Goal: Use online tool/utility: Utilize a website feature to perform a specific function

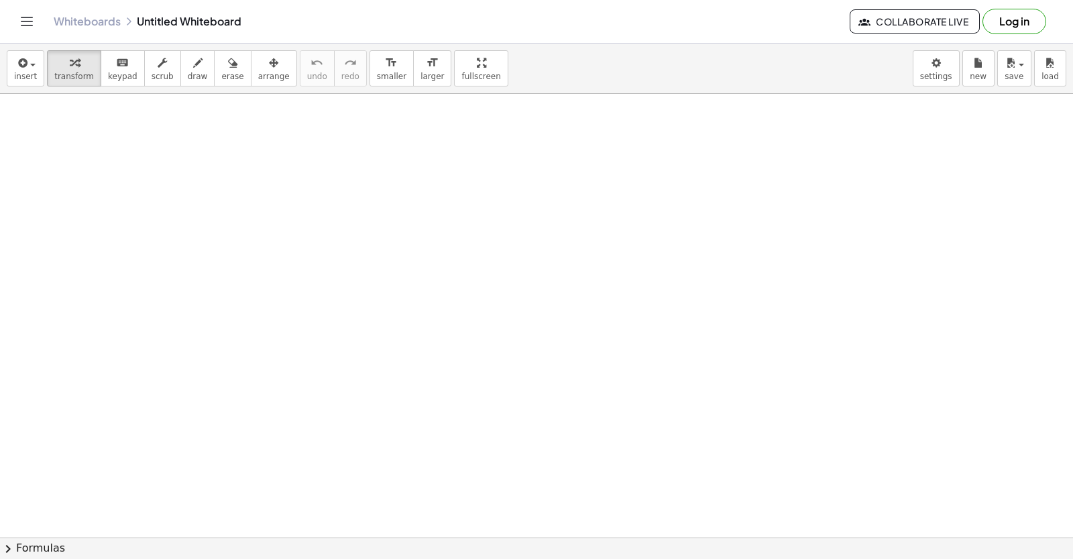
drag, startPoint x: 503, startPoint y: 398, endPoint x: 508, endPoint y: 386, distance: 13.0
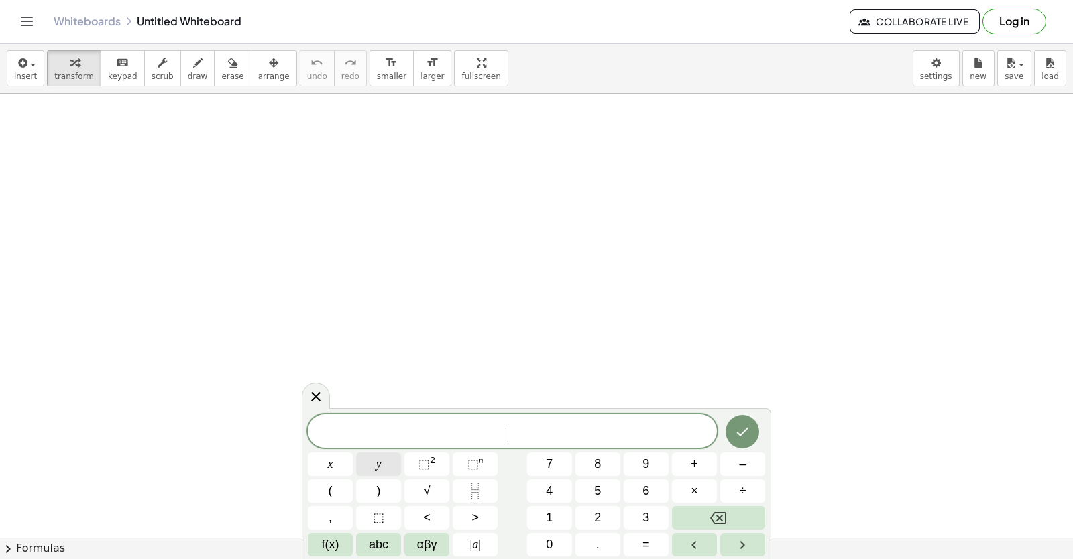
click at [373, 463] on button "y" at bounding box center [378, 464] width 45 height 23
click at [736, 494] on button "÷" at bounding box center [742, 490] width 45 height 23
click at [715, 509] on button "Backspace" at bounding box center [718, 517] width 93 height 23
click at [707, 464] on button "+" at bounding box center [694, 464] width 45 height 23
click at [616, 514] on button "2" at bounding box center [597, 517] width 45 height 23
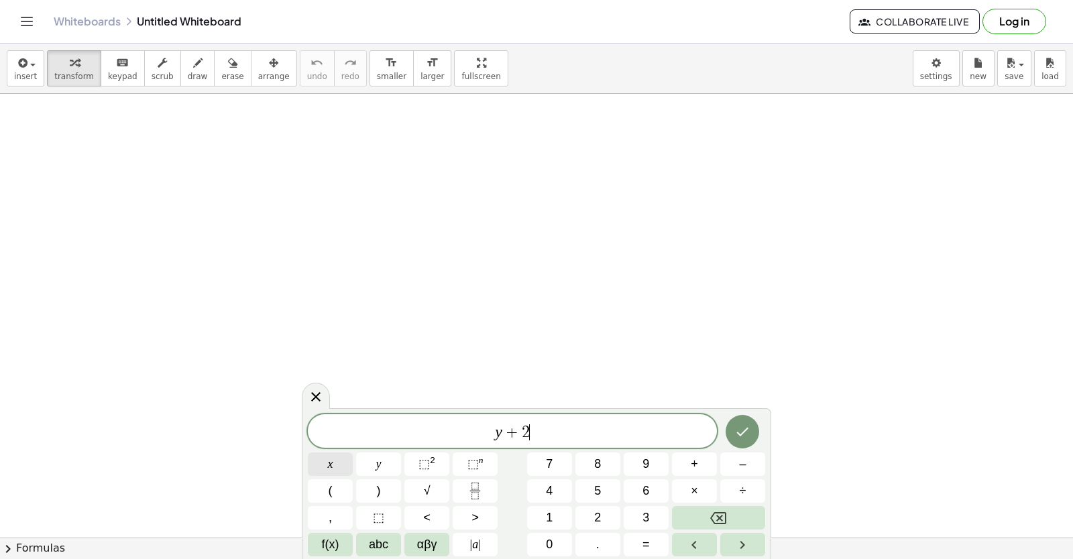
click at [344, 468] on button "x" at bounding box center [330, 464] width 45 height 23
click at [648, 538] on span "=" at bounding box center [645, 545] width 7 height 18
click at [569, 522] on button "1" at bounding box center [549, 517] width 45 height 23
click at [559, 537] on button "0" at bounding box center [549, 544] width 45 height 23
click at [734, 438] on button "Done" at bounding box center [743, 432] width 34 height 34
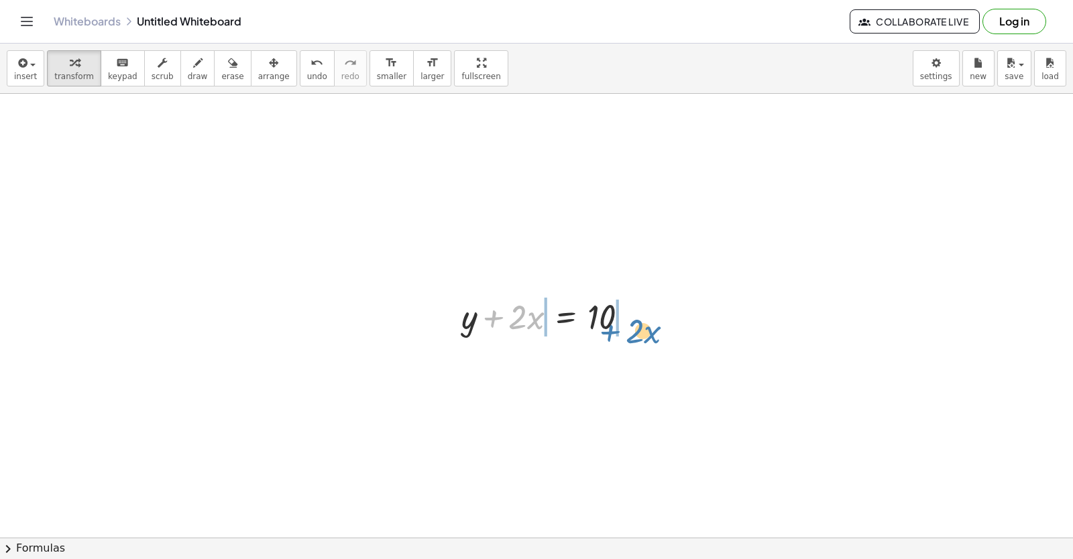
drag, startPoint x: 496, startPoint y: 323, endPoint x: 619, endPoint y: 325, distance: 123.4
click at [619, 325] on div at bounding box center [550, 316] width 191 height 46
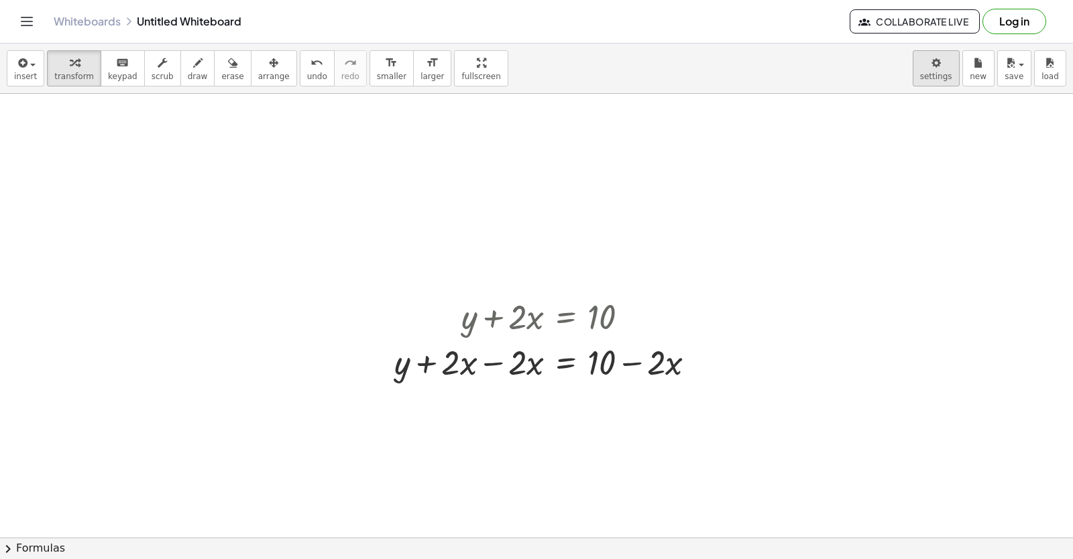
click at [931, 58] on body "Graspable Math Activities Get Started Activity Bank Assigned Work Classes White…" at bounding box center [536, 279] width 1073 height 559
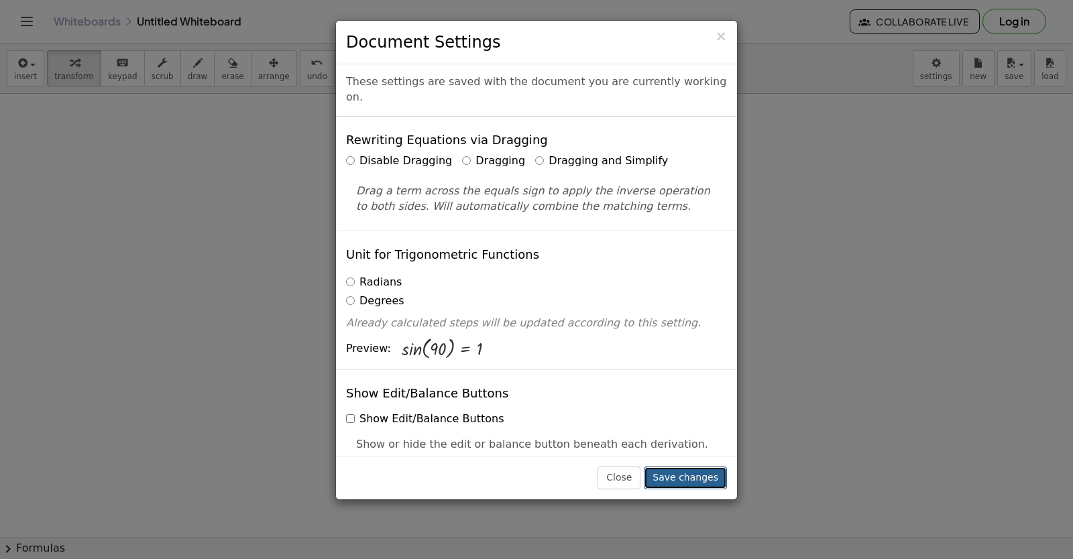
click at [710, 471] on button "Save changes" at bounding box center [685, 478] width 83 height 23
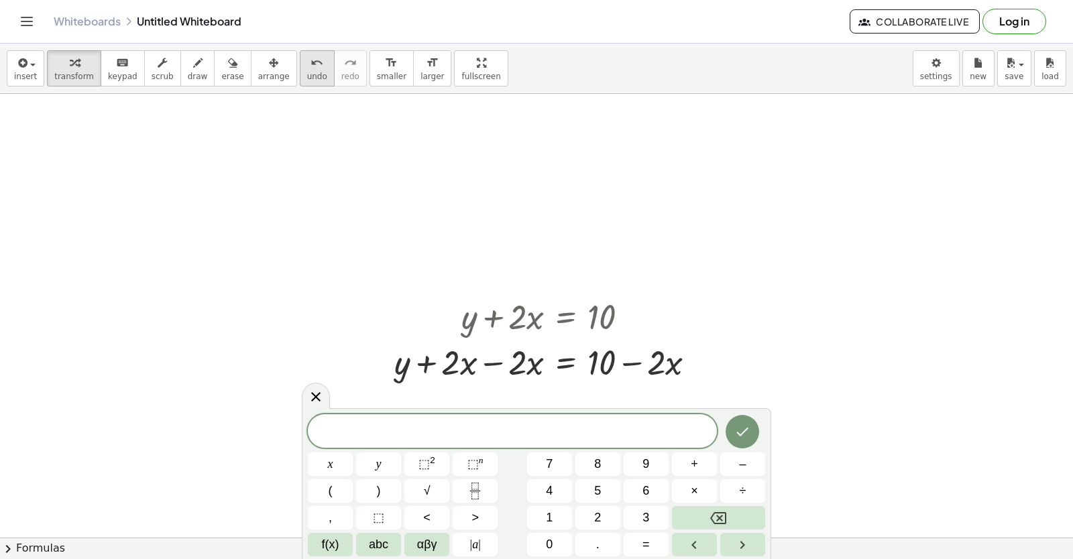
click at [307, 77] on span "undo" at bounding box center [317, 76] width 20 height 9
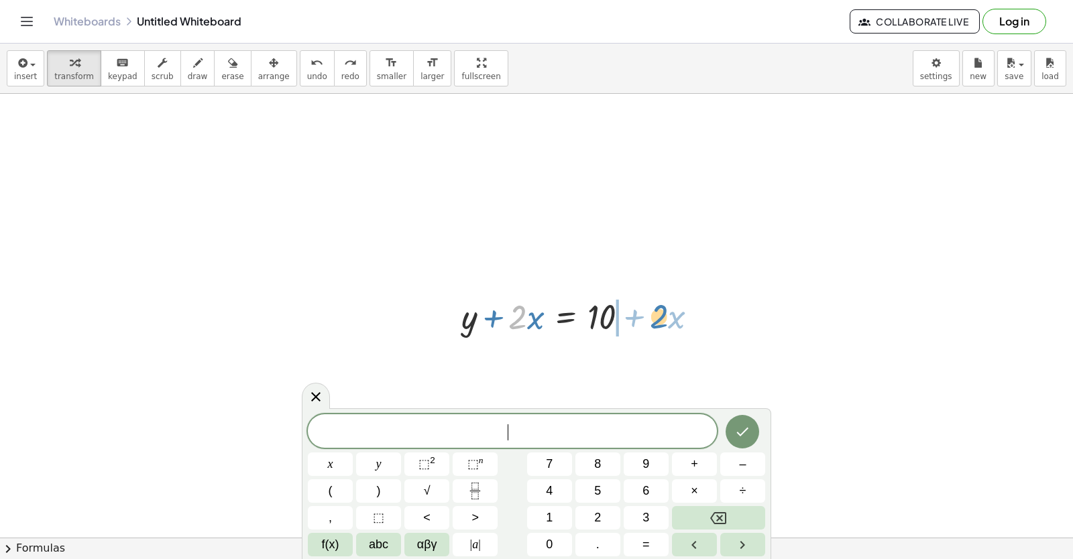
drag, startPoint x: 514, startPoint y: 316, endPoint x: 656, endPoint y: 312, distance: 141.5
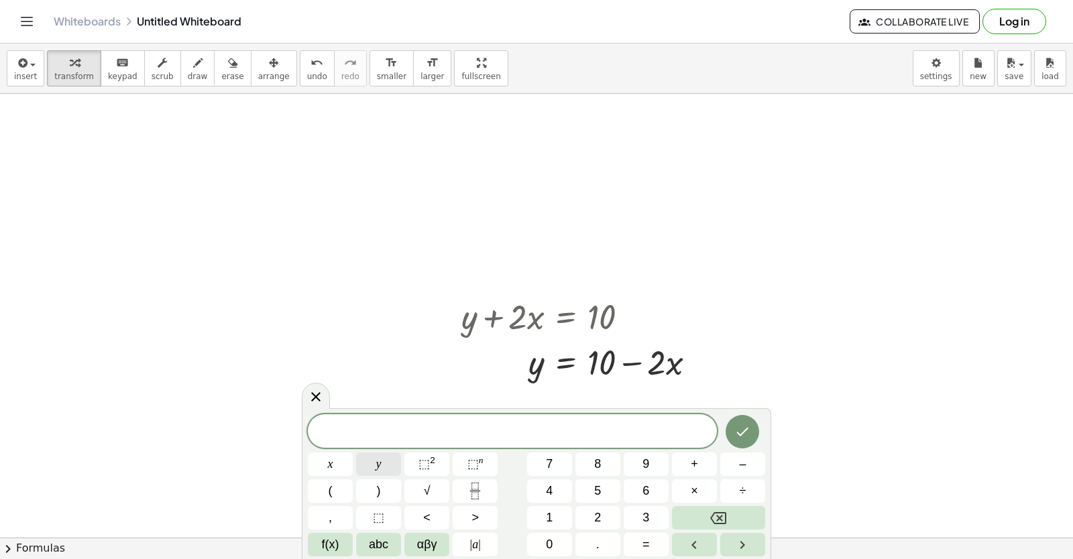
click at [378, 456] on button "y" at bounding box center [378, 464] width 45 height 23
click at [731, 467] on button "–" at bounding box center [742, 464] width 45 height 23
click at [611, 485] on button "5" at bounding box center [597, 490] width 45 height 23
click at [320, 457] on button "x" at bounding box center [330, 464] width 45 height 23
click at [652, 537] on button "=" at bounding box center [646, 544] width 45 height 23
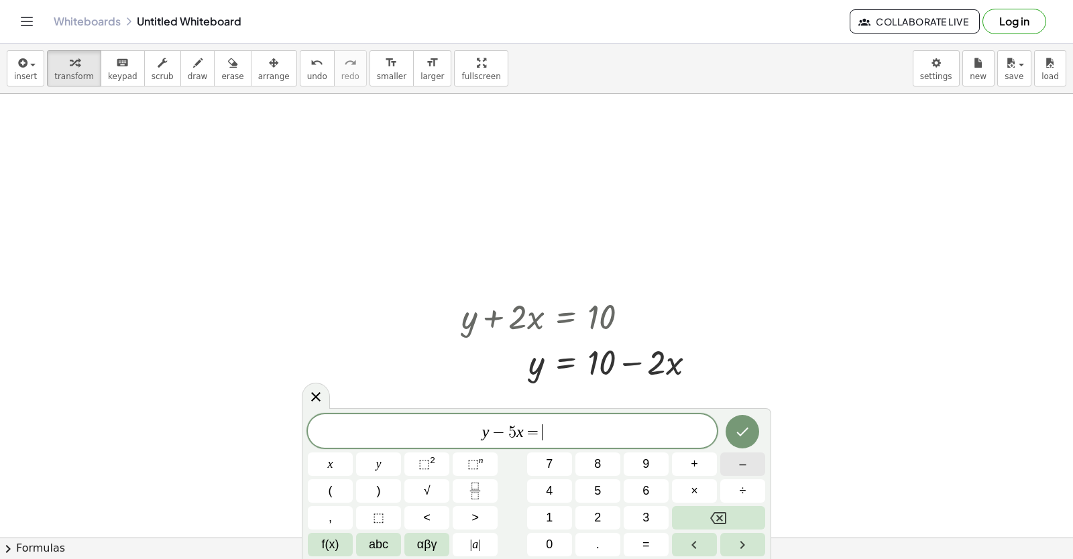
click at [742, 465] on button "–" at bounding box center [742, 464] width 45 height 23
click at [602, 514] on button "2" at bounding box center [597, 517] width 45 height 23
click at [744, 445] on button "Done" at bounding box center [743, 432] width 34 height 34
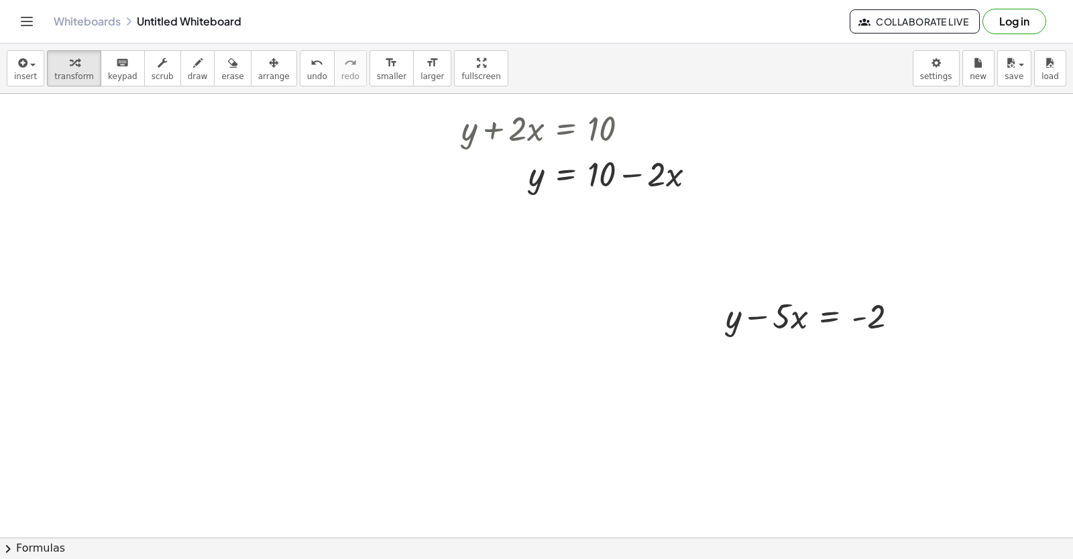
scroll to position [199, 0]
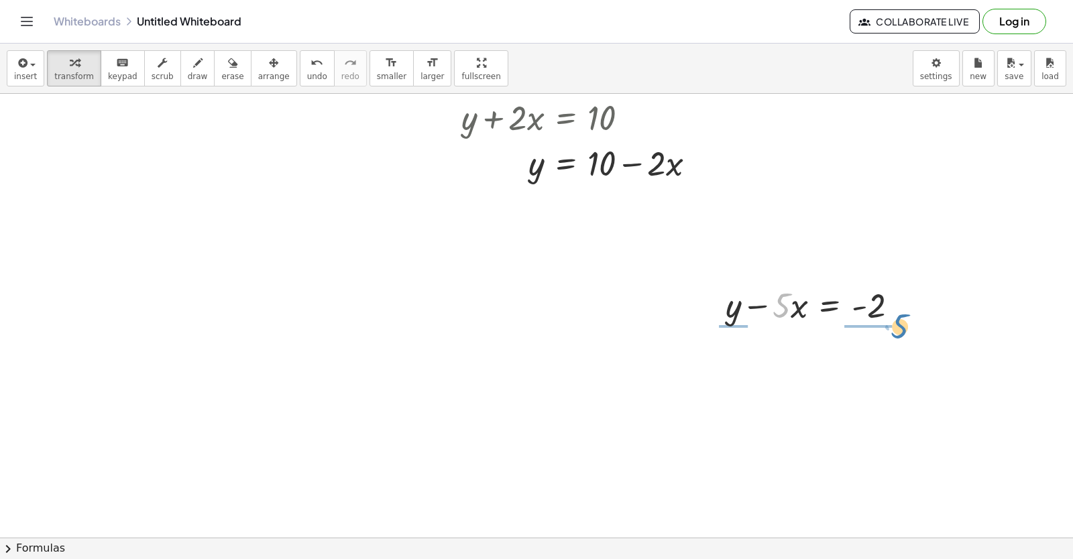
drag, startPoint x: 785, startPoint y: 306, endPoint x: 906, endPoint y: 321, distance: 121.6
click at [906, 321] on div at bounding box center [817, 305] width 196 height 46
click at [307, 72] on span "undo" at bounding box center [317, 76] width 20 height 9
drag, startPoint x: 799, startPoint y: 310, endPoint x: 915, endPoint y: 312, distance: 116.7
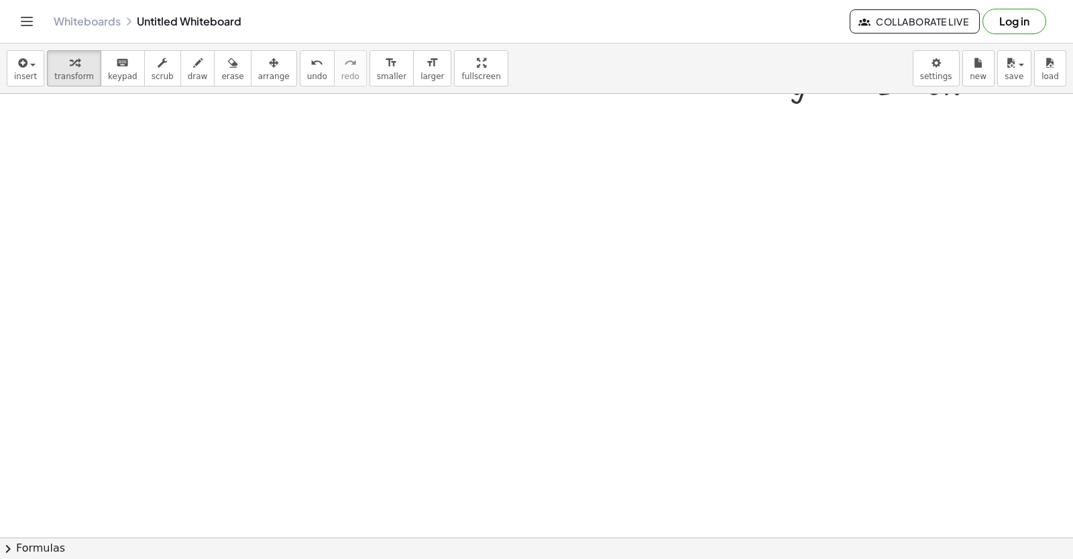
scroll to position [531, 0]
click at [480, 277] on div at bounding box center [536, 229] width 1073 height 1332
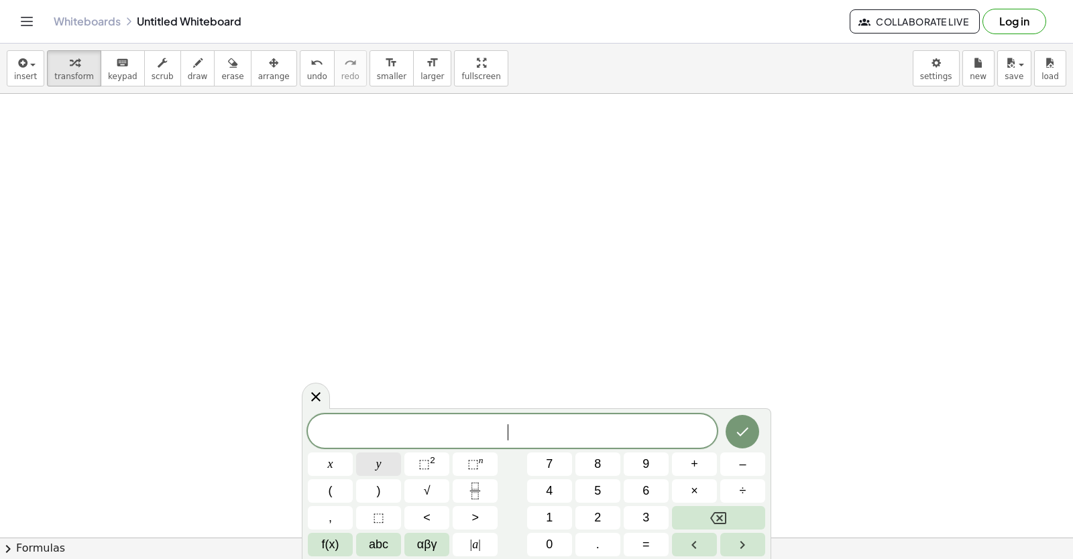
click at [378, 464] on span "y" at bounding box center [378, 464] width 5 height 18
click at [693, 469] on button "+" at bounding box center [694, 464] width 45 height 23
drag, startPoint x: 669, startPoint y: 516, endPoint x: 581, endPoint y: 491, distance: 90.8
click at [669, 515] on div "y + x y ⬚ 2 ⬚ n 7 8 9 + – ( ) √ 4 5 6 × ÷ , ⬚ < > 1 2 3 f(x) abc αβγ | a | 0 . =" at bounding box center [536, 485] width 457 height 142
click at [630, 521] on button "3" at bounding box center [646, 517] width 45 height 23
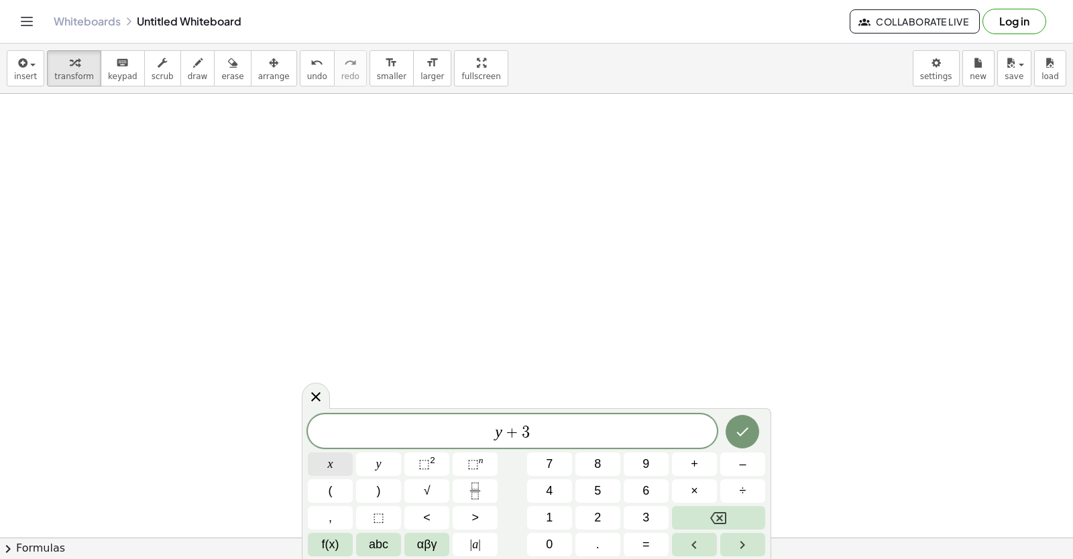
click at [341, 456] on button "x" at bounding box center [330, 464] width 45 height 23
click at [649, 538] on span "=" at bounding box center [645, 545] width 7 height 18
click at [530, 473] on button "7" at bounding box center [549, 464] width 45 height 23
click at [742, 437] on icon "Done" at bounding box center [742, 432] width 16 height 16
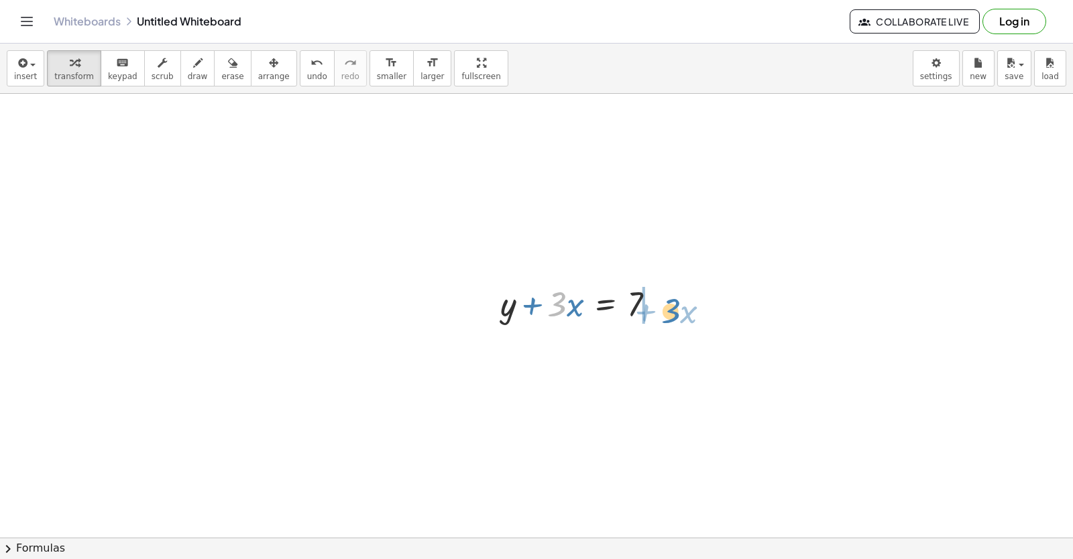
drag, startPoint x: 566, startPoint y: 302, endPoint x: 680, endPoint y: 308, distance: 114.1
click at [680, 308] on div "+ y + · 2 · x = 10 y · 2 · x = 10 + − + y − · 5 · x = - 2 y · 5 · x = − 2 + · 3…" at bounding box center [536, 229] width 1073 height 1332
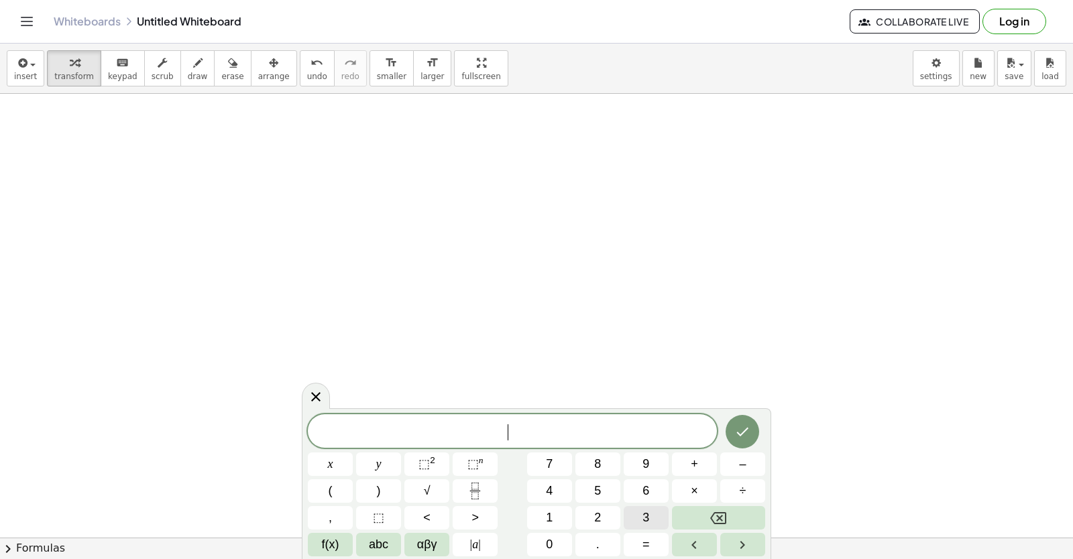
click at [650, 515] on button "3" at bounding box center [646, 517] width 45 height 23
click at [373, 459] on button "y" at bounding box center [378, 464] width 45 height 23
click at [677, 467] on button "+" at bounding box center [694, 464] width 45 height 23
click at [568, 517] on button "1" at bounding box center [549, 517] width 45 height 23
click at [583, 512] on button "2" at bounding box center [597, 517] width 45 height 23
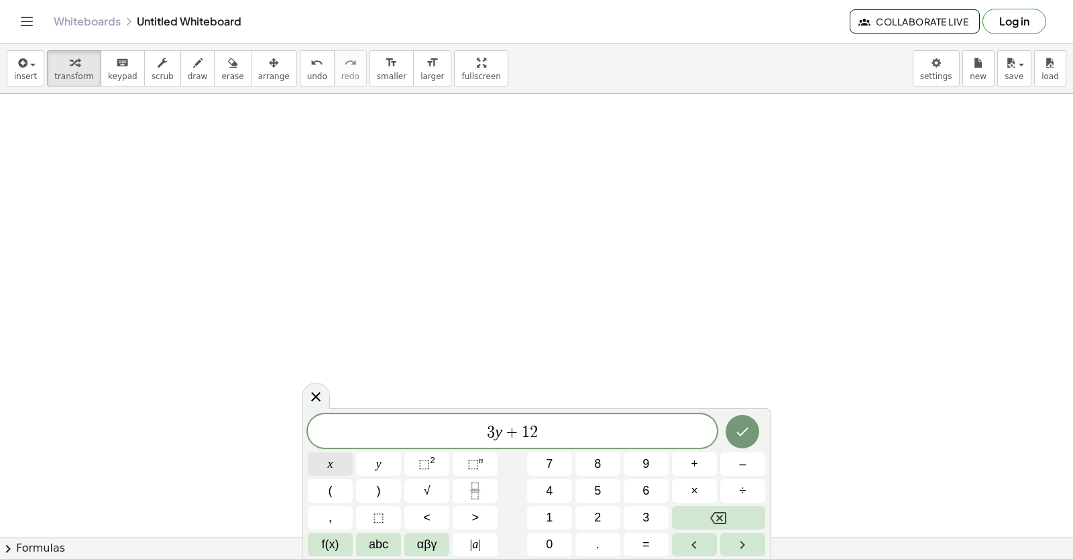
click at [345, 459] on button "x" at bounding box center [330, 464] width 45 height 23
click at [656, 553] on button "=" at bounding box center [646, 544] width 45 height 23
click at [562, 520] on button "1" at bounding box center [549, 517] width 45 height 23
click at [562, 532] on div "3 y + 1 2 x = 1 x y ⬚ 2 ⬚ n 7 8 9 + – ( ) √ 4 5 6 × ÷ , ⬚ < > 1 2 3 f(x) abc αβ…" at bounding box center [536, 485] width 457 height 142
click at [556, 540] on button "0" at bounding box center [549, 544] width 45 height 23
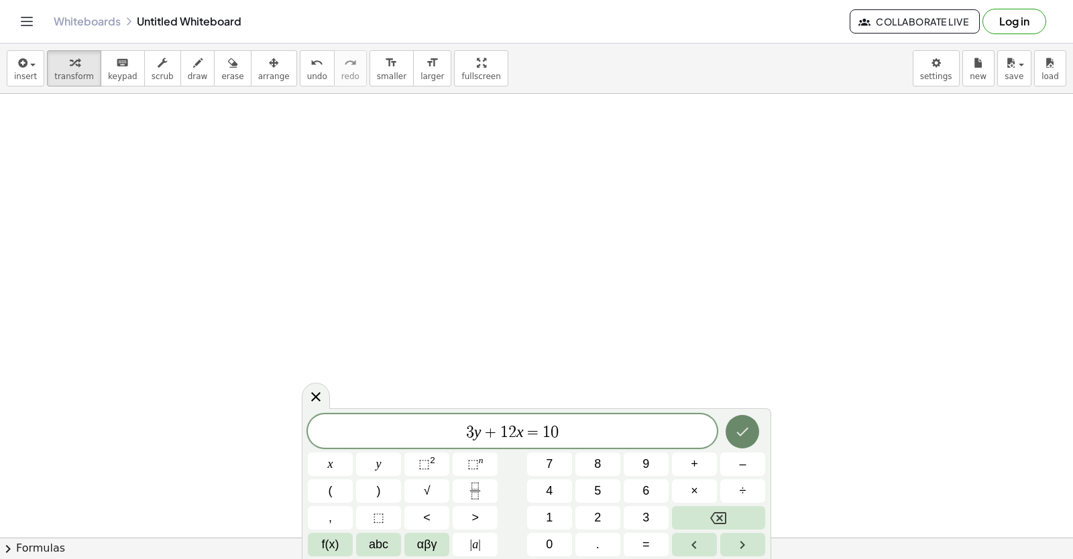
click at [728, 436] on button "Done" at bounding box center [743, 432] width 34 height 34
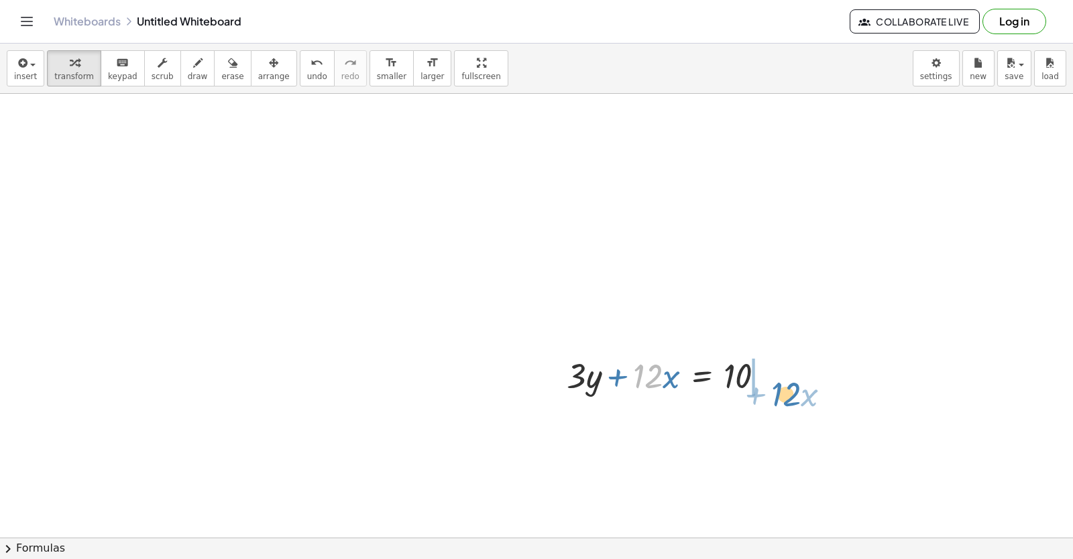
drag, startPoint x: 641, startPoint y: 381, endPoint x: 782, endPoint y: 392, distance: 141.2
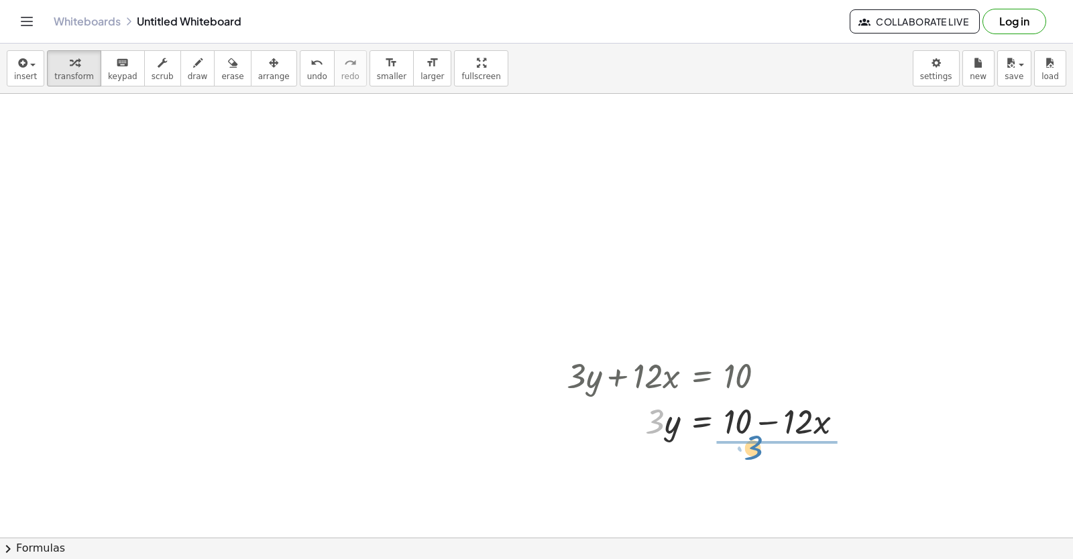
drag, startPoint x: 655, startPoint y: 418, endPoint x: 755, endPoint y: 444, distance: 103.3
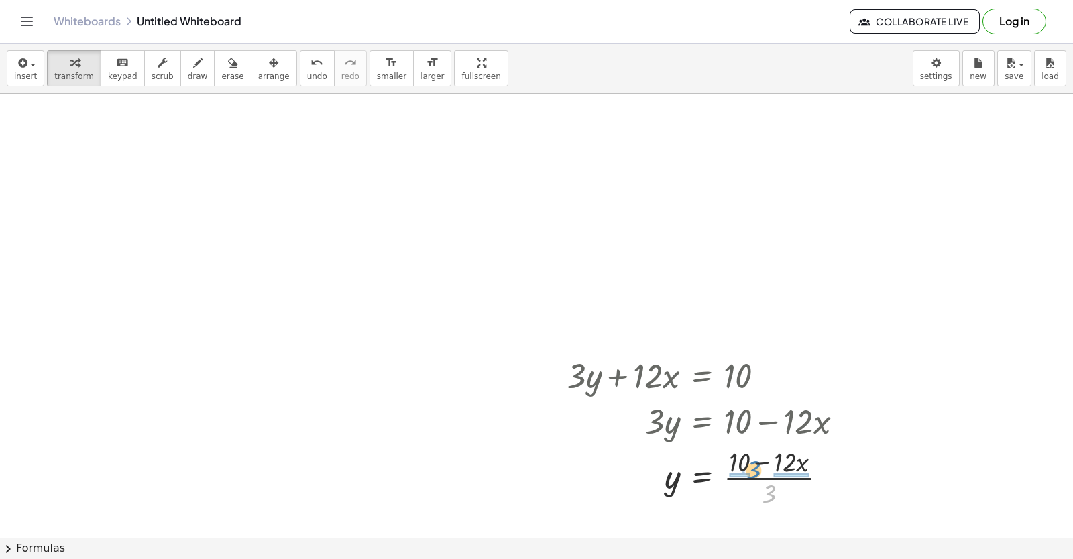
drag, startPoint x: 776, startPoint y: 496, endPoint x: 760, endPoint y: 471, distance: 29.0
click at [760, 471] on div at bounding box center [710, 476] width 300 height 67
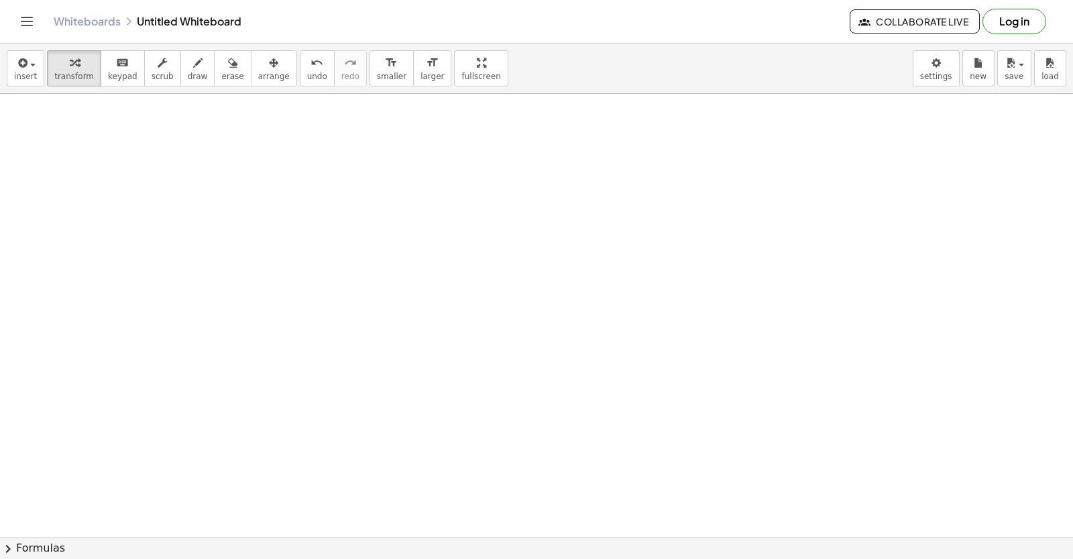
scroll to position [1399, 0]
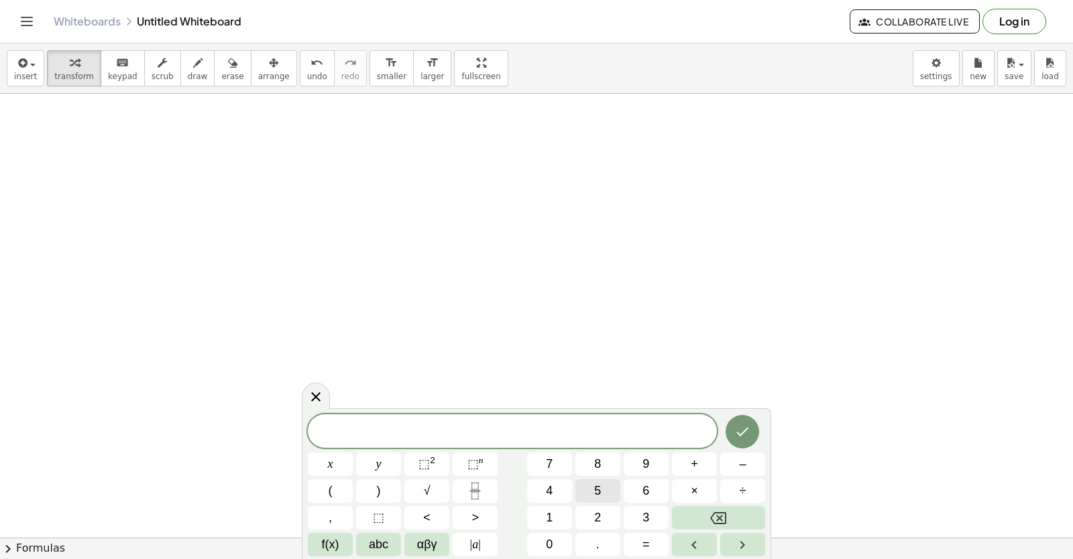
click at [591, 487] on button "5" at bounding box center [597, 490] width 45 height 23
click at [378, 457] on span "y" at bounding box center [378, 464] width 5 height 18
click at [742, 466] on span "–" at bounding box center [742, 464] width 7 height 18
click at [589, 484] on button "5" at bounding box center [597, 490] width 45 height 23
click at [329, 460] on span "x" at bounding box center [330, 464] width 5 height 18
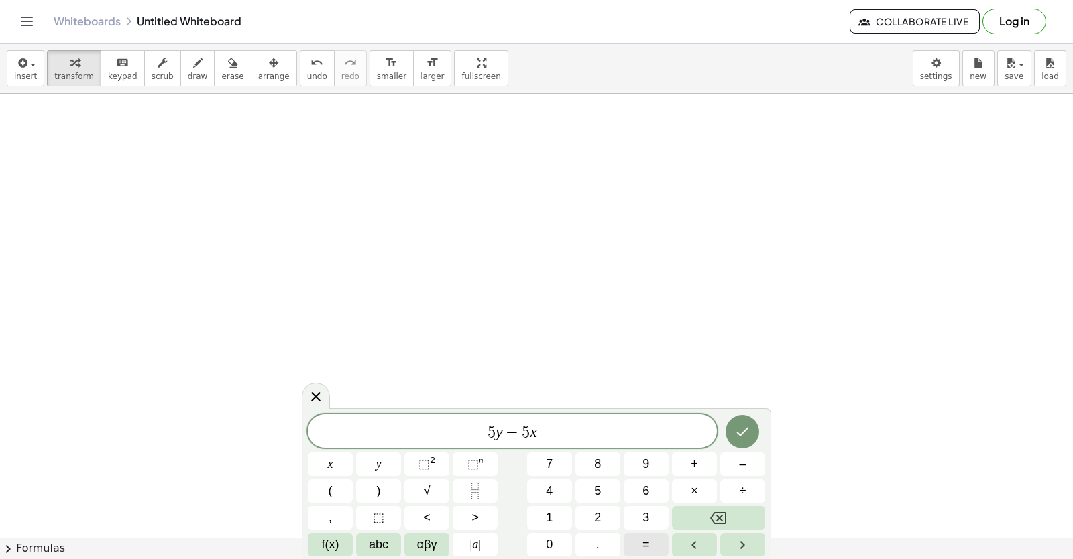
click at [655, 540] on button "=" at bounding box center [646, 544] width 45 height 23
click at [747, 467] on button "–" at bounding box center [742, 464] width 45 height 23
click at [600, 524] on span "2" at bounding box center [597, 518] width 7 height 18
click at [557, 537] on button "0" at bounding box center [549, 544] width 45 height 23
click at [752, 439] on button "Done" at bounding box center [743, 432] width 34 height 34
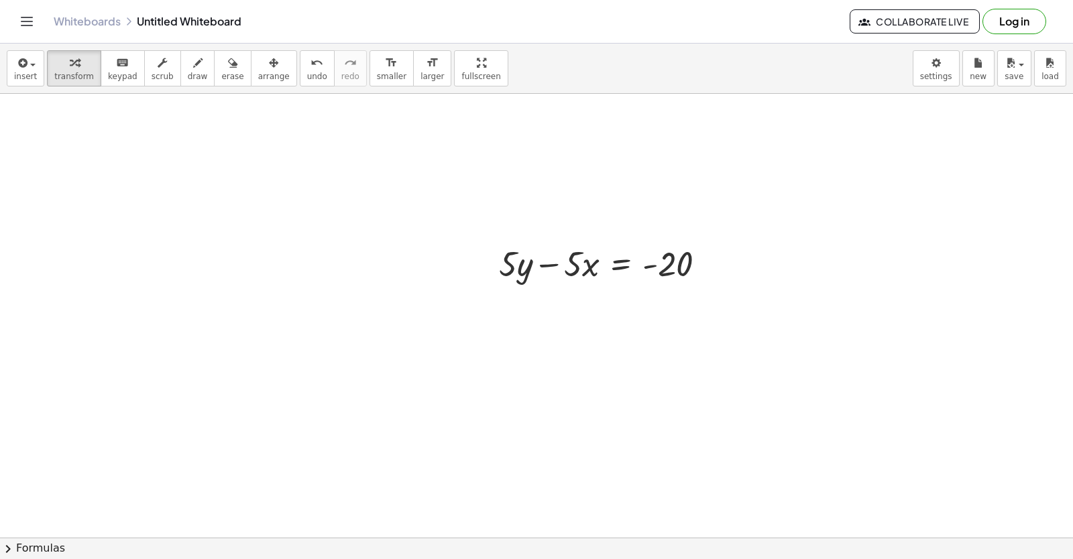
scroll to position [1512, 0]
drag, startPoint x: 559, startPoint y: 263, endPoint x: 736, endPoint y: 262, distance: 177.0
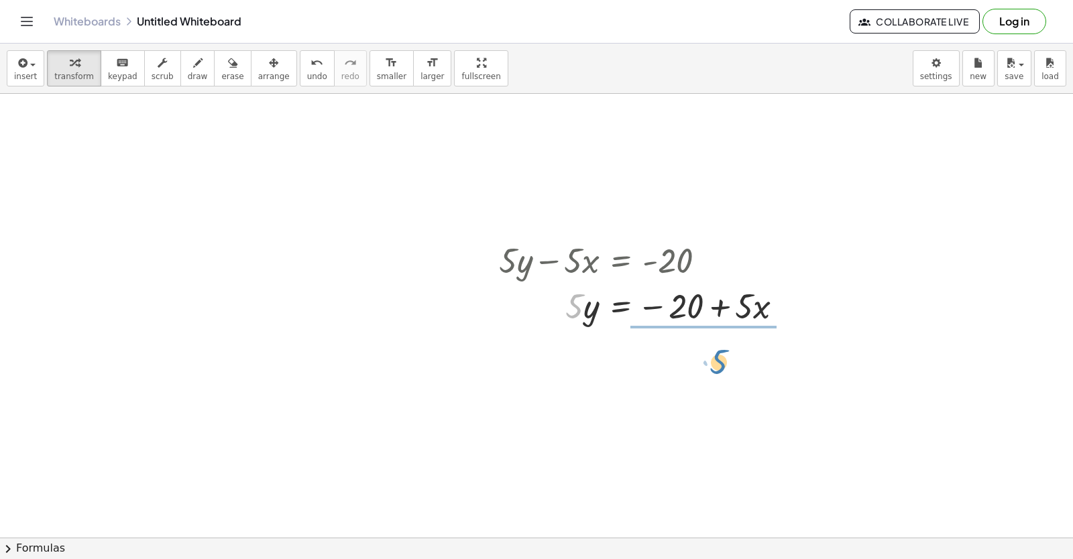
drag, startPoint x: 571, startPoint y: 310, endPoint x: 719, endPoint y: 362, distance: 156.9
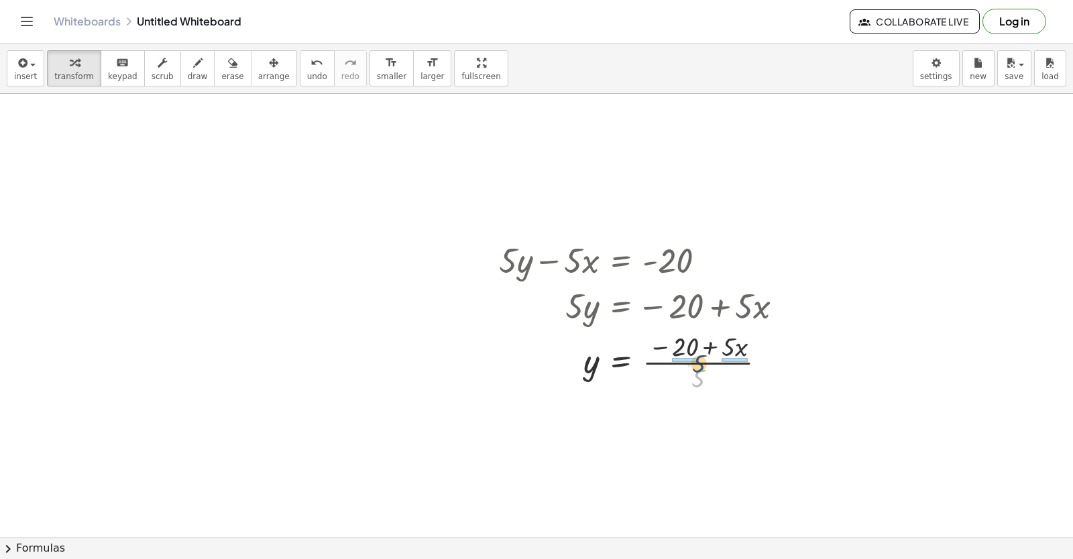
drag, startPoint x: 699, startPoint y: 382, endPoint x: 699, endPoint y: 367, distance: 14.8
click at [699, 367] on div at bounding box center [646, 361] width 308 height 67
click at [655, 429] on div at bounding box center [648, 428] width 312 height 67
click at [680, 429] on div at bounding box center [648, 428] width 312 height 67
click at [735, 430] on div at bounding box center [646, 428] width 308 height 67
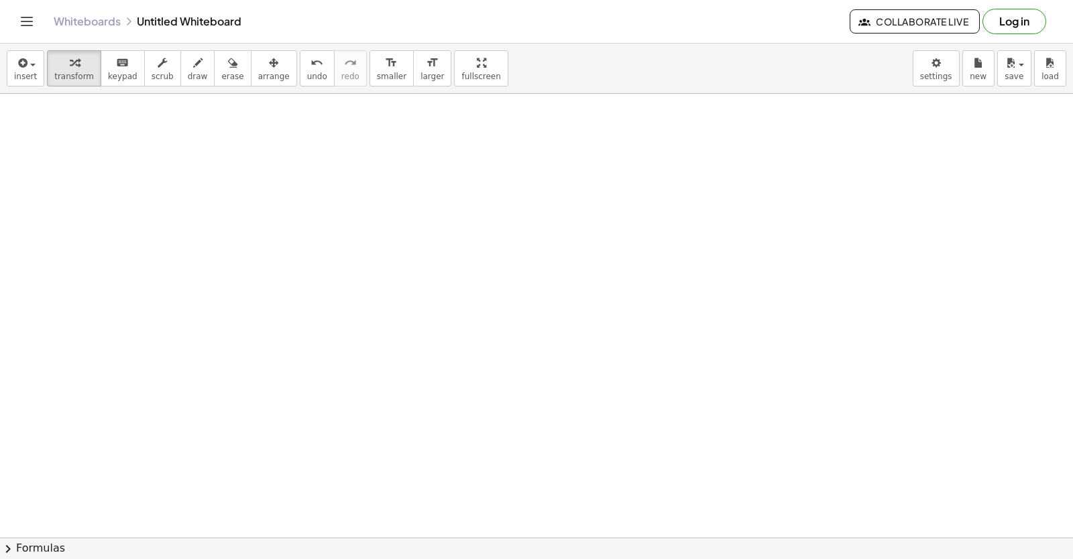
scroll to position [1889, 0]
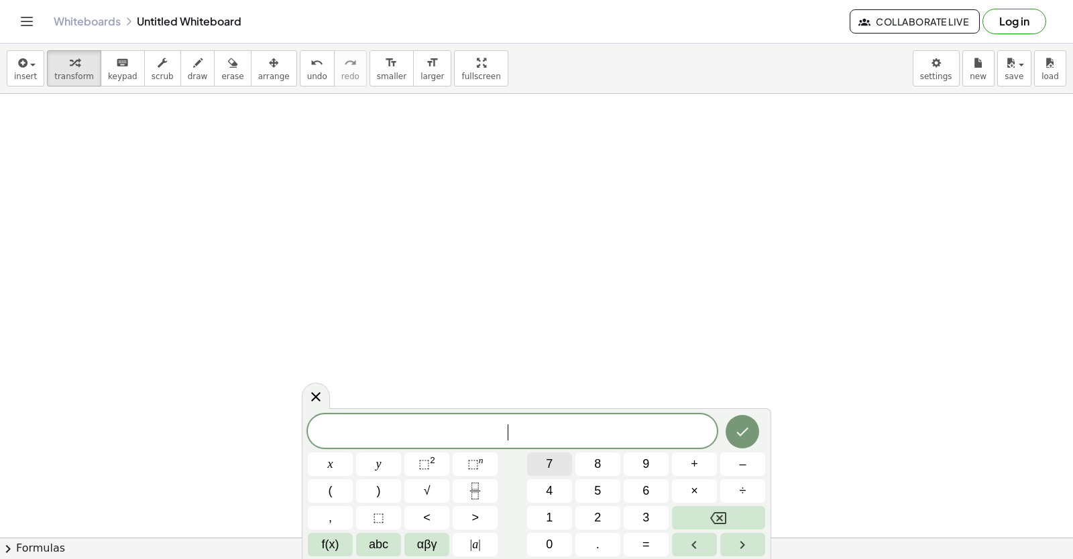
click at [554, 460] on button "7" at bounding box center [549, 464] width 45 height 23
click at [361, 469] on button "y" at bounding box center [378, 464] width 45 height 23
click at [746, 475] on button "–" at bounding box center [742, 464] width 45 height 23
click at [591, 515] on button "2" at bounding box center [597, 517] width 45 height 23
click at [567, 516] on button "1" at bounding box center [549, 517] width 45 height 23
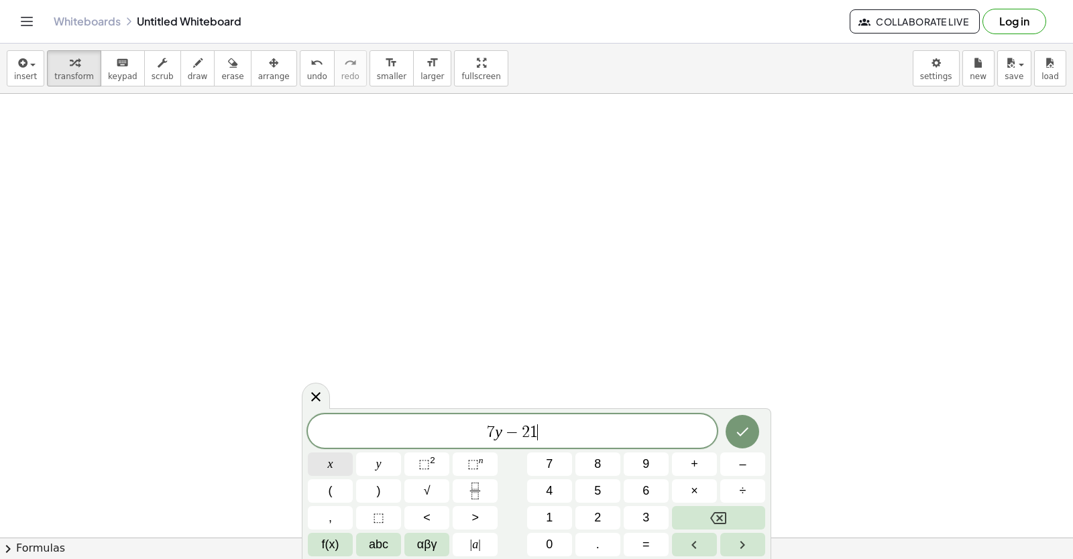
click at [325, 459] on button "x" at bounding box center [330, 464] width 45 height 23
click at [638, 539] on button "=" at bounding box center [646, 544] width 45 height 23
click at [550, 465] on span "7" at bounding box center [549, 464] width 7 height 18
click at [742, 418] on button "Done" at bounding box center [743, 432] width 34 height 34
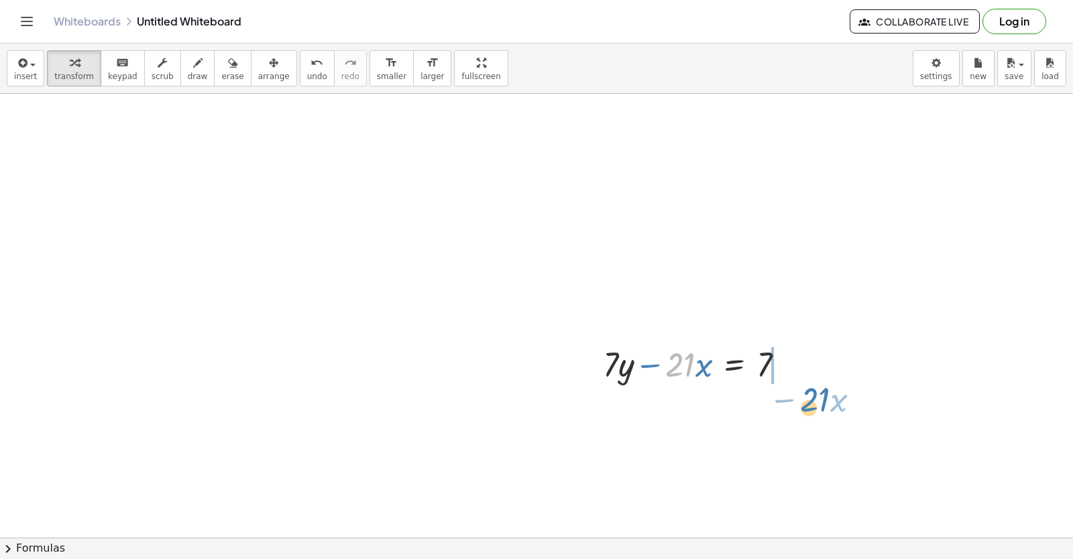
drag, startPoint x: 683, startPoint y: 380, endPoint x: 826, endPoint y: 378, distance: 142.8
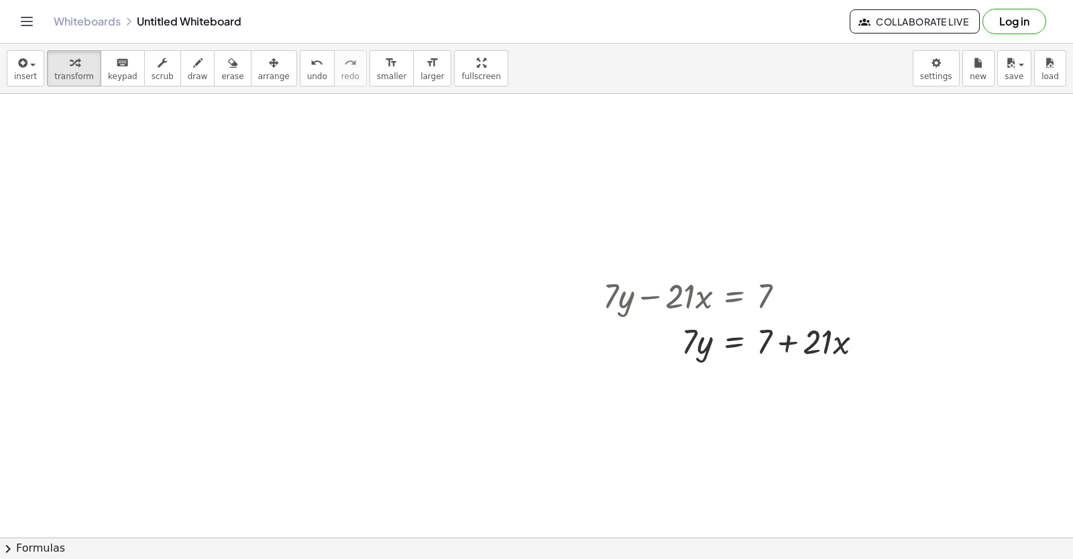
scroll to position [2008, 0]
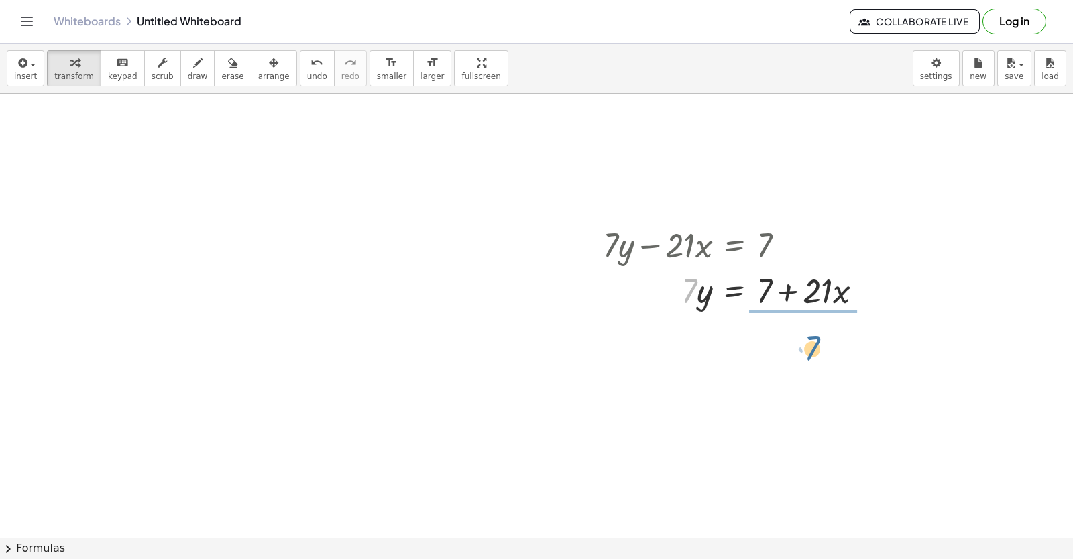
drag, startPoint x: 693, startPoint y: 293, endPoint x: 835, endPoint y: 345, distance: 150.6
drag, startPoint x: 797, startPoint y: 361, endPoint x: 770, endPoint y: 343, distance: 31.8
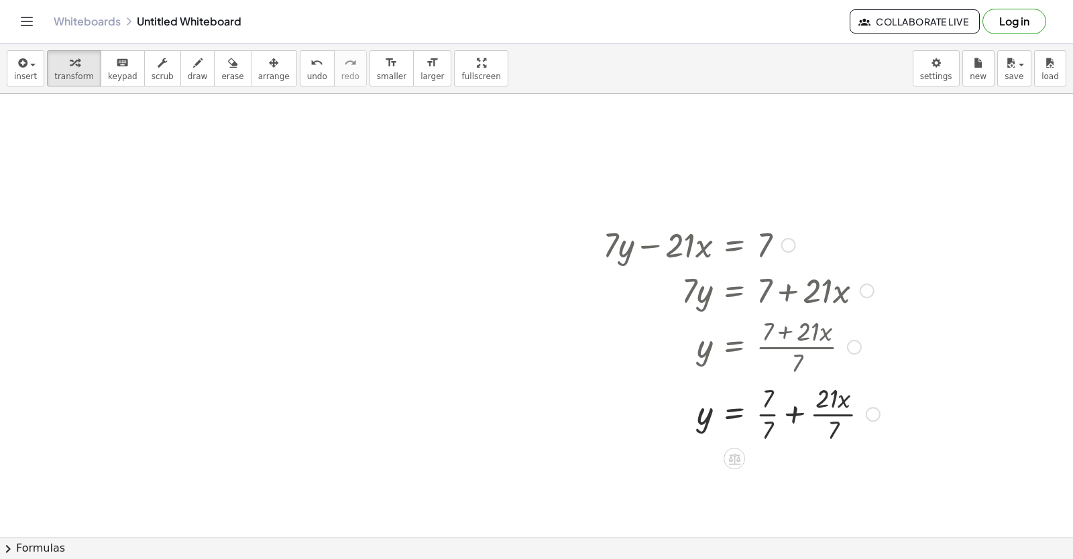
click at [761, 414] on div at bounding box center [741, 413] width 290 height 67
click at [808, 480] on div at bounding box center [741, 480] width 290 height 67
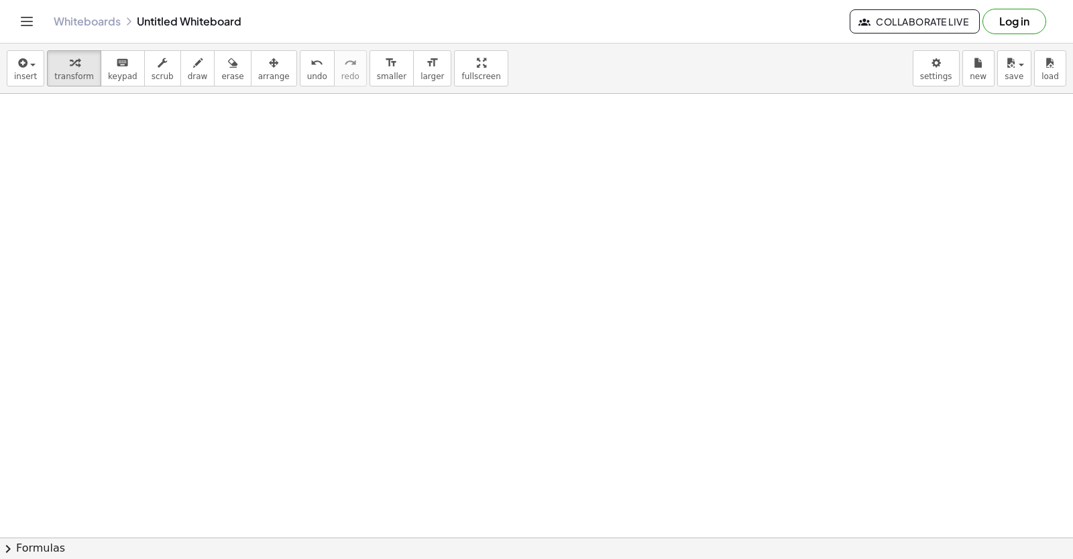
scroll to position [2433, 0]
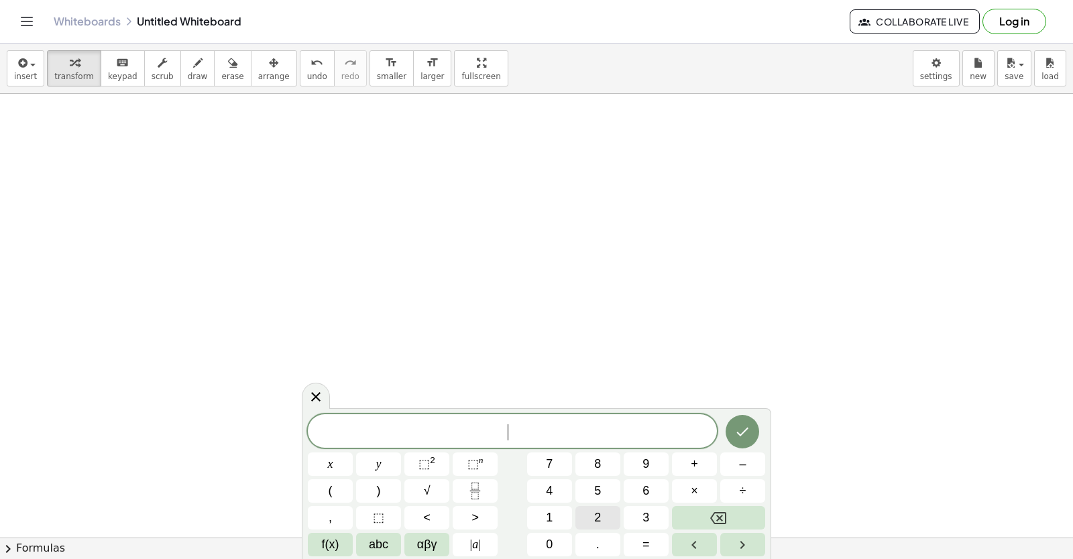
click at [596, 515] on span "2" at bounding box center [597, 518] width 7 height 18
click at [384, 460] on button "y" at bounding box center [378, 464] width 45 height 23
click at [682, 470] on button "+" at bounding box center [694, 464] width 45 height 23
click at [345, 456] on button "x" at bounding box center [330, 464] width 45 height 23
click at [649, 534] on button "=" at bounding box center [646, 544] width 45 height 23
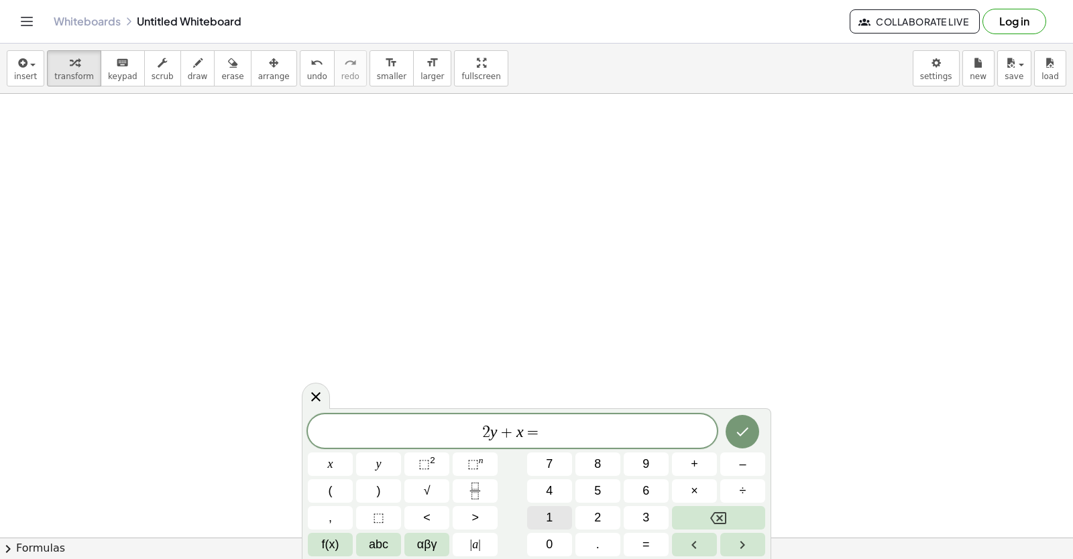
click at [555, 516] on button "1" at bounding box center [549, 517] width 45 height 23
click at [557, 530] on div "2 y + x = 1 x y ⬚ 2 ⬚ n 7 8 9 + – ( ) √ 4 5 6 × ÷ , ⬚ < > 1 2 3 f(x) abc αβγ | …" at bounding box center [536, 485] width 457 height 142
click at [554, 544] on button "0" at bounding box center [549, 544] width 45 height 23
click at [735, 434] on icon "Done" at bounding box center [742, 432] width 16 height 16
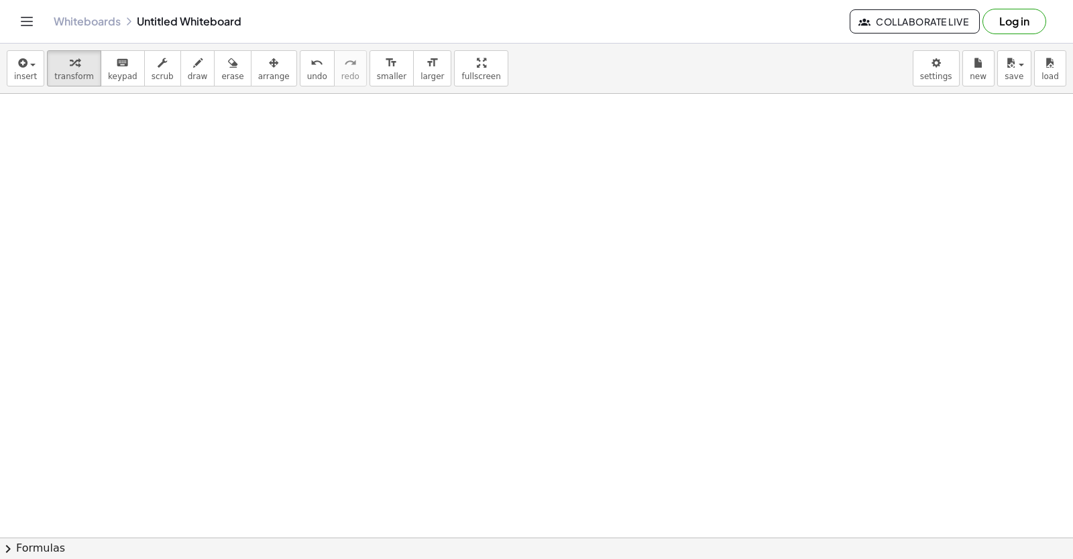
scroll to position [3049, 0]
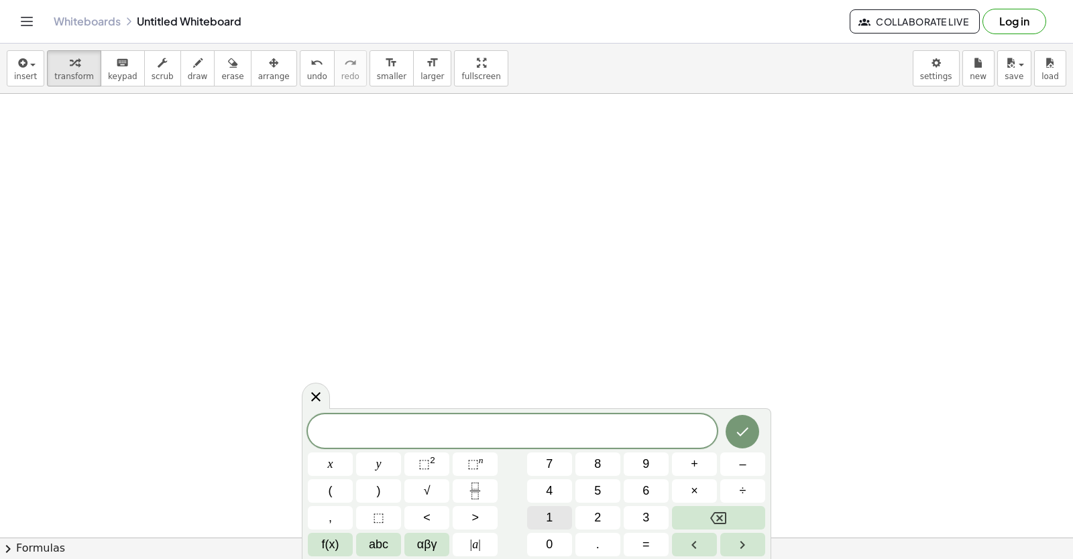
click at [542, 522] on button "1" at bounding box center [549, 517] width 45 height 23
click at [542, 538] on button "0" at bounding box center [549, 544] width 45 height 23
click at [394, 461] on button "y" at bounding box center [378, 464] width 45 height 23
click at [692, 460] on button "+" at bounding box center [694, 464] width 45 height 23
click at [608, 516] on button "2" at bounding box center [597, 517] width 45 height 23
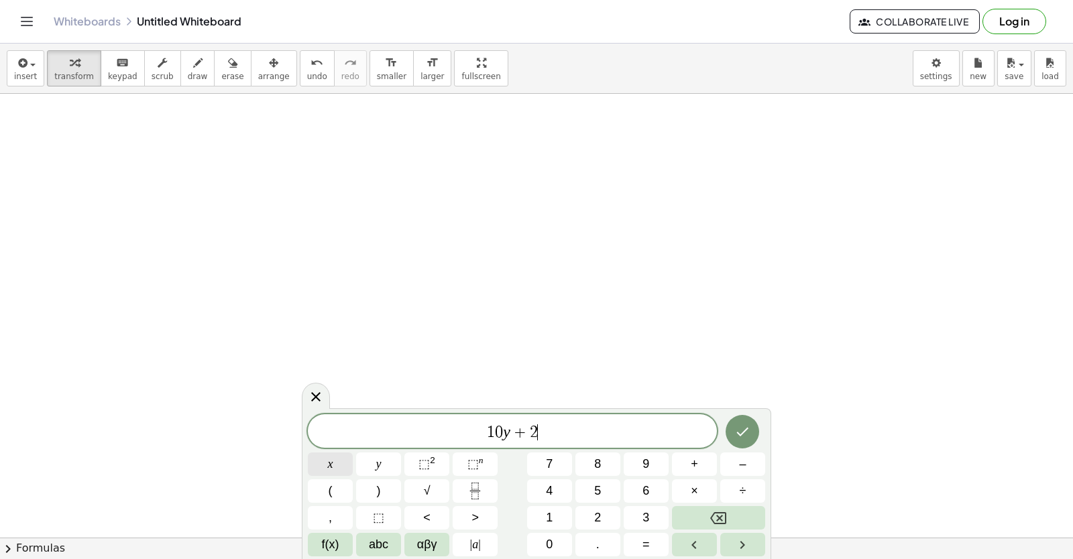
click at [345, 455] on button "x" at bounding box center [330, 464] width 45 height 23
click at [635, 543] on button "=" at bounding box center [646, 544] width 45 height 23
click at [555, 518] on button "1" at bounding box center [549, 517] width 45 height 23
click at [551, 540] on span "0" at bounding box center [549, 545] width 7 height 18
click at [743, 432] on icon "Done" at bounding box center [743, 432] width 12 height 9
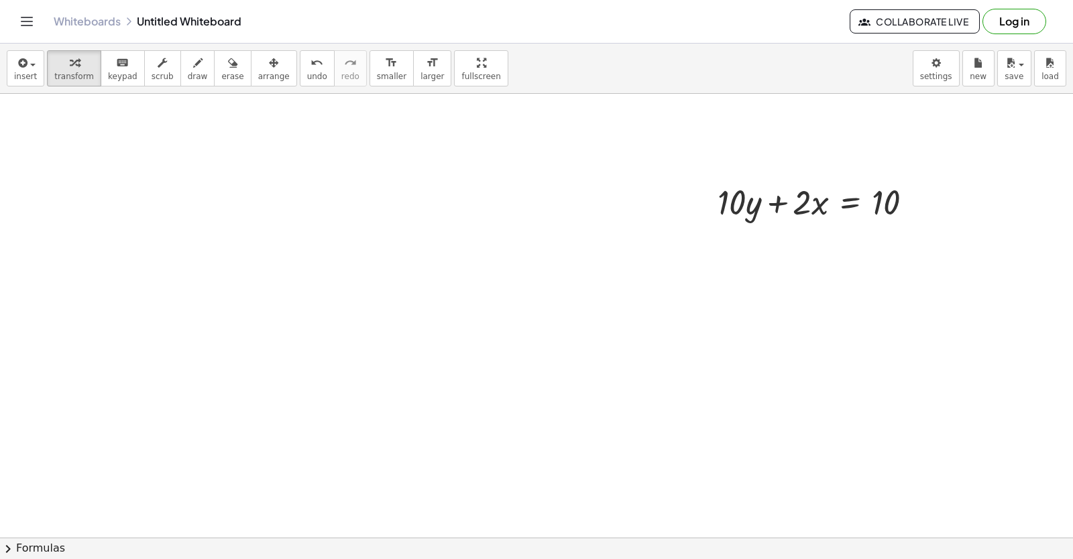
scroll to position [3261, 0]
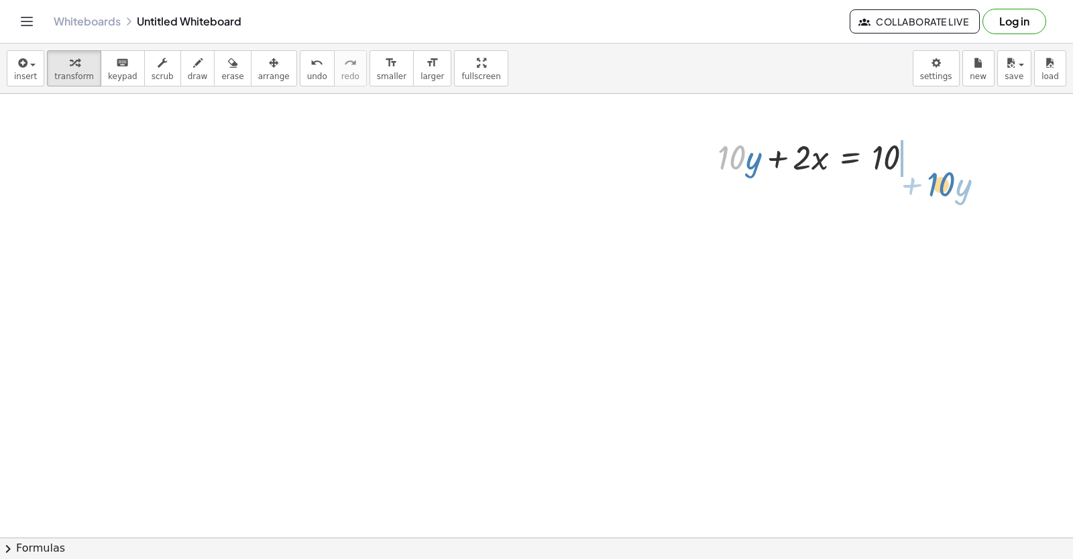
drag, startPoint x: 735, startPoint y: 160, endPoint x: 943, endPoint y: 184, distance: 209.2
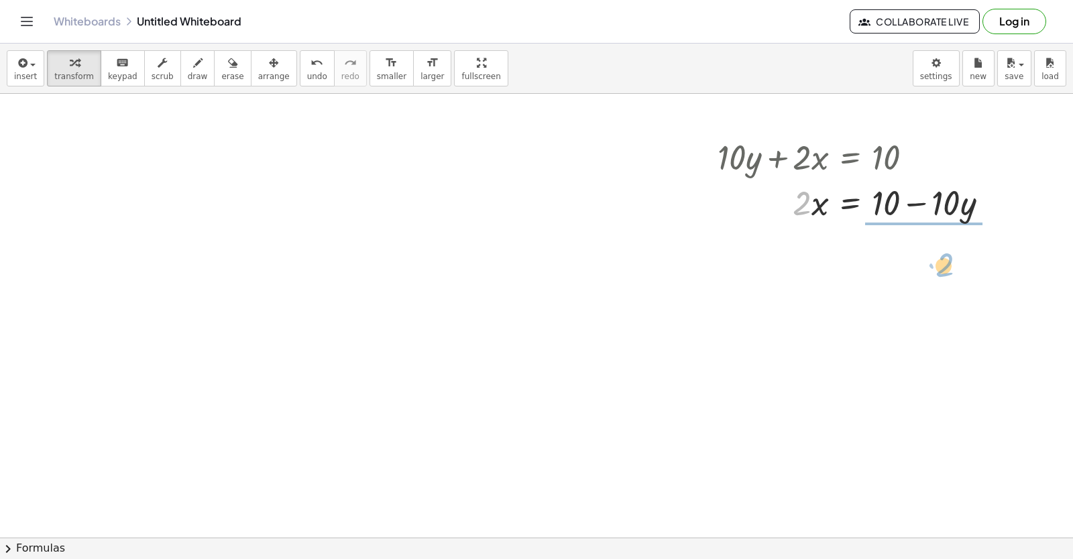
drag, startPoint x: 795, startPoint y: 199, endPoint x: 950, endPoint y: 245, distance: 162.3
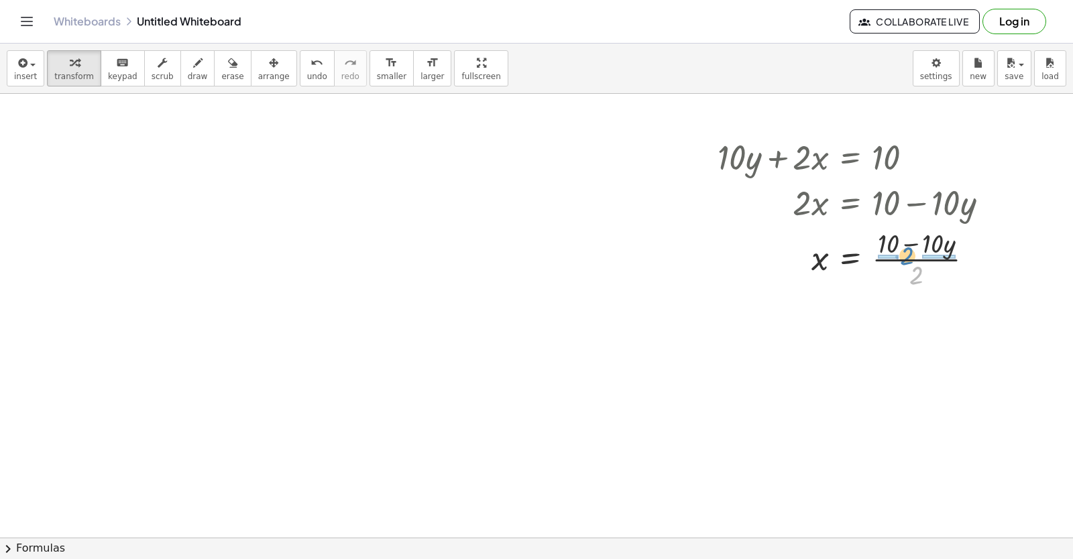
drag, startPoint x: 922, startPoint y: 282, endPoint x: 911, endPoint y: 262, distance: 22.8
click at [911, 262] on div at bounding box center [858, 258] width 295 height 67
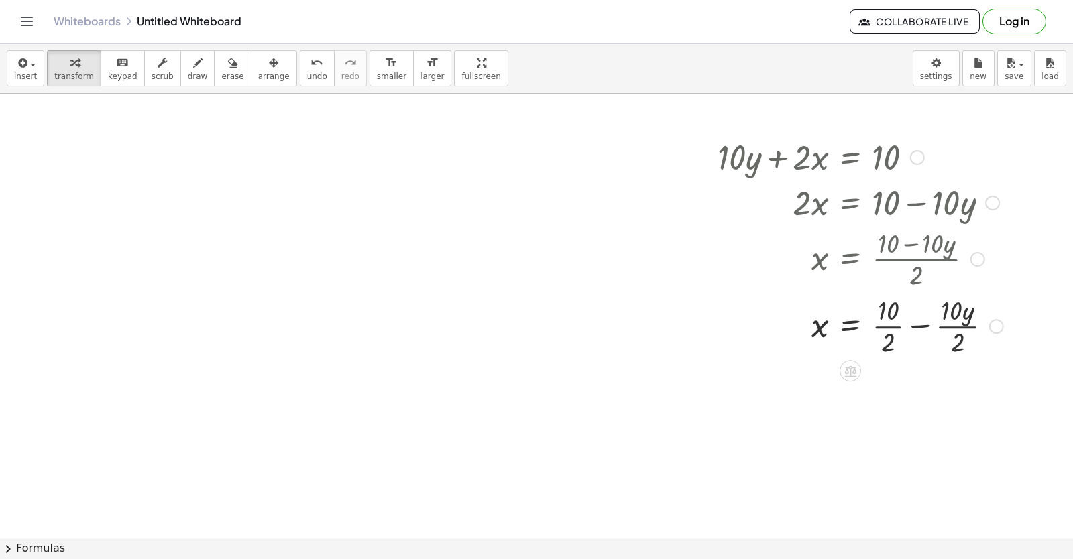
click at [891, 321] on div at bounding box center [860, 325] width 299 height 67
click at [850, 158] on div "+ · 10 · y + · 2 · x = 10 · 2 · x = + 10 − · 10 · y x = · ( + 10 − · 10 · y ) ·…" at bounding box center [850, 158] width 0 height 0
click at [951, 395] on div at bounding box center [860, 392] width 299 height 67
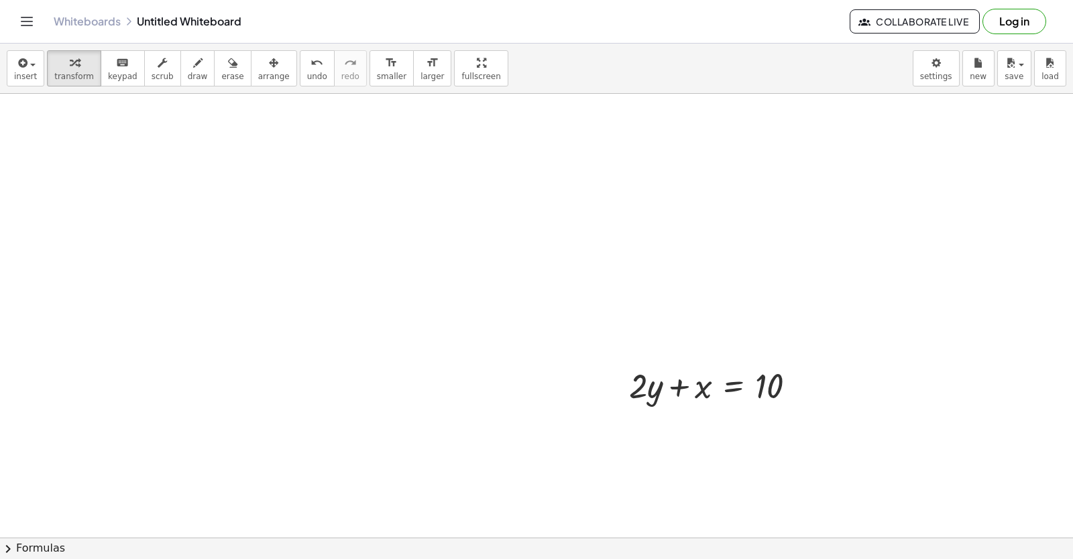
scroll to position [2609, 0]
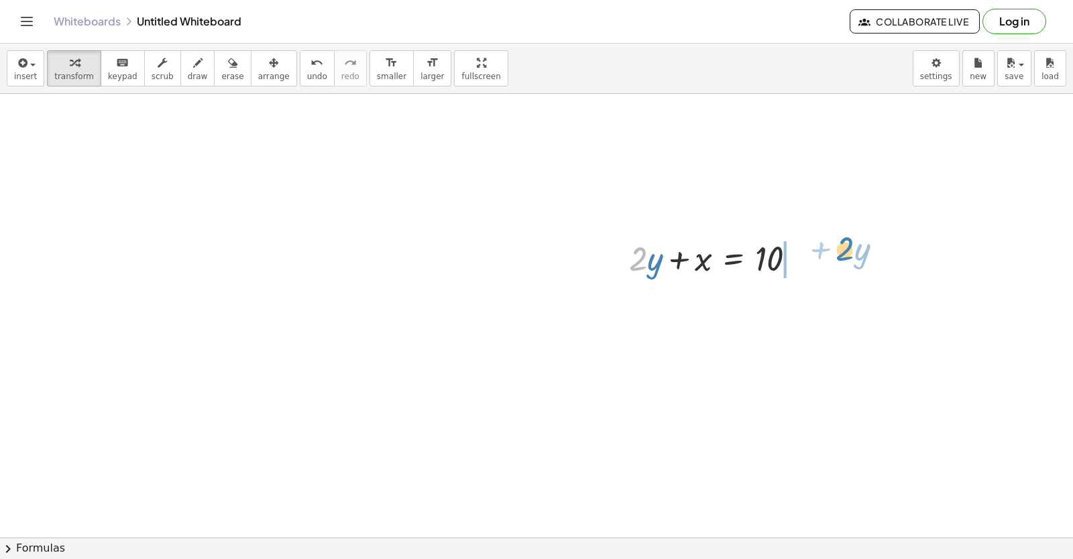
drag, startPoint x: 636, startPoint y: 268, endPoint x: 844, endPoint y: 251, distance: 207.8
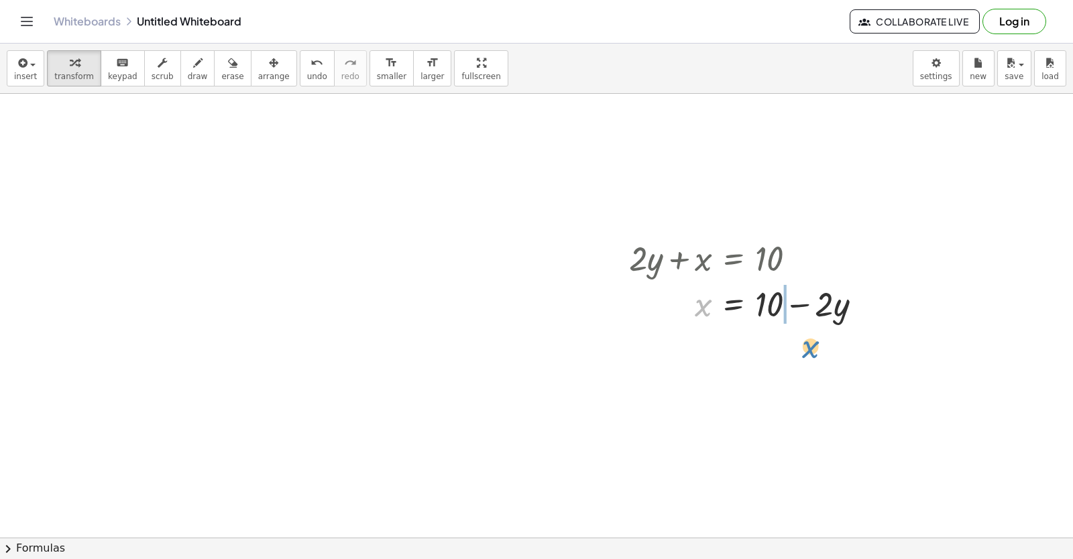
drag, startPoint x: 707, startPoint y: 307, endPoint x: 817, endPoint y: 346, distance: 116.6
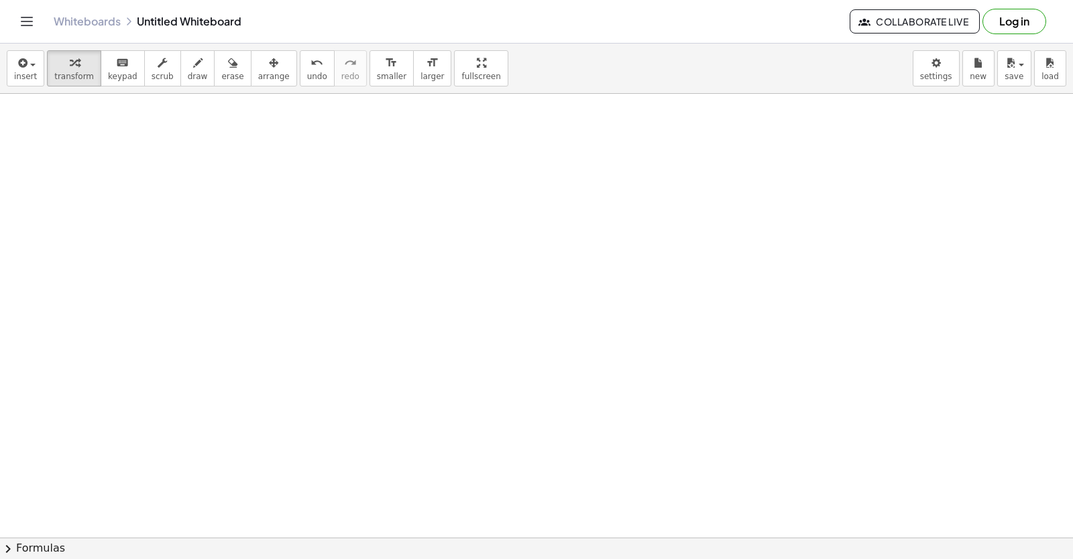
scroll to position [3693, 0]
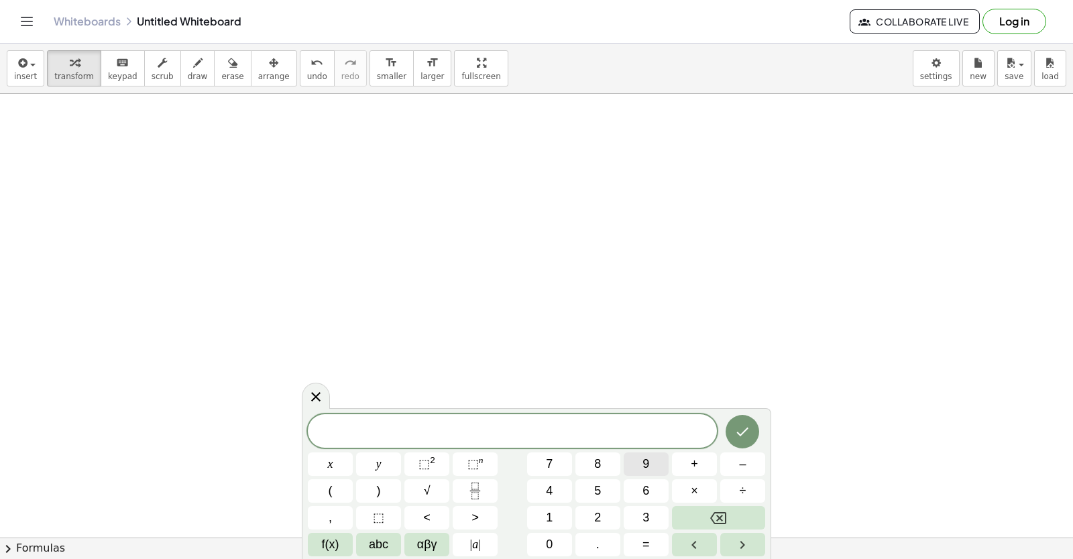
click at [650, 459] on button "9" at bounding box center [646, 464] width 45 height 23
click at [383, 458] on button "y" at bounding box center [378, 464] width 45 height 23
click at [697, 463] on span "+" at bounding box center [694, 464] width 7 height 18
click at [634, 518] on button "3" at bounding box center [646, 517] width 45 height 23
click at [335, 459] on button "x" at bounding box center [330, 464] width 45 height 23
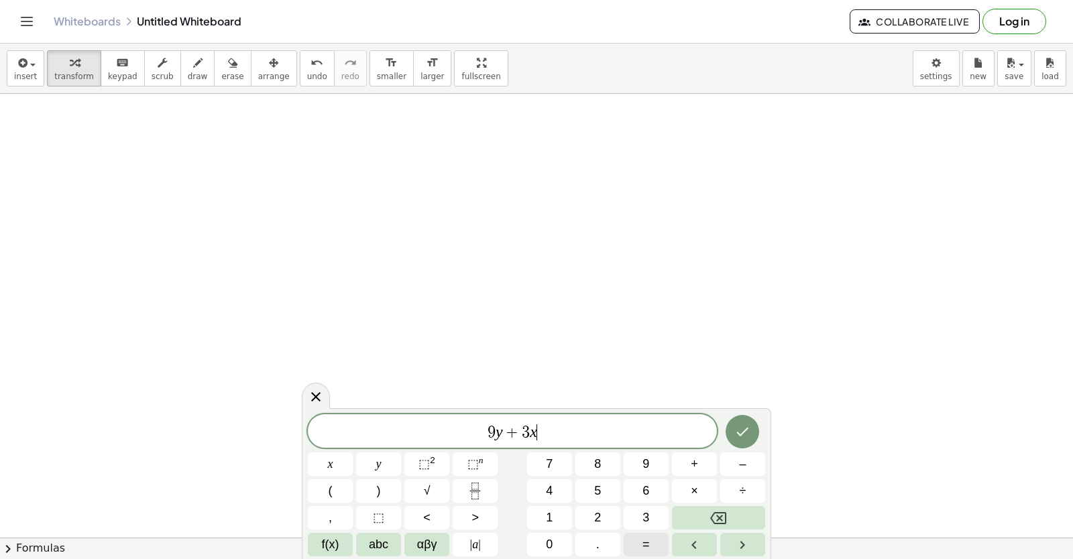
click at [639, 548] on button "=" at bounding box center [646, 544] width 45 height 23
click at [549, 516] on span "1" at bounding box center [549, 518] width 7 height 18
click at [601, 491] on button "5" at bounding box center [597, 490] width 45 height 23
click at [748, 422] on button "Done" at bounding box center [743, 432] width 34 height 34
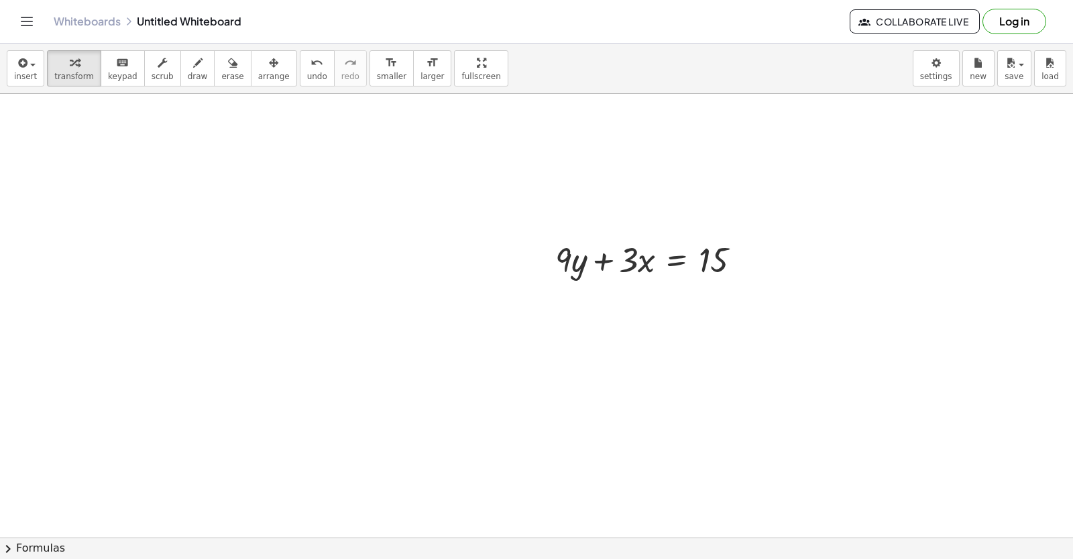
scroll to position [3771, 0]
drag, startPoint x: 563, startPoint y: 262, endPoint x: 744, endPoint y: 276, distance: 181.5
click at [744, 276] on div "· 9 + · y + · 9 · y + · 3 · x = 15" at bounding box center [648, 251] width 227 height 52
drag, startPoint x: 283, startPoint y: 64, endPoint x: 284, endPoint y: 74, distance: 9.5
click at [307, 66] on div "undo" at bounding box center [317, 62] width 20 height 16
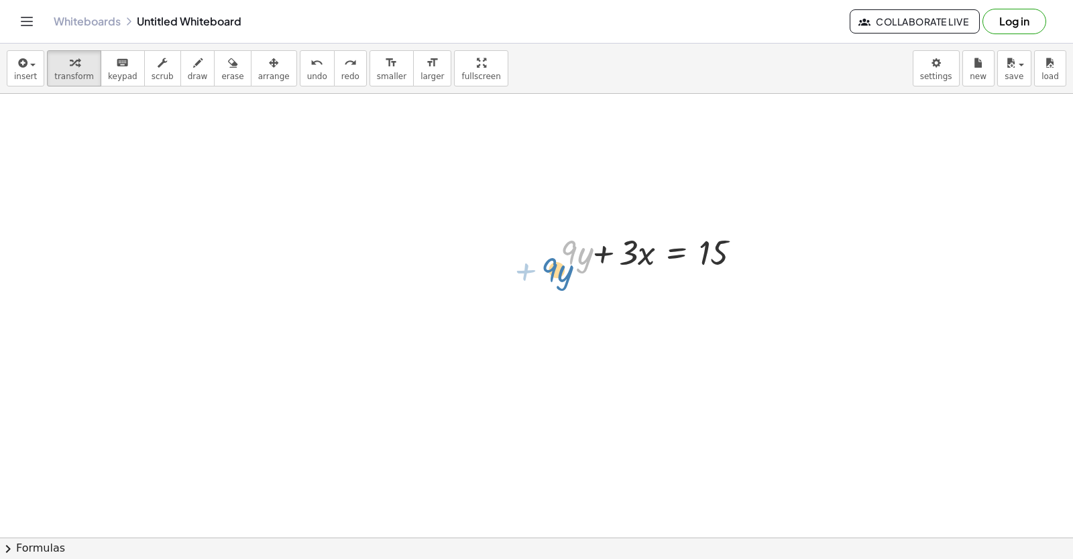
drag, startPoint x: 559, startPoint y: 245, endPoint x: 542, endPoint y: 261, distance: 22.8
click at [542, 261] on div "· 9 + · y + · 9 · y + · 3 · x = 15" at bounding box center [648, 251] width 227 height 52
drag, startPoint x: 564, startPoint y: 256, endPoint x: 734, endPoint y: 319, distance: 181.0
drag, startPoint x: 564, startPoint y: 263, endPoint x: 762, endPoint y: 262, distance: 198.5
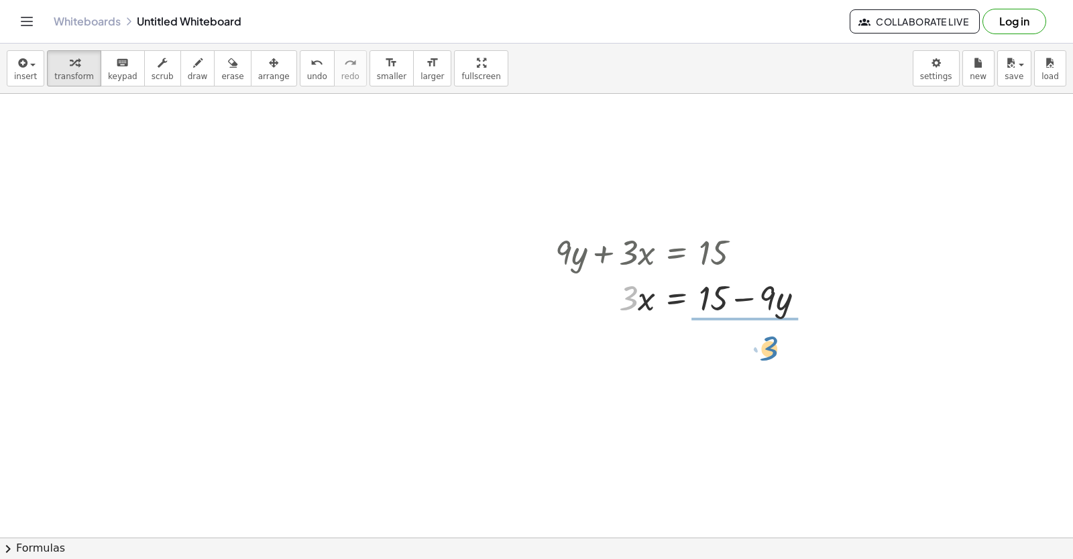
drag, startPoint x: 622, startPoint y: 284, endPoint x: 766, endPoint y: 329, distance: 150.4
drag, startPoint x: 734, startPoint y: 367, endPoint x: 726, endPoint y: 353, distance: 15.6
click at [726, 353] on div at bounding box center [684, 353] width 273 height 67
drag, startPoint x: 741, startPoint y: 369, endPoint x: 715, endPoint y: 350, distance: 32.6
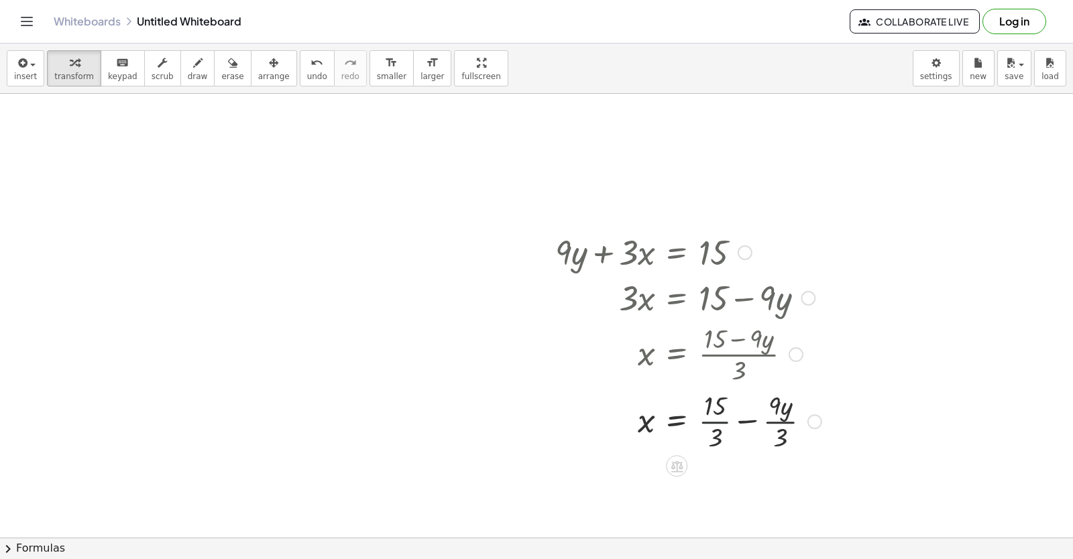
click at [716, 426] on div at bounding box center [688, 420] width 280 height 67
click at [754, 492] on div at bounding box center [688, 487] width 280 height 67
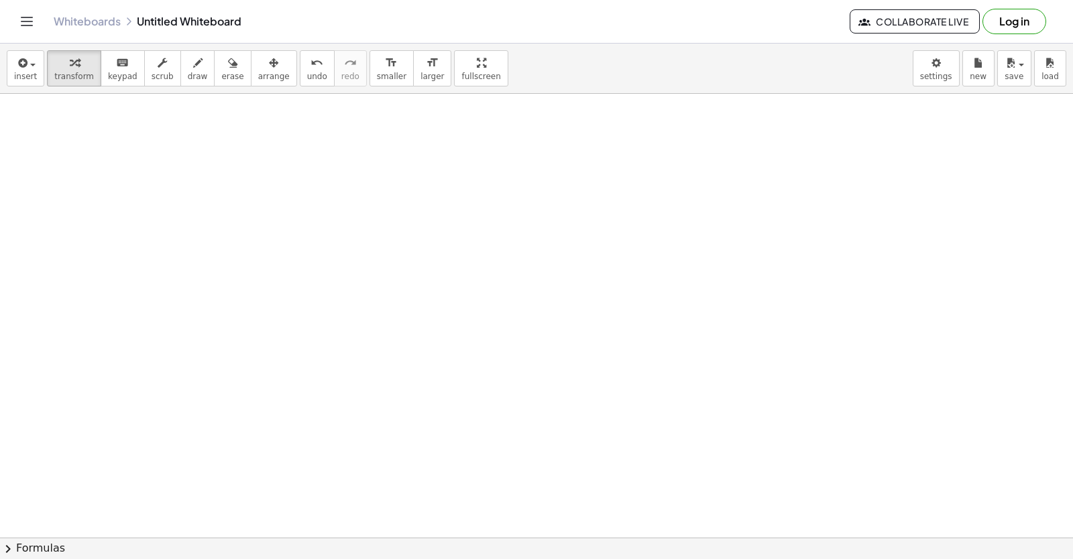
scroll to position [4214, 0]
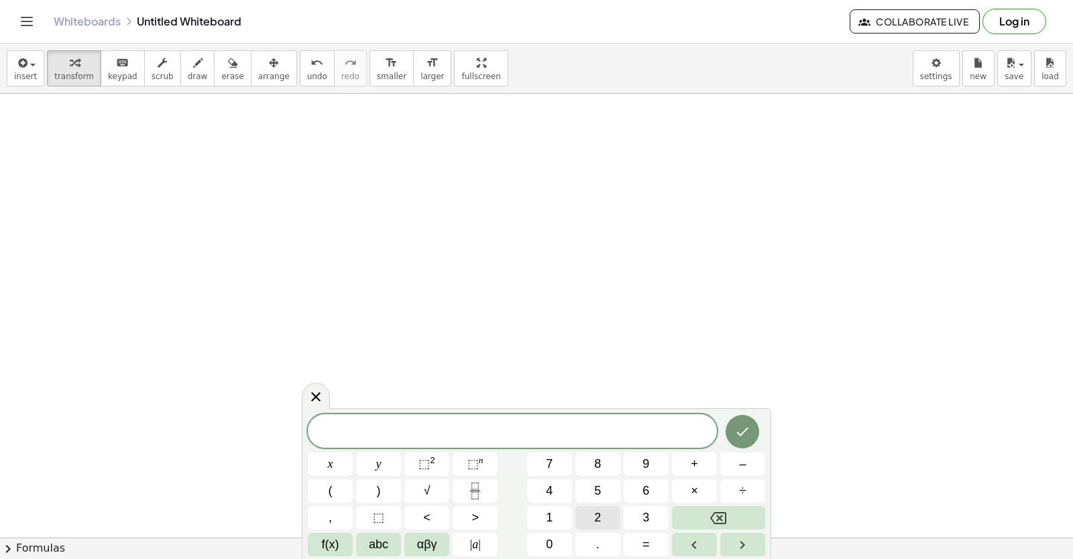
click at [597, 516] on span "2" at bounding box center [597, 518] width 7 height 18
click at [384, 455] on button "y" at bounding box center [378, 464] width 45 height 23
click at [689, 467] on button "+" at bounding box center [694, 464] width 45 height 23
click at [339, 454] on button "x" at bounding box center [330, 464] width 45 height 23
click at [749, 433] on icon "Done" at bounding box center [742, 432] width 16 height 16
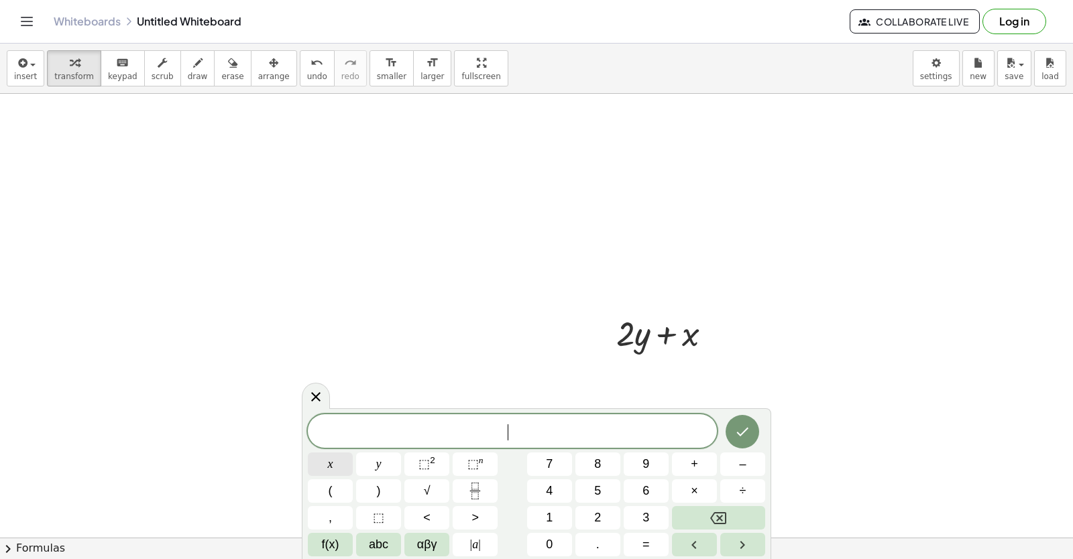
click at [319, 461] on button "x" at bounding box center [330, 464] width 45 height 23
click at [652, 552] on button "=" at bounding box center [646, 544] width 45 height 23
click at [602, 500] on button "5" at bounding box center [597, 490] width 45 height 23
click at [744, 430] on icon "Done" at bounding box center [742, 432] width 16 height 16
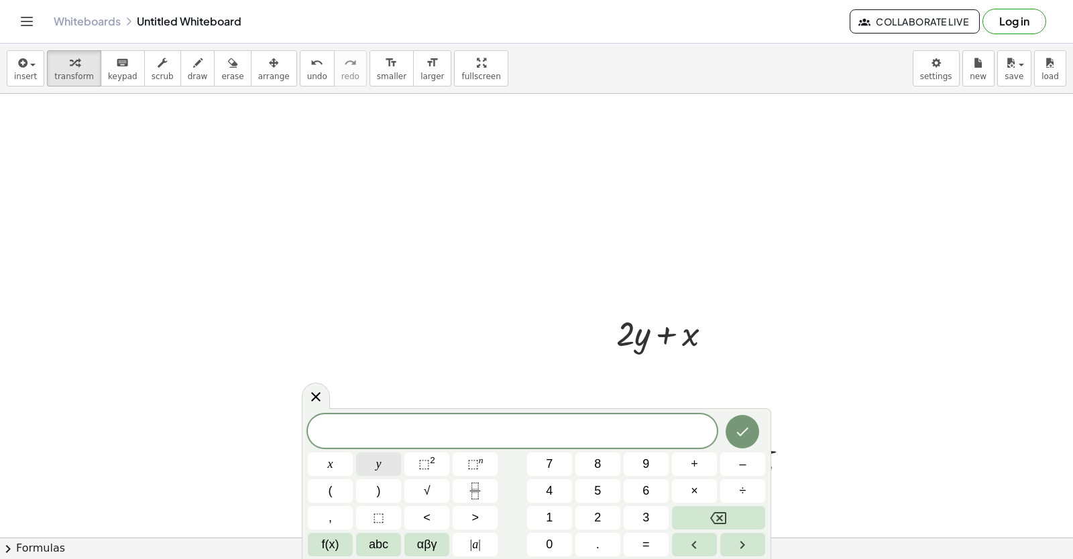
click at [379, 461] on span "y" at bounding box center [378, 464] width 5 height 18
click at [640, 555] on button "=" at bounding box center [646, 544] width 45 height 23
click at [652, 512] on button "3" at bounding box center [646, 517] width 45 height 23
click at [353, 453] on div at bounding box center [330, 464] width 45 height 23
click at [738, 442] on button "Done" at bounding box center [743, 432] width 34 height 34
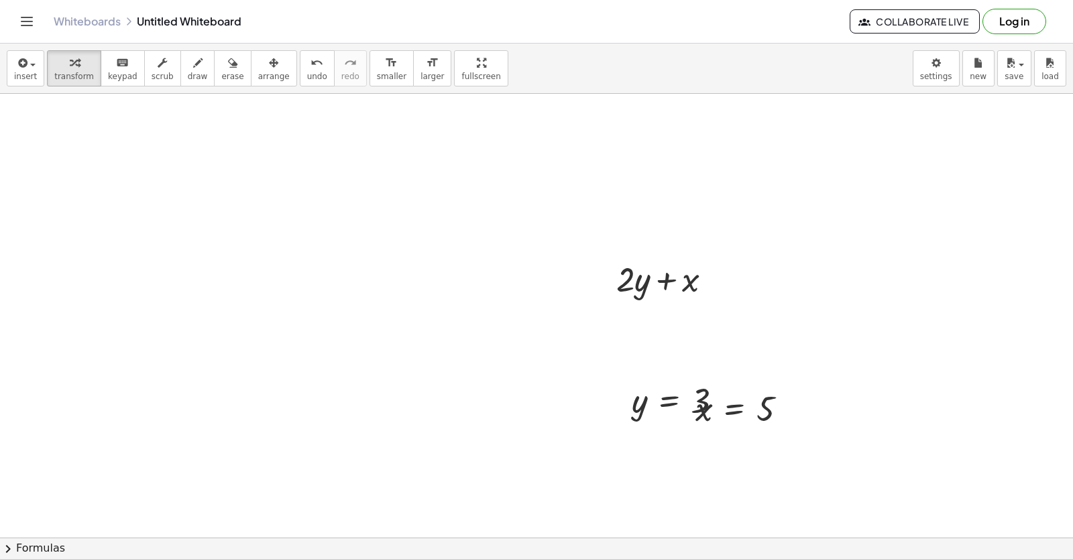
scroll to position [4283, 0]
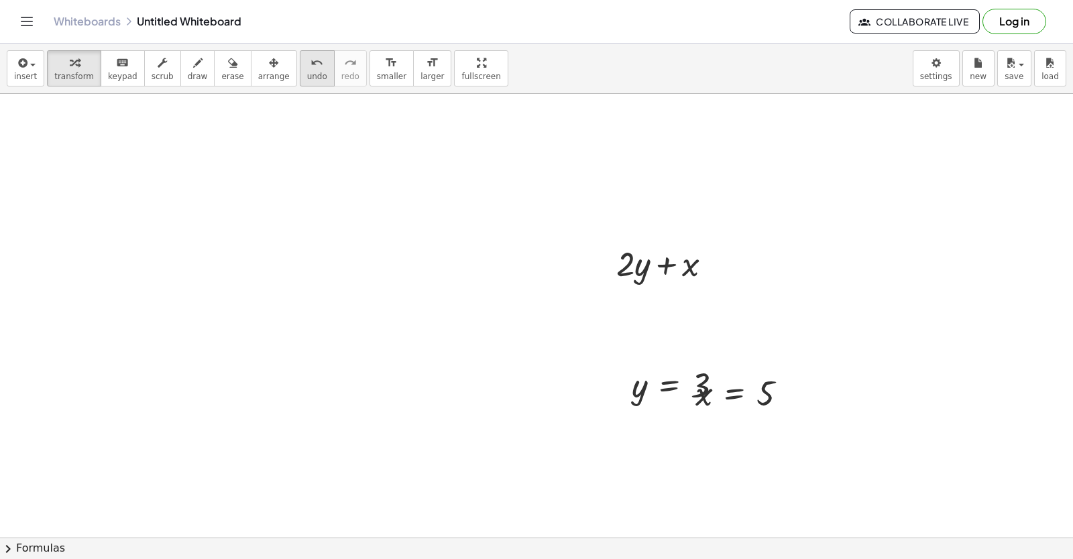
click at [307, 73] on span "undo" at bounding box center [317, 76] width 20 height 9
drag, startPoint x: 317, startPoint y: 295, endPoint x: 338, endPoint y: 342, distance: 51.3
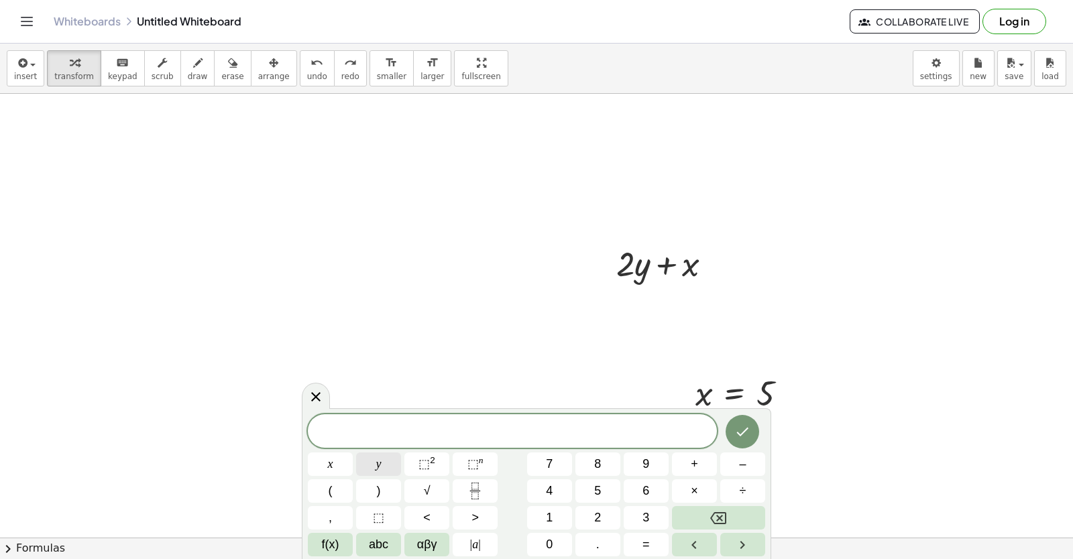
click at [386, 473] on button "y" at bounding box center [378, 464] width 45 height 23
click at [640, 547] on button "=" at bounding box center [646, 544] width 45 height 23
click at [644, 518] on span "3" at bounding box center [645, 518] width 7 height 18
click at [753, 424] on button "Done" at bounding box center [743, 432] width 34 height 34
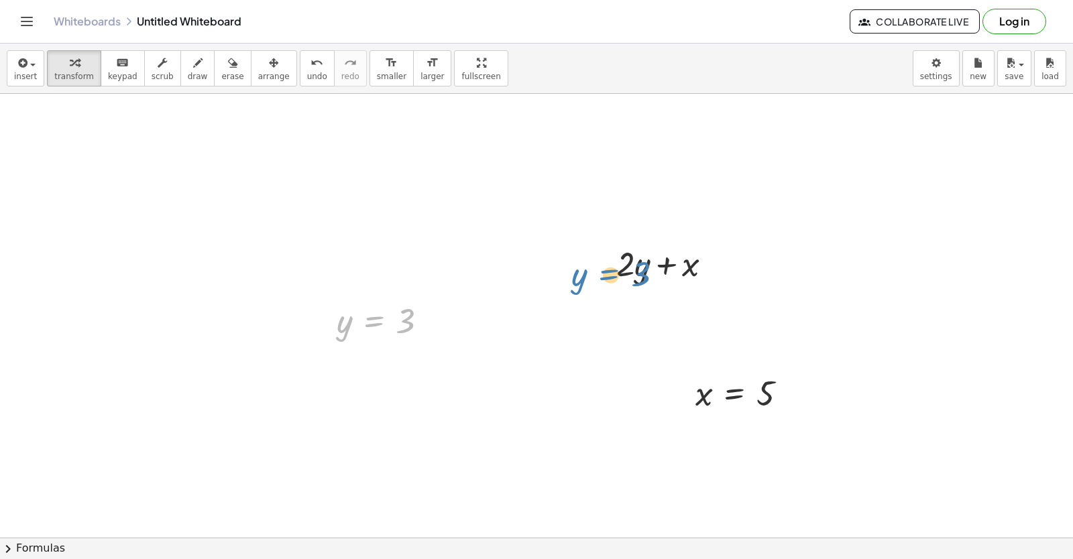
drag, startPoint x: 396, startPoint y: 318, endPoint x: 632, endPoint y: 270, distance: 241.4
drag, startPoint x: 406, startPoint y: 327, endPoint x: 651, endPoint y: 288, distance: 247.8
drag, startPoint x: 766, startPoint y: 386, endPoint x: 704, endPoint y: 310, distance: 98.1
click at [642, 304] on div at bounding box center [668, 309] width 131 height 46
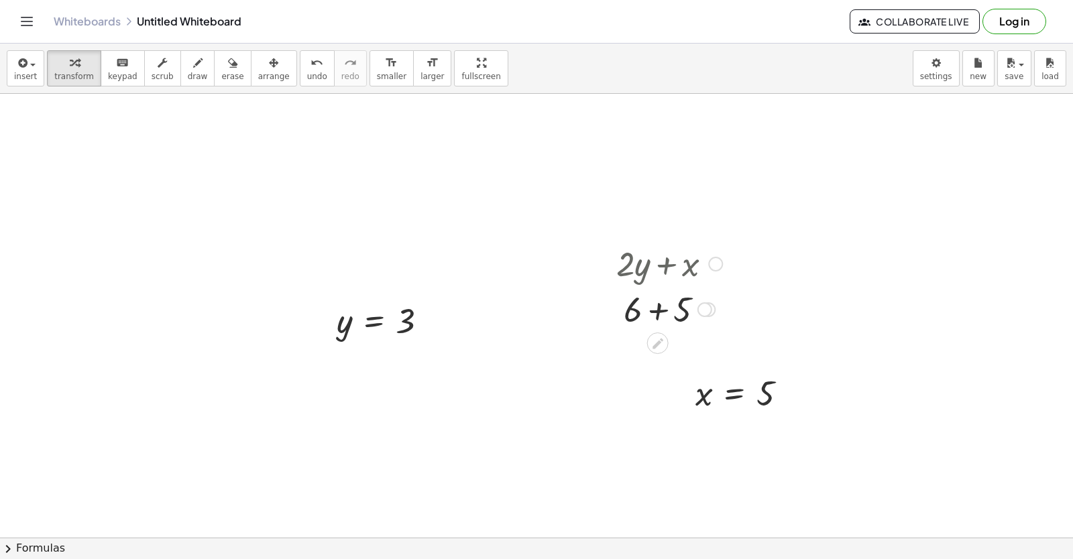
click at [679, 312] on div at bounding box center [669, 309] width 119 height 46
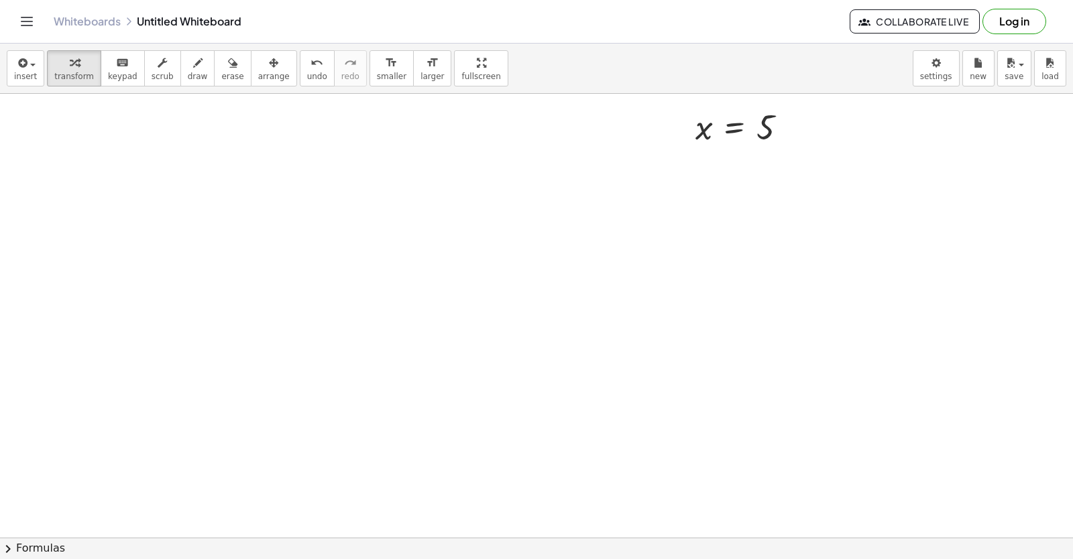
scroll to position [4813, 0]
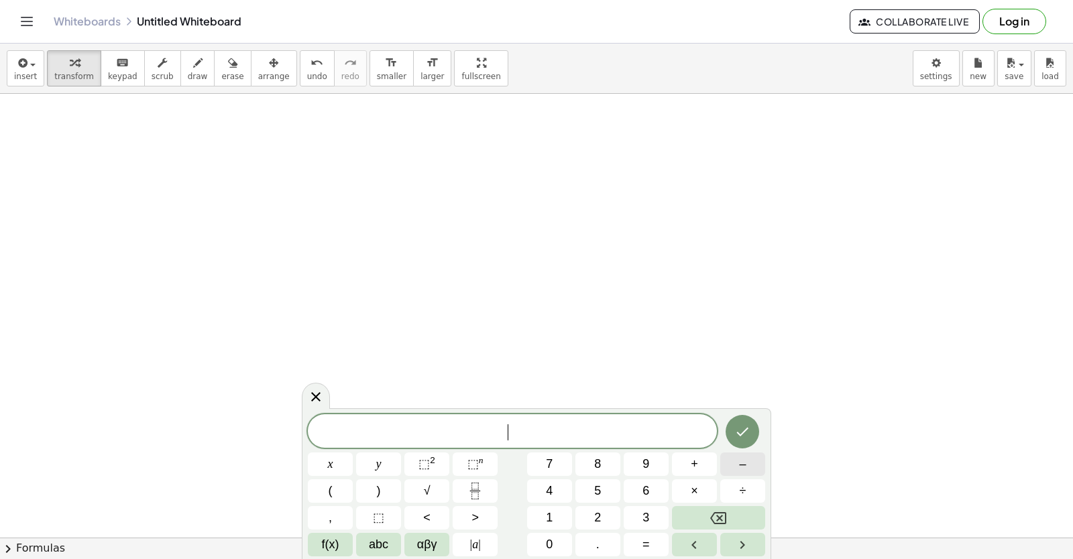
click at [732, 463] on button "–" at bounding box center [742, 464] width 45 height 23
click at [605, 520] on button "2" at bounding box center [597, 517] width 45 height 23
click at [387, 459] on button "y" at bounding box center [378, 464] width 45 height 23
click at [687, 462] on button "+" at bounding box center [694, 464] width 45 height 23
click at [563, 457] on button "7" at bounding box center [549, 464] width 45 height 23
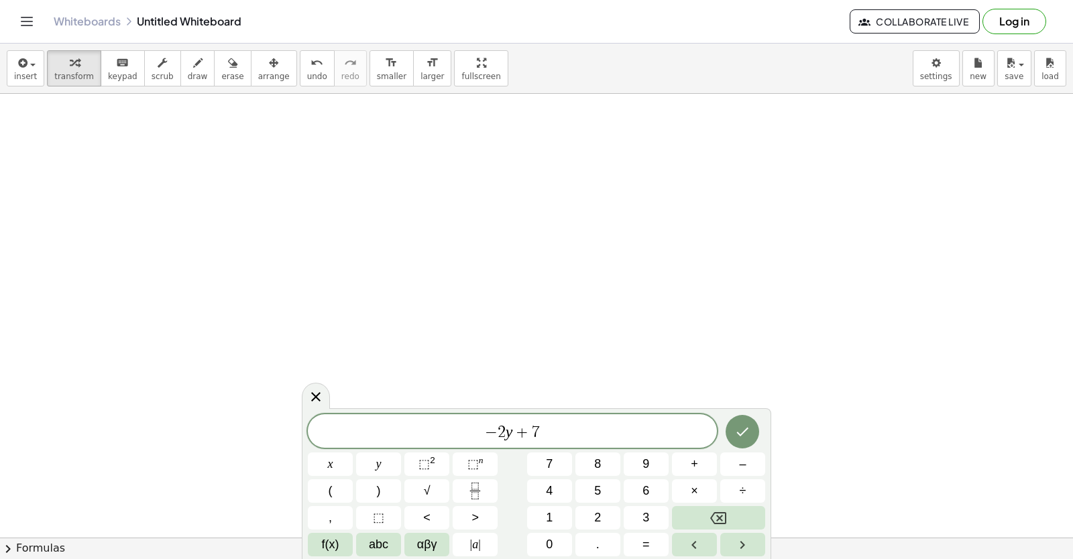
click at [323, 449] on div "− 2 y + 7 x y ⬚ 2 ⬚ n 7 8 9 + – ( ) √ 4 5 6 × ÷ , ⬚ < > 1 2 3 f(x) abc αβγ | a …" at bounding box center [536, 485] width 457 height 142
click at [332, 462] on span "x" at bounding box center [330, 464] width 5 height 18
click at [734, 432] on icon "Done" at bounding box center [742, 432] width 16 height 16
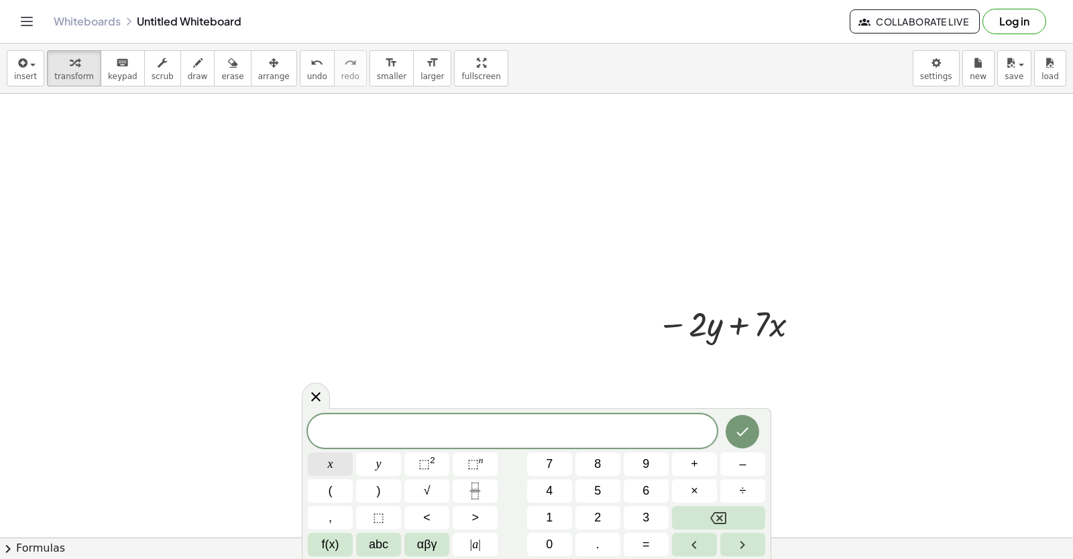
click at [339, 459] on button "x" at bounding box center [330, 464] width 45 height 23
click at [648, 534] on button "=" at bounding box center [646, 544] width 45 height 23
click at [730, 464] on button "–" at bounding box center [742, 464] width 45 height 23
click at [596, 520] on button "2" at bounding box center [597, 517] width 45 height 23
click at [752, 434] on button "Done" at bounding box center [743, 432] width 34 height 34
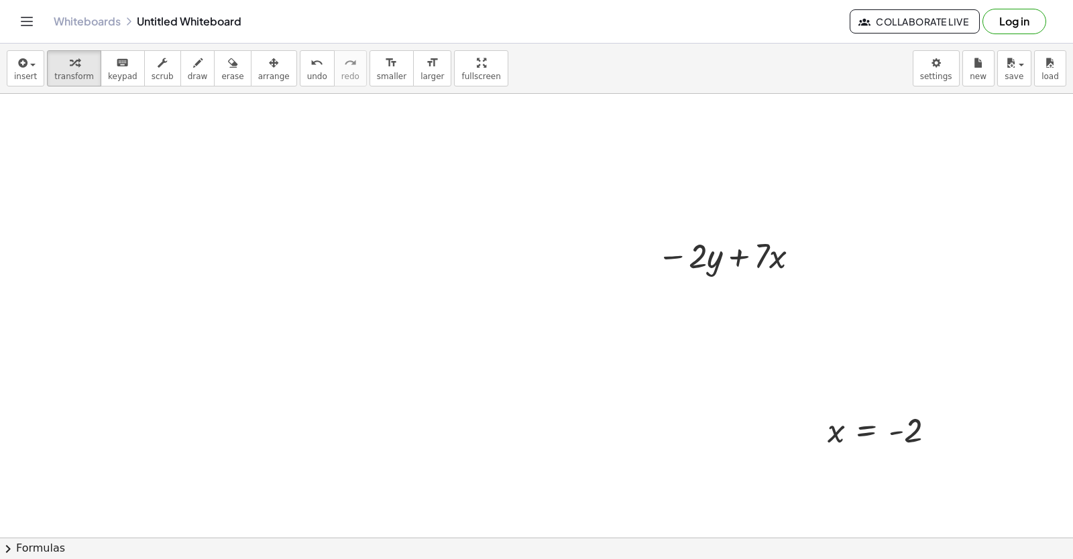
scroll to position [4918, 0]
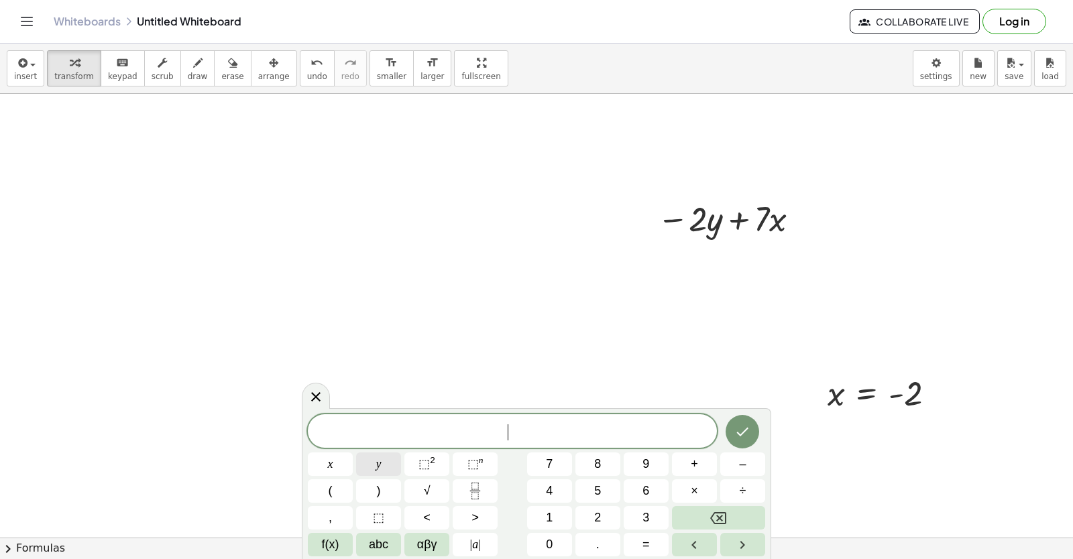
click at [392, 468] on button "y" at bounding box center [378, 464] width 45 height 23
click at [638, 543] on button "=" at bounding box center [646, 544] width 45 height 23
click at [654, 489] on button "6" at bounding box center [646, 490] width 45 height 23
click at [770, 415] on div "y = 6 ​ x y ⬚ 2 ⬚ n 7 8 9 + – ( ) √ 4 5 6 × ÷ , ⬚ < > 1 2 3 f(x) abc αβγ | a | …" at bounding box center [536, 483] width 469 height 151
click at [752, 432] on button "Done" at bounding box center [743, 432] width 34 height 34
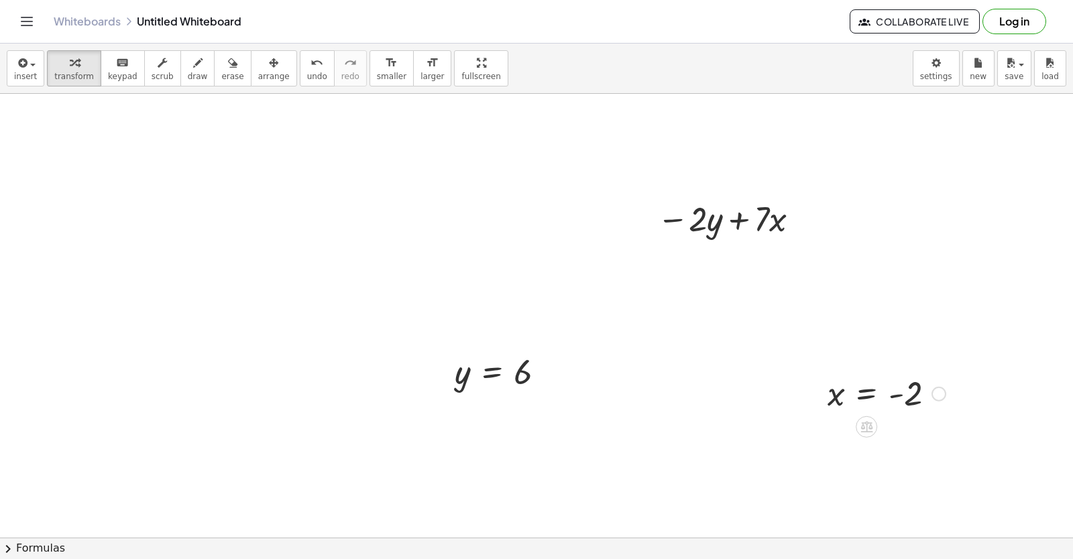
drag, startPoint x: 839, startPoint y: 405, endPoint x: 853, endPoint y: 404, distance: 13.4
click at [848, 405] on div at bounding box center [886, 393] width 131 height 44
drag, startPoint x: 840, startPoint y: 391, endPoint x: 798, endPoint y: 212, distance: 183.9
drag, startPoint x: 523, startPoint y: 372, endPoint x: 726, endPoint y: 238, distance: 243.4
drag, startPoint x: 516, startPoint y: 374, endPoint x: 711, endPoint y: 237, distance: 238.7
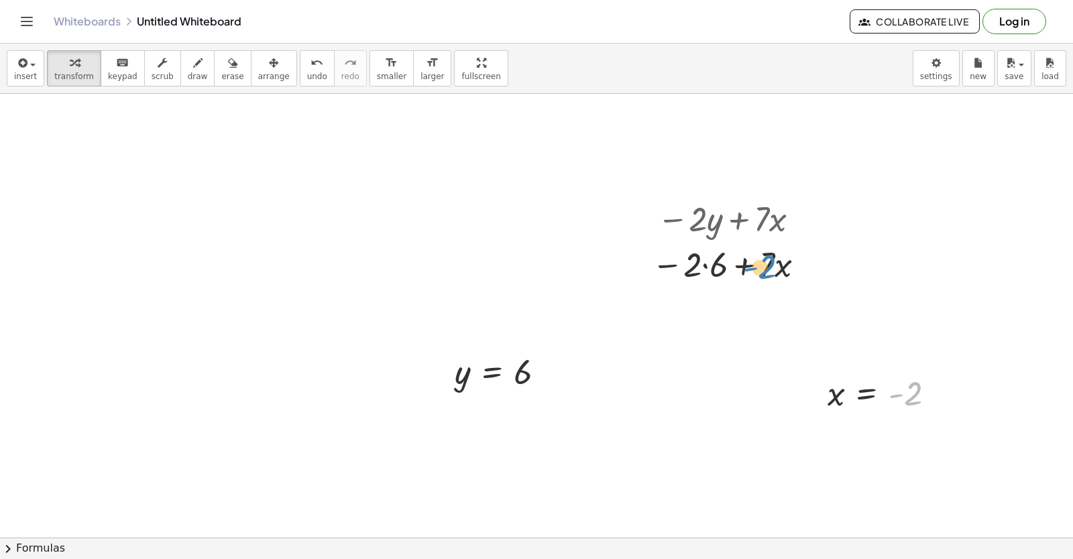
drag, startPoint x: 913, startPoint y: 393, endPoint x: 768, endPoint y: 267, distance: 192.5
drag, startPoint x: 913, startPoint y: 386, endPoint x: 785, endPoint y: 254, distance: 184.0
click at [728, 273] on div at bounding box center [731, 264] width 196 height 46
click at [695, 269] on div at bounding box center [731, 264] width 196 height 46
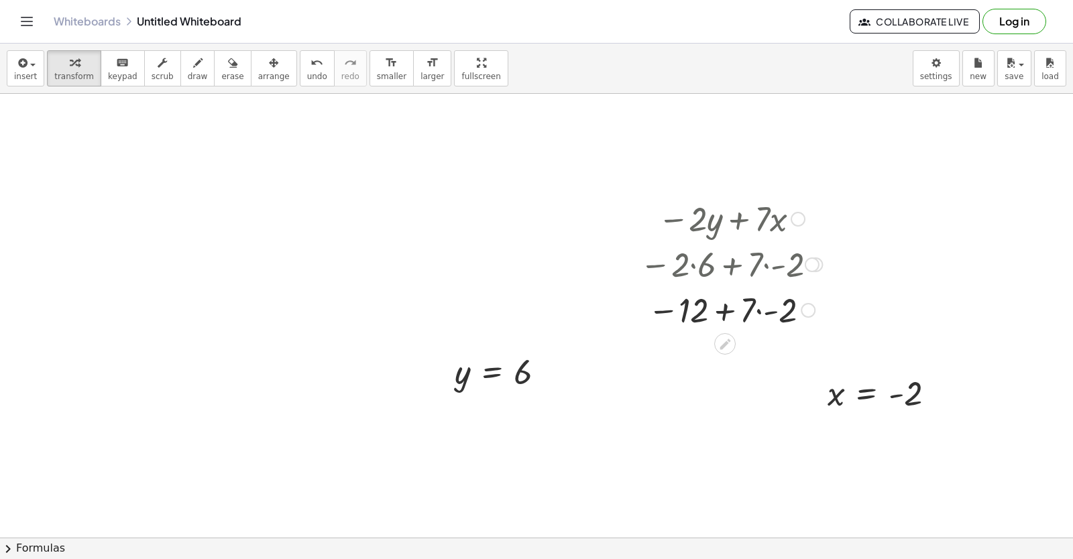
click at [766, 318] on div at bounding box center [731, 309] width 196 height 46
click at [732, 312] on div at bounding box center [731, 309] width 196 height 44
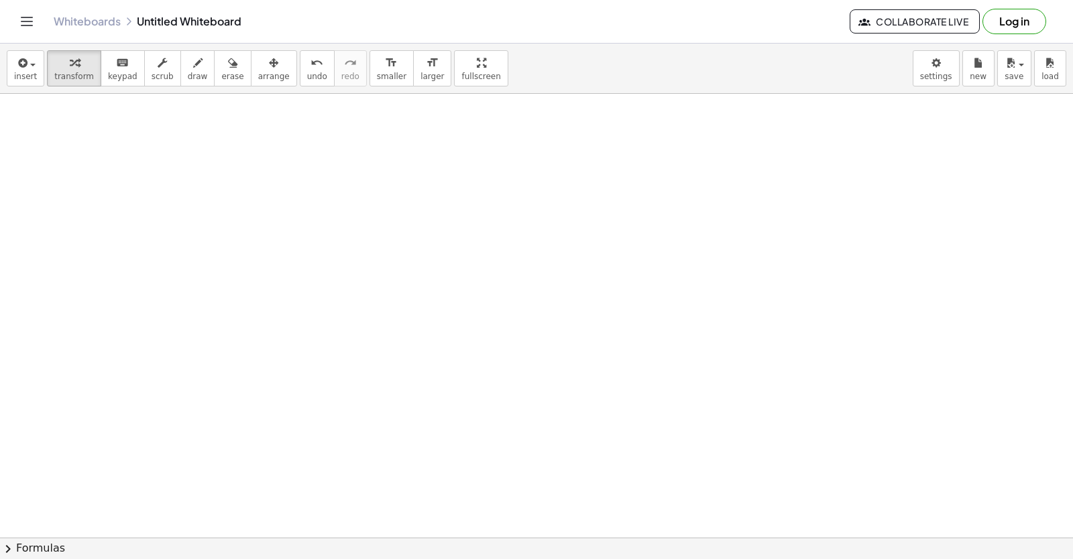
scroll to position [5356, 0]
drag, startPoint x: 585, startPoint y: 284, endPoint x: 581, endPoint y: 297, distance: 14.0
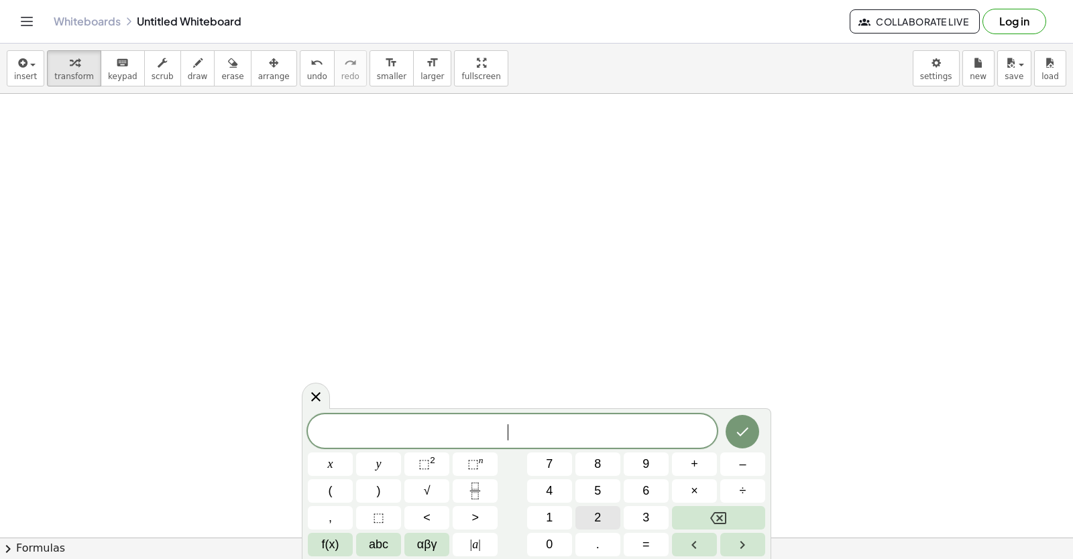
click at [592, 519] on button "2" at bounding box center [597, 517] width 45 height 23
click at [344, 457] on button "x" at bounding box center [330, 464] width 45 height 23
click at [686, 469] on button "+" at bounding box center [694, 464] width 45 height 23
click at [419, 467] on div "2 x + ​ x y ⬚ 2 ⬚ n 7 8 9 + – ( ) √ 4 5 6 × ÷ , ⬚ < > 1 2 3 f(x) abc αβγ | a | …" at bounding box center [536, 485] width 457 height 142
click at [648, 536] on span "=" at bounding box center [645, 545] width 7 height 18
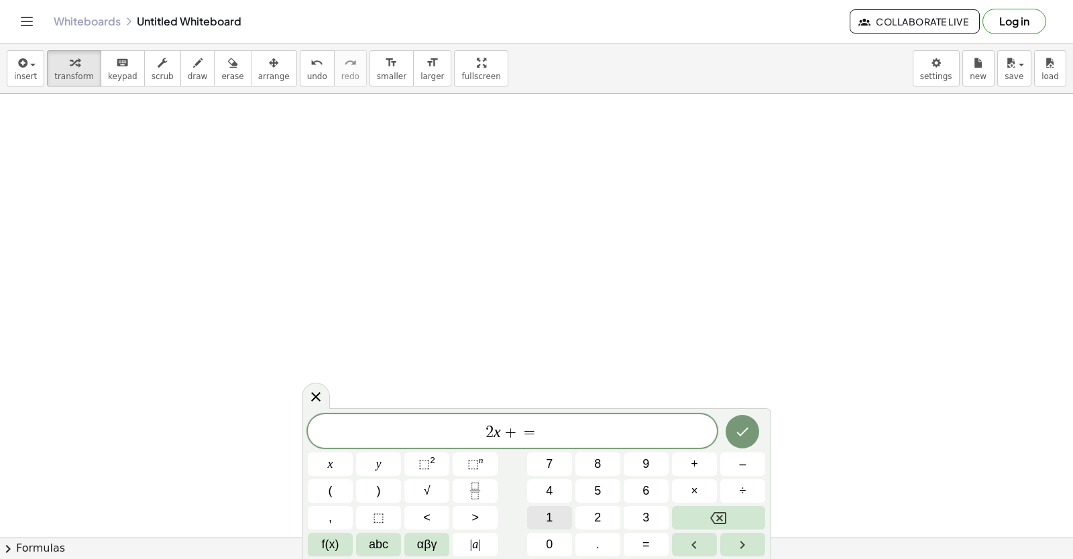
click at [557, 519] on button "1" at bounding box center [549, 517] width 45 height 23
click at [562, 482] on button "4" at bounding box center [549, 490] width 45 height 23
click at [755, 439] on button "Done" at bounding box center [743, 432] width 34 height 34
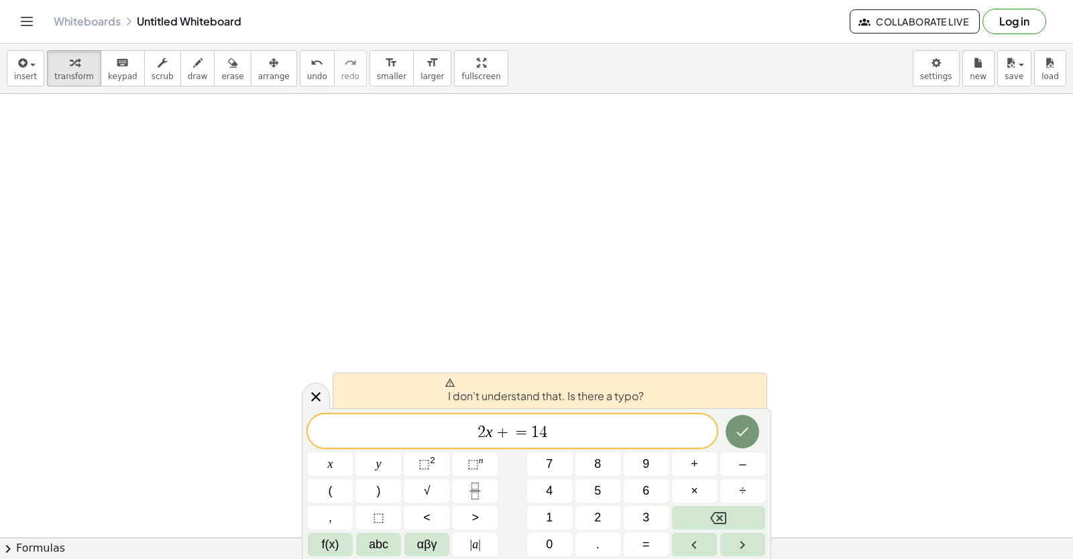
click at [506, 437] on span "+" at bounding box center [502, 432] width 19 height 16
click at [398, 458] on button "y" at bounding box center [378, 464] width 45 height 23
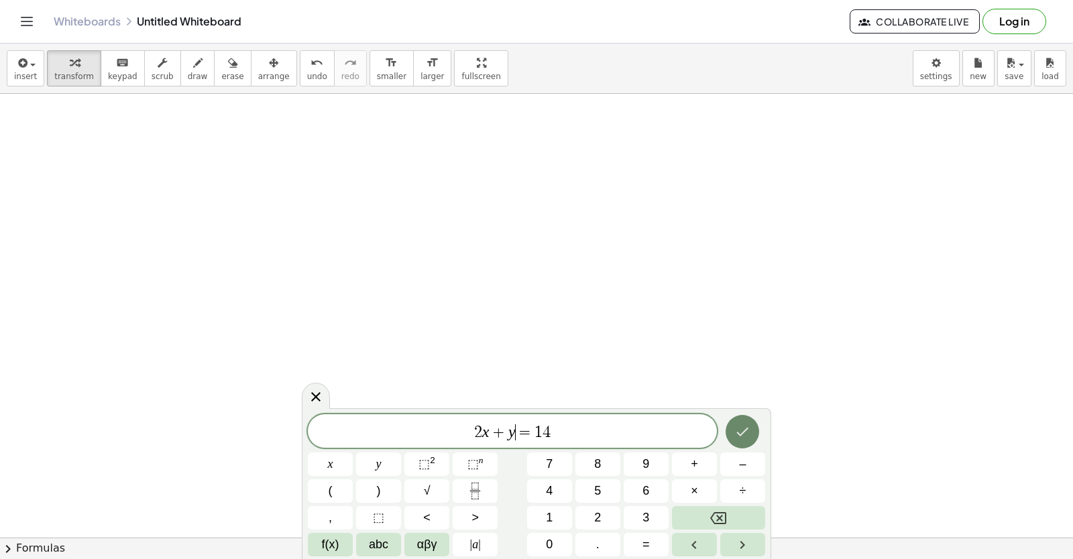
click at [740, 438] on icon "Done" at bounding box center [742, 432] width 16 height 16
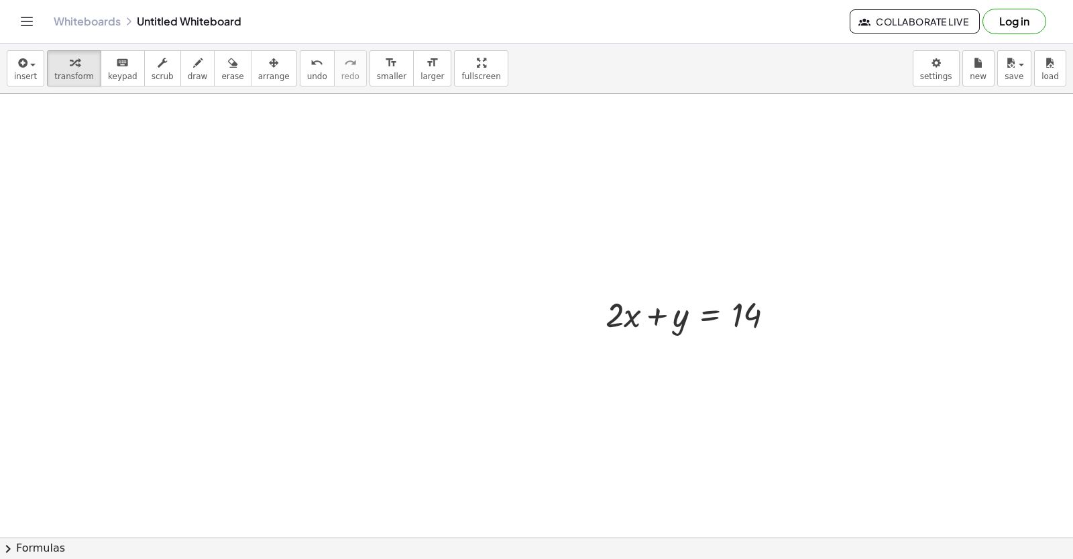
drag, startPoint x: 1060, startPoint y: 481, endPoint x: 1066, endPoint y: 485, distance: 7.3
click at [1066, 485] on div "+ y + · 2 · x = 10 y · 2 · x = 10 + − + y − · 5 · x = - 2 y · 5 · x = − 2 + + y…" at bounding box center [536, 316] width 1073 height 444
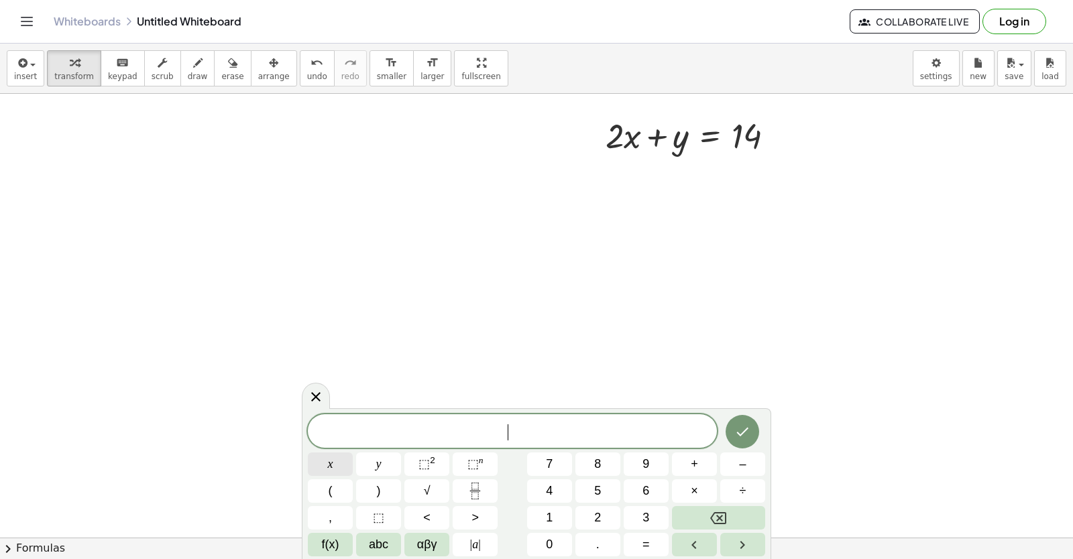
click at [341, 461] on button "x" at bounding box center [330, 464] width 45 height 23
click at [743, 471] on button "–" at bounding box center [742, 464] width 45 height 23
click at [383, 465] on button "y" at bounding box center [378, 464] width 45 height 23
click at [635, 547] on button "=" at bounding box center [646, 544] width 45 height 23
click at [559, 494] on button "4" at bounding box center [549, 490] width 45 height 23
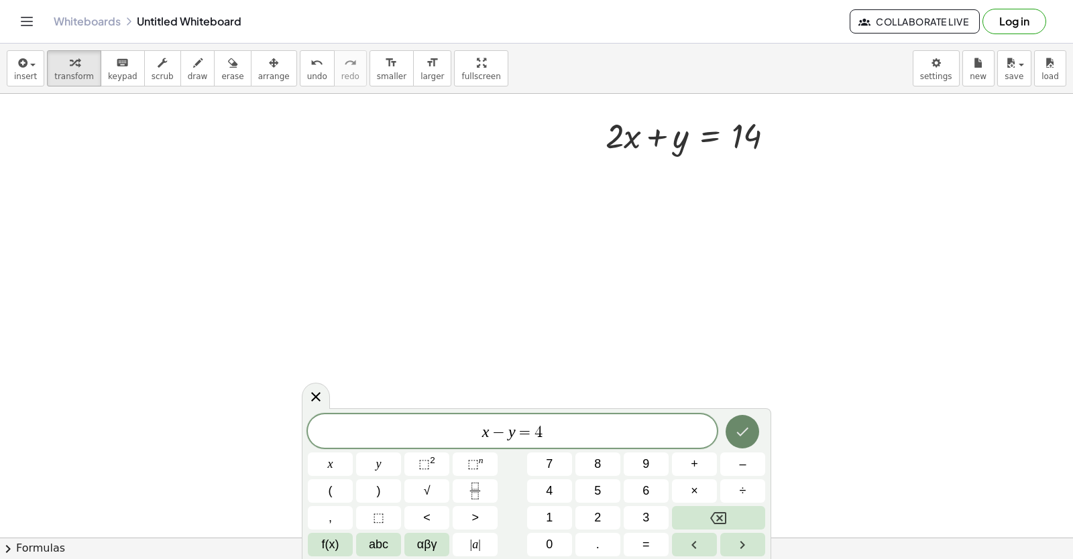
click at [752, 434] on button "Done" at bounding box center [743, 432] width 34 height 34
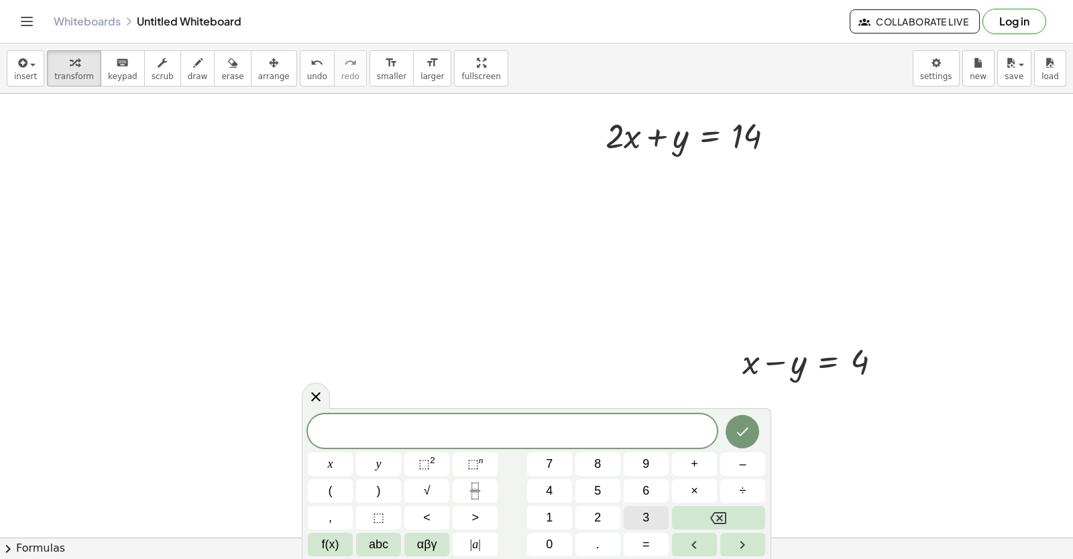
click at [634, 518] on button "3" at bounding box center [646, 517] width 45 height 23
click at [337, 453] on button "x" at bounding box center [330, 464] width 45 height 23
click at [637, 541] on button "=" at bounding box center [646, 544] width 45 height 23
click at [558, 514] on button "1" at bounding box center [549, 517] width 45 height 23
click at [606, 461] on button "8" at bounding box center [597, 464] width 45 height 23
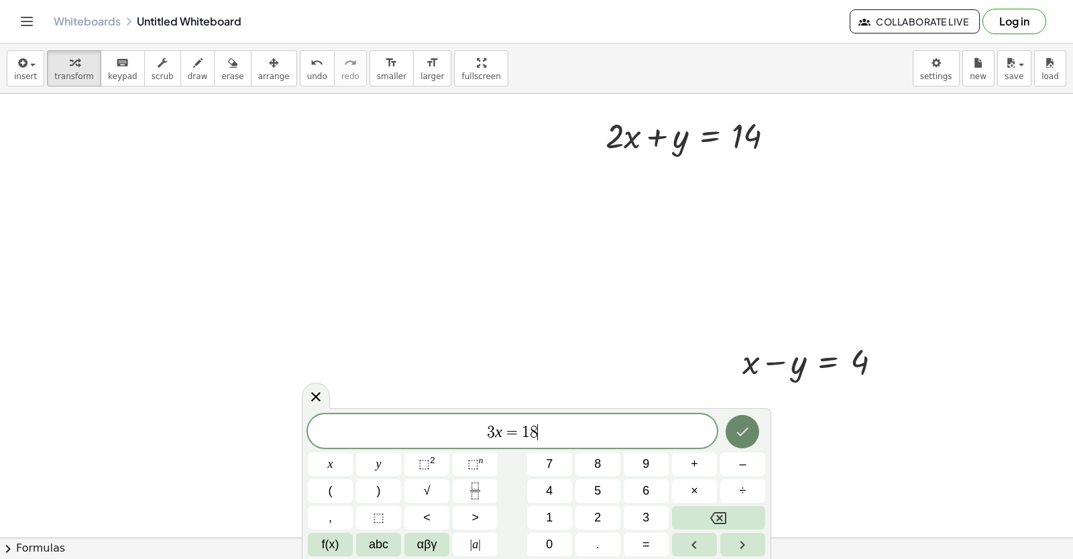
click at [733, 437] on button "Done" at bounding box center [743, 432] width 34 height 34
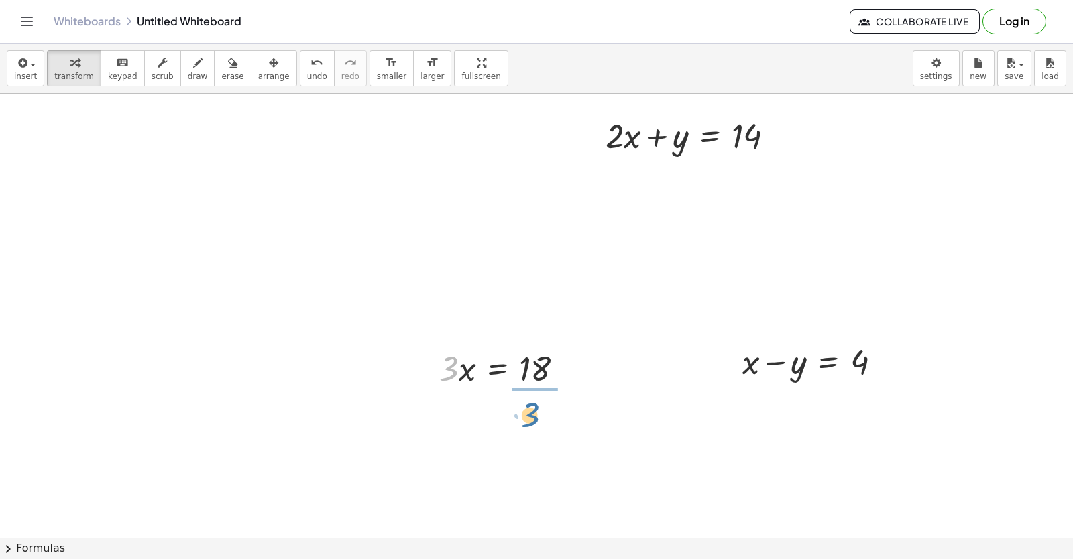
drag, startPoint x: 442, startPoint y: 362, endPoint x: 531, endPoint y: 408, distance: 100.2
click at [534, 422] on div at bounding box center [508, 423] width 152 height 67
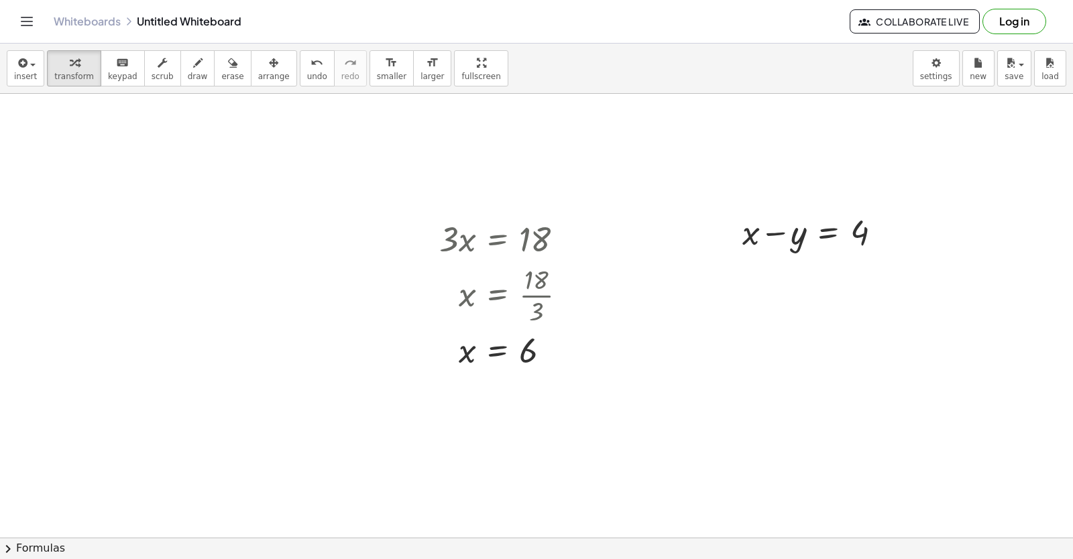
scroll to position [5684, 0]
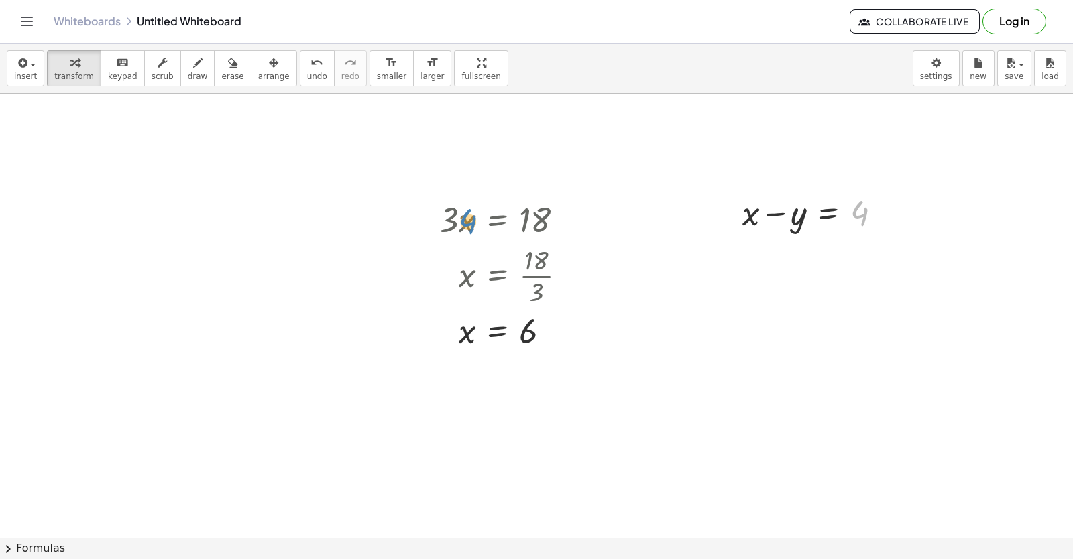
drag, startPoint x: 864, startPoint y: 220, endPoint x: 473, endPoint y: 228, distance: 391.7
click at [776, 213] on div at bounding box center [817, 212] width 163 height 46
click at [835, 215] on div at bounding box center [817, 212] width 163 height 46
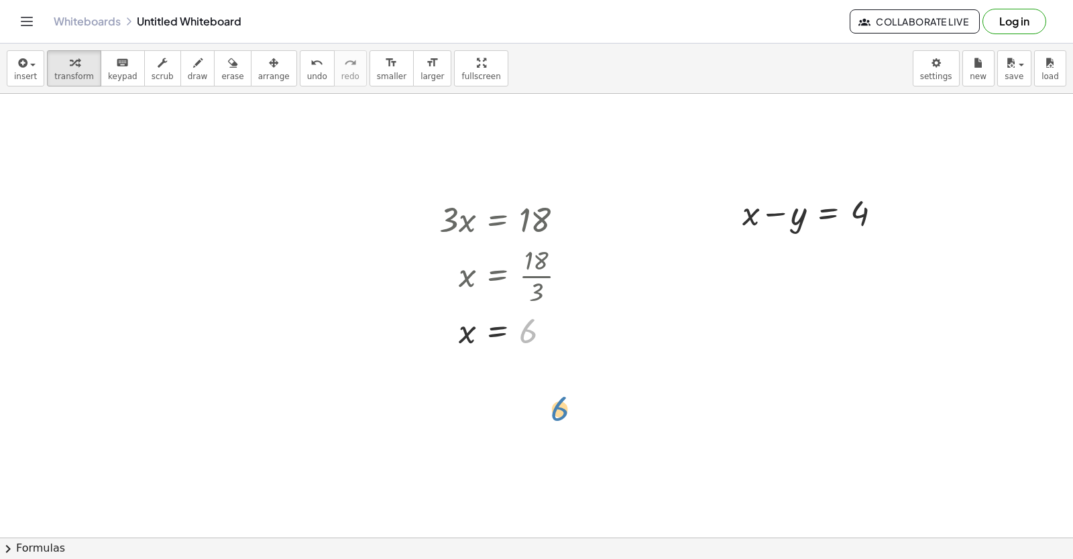
drag, startPoint x: 524, startPoint y: 336, endPoint x: 555, endPoint y: 419, distance: 88.5
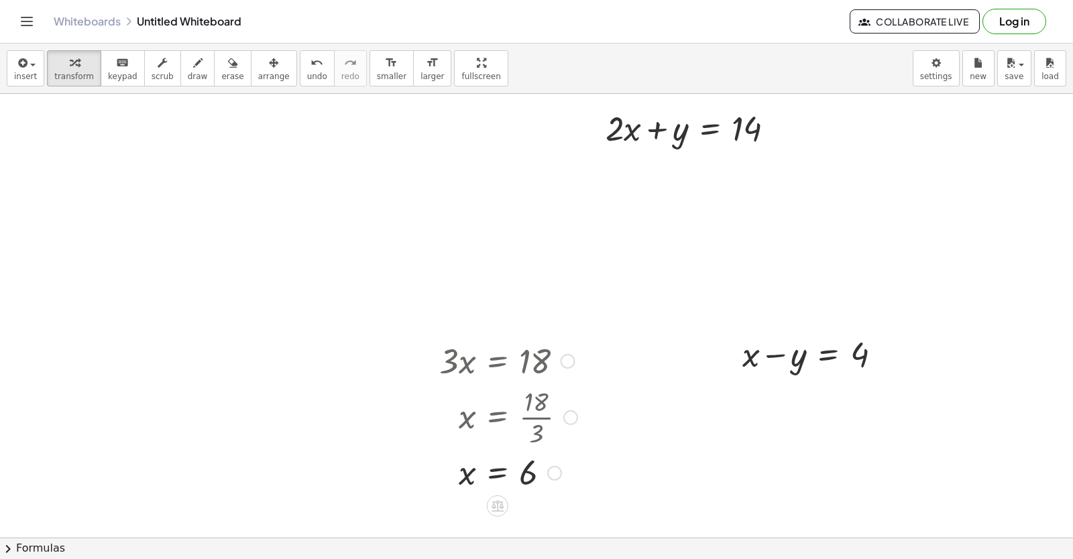
scroll to position [5550, 0]
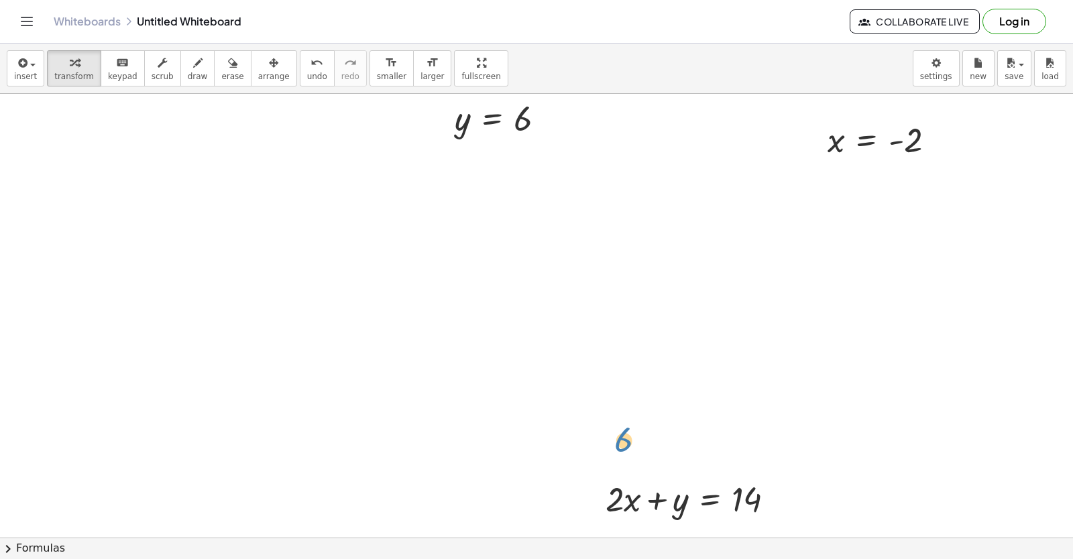
drag, startPoint x: 643, startPoint y: 190, endPoint x: 599, endPoint y: 288, distance: 106.8
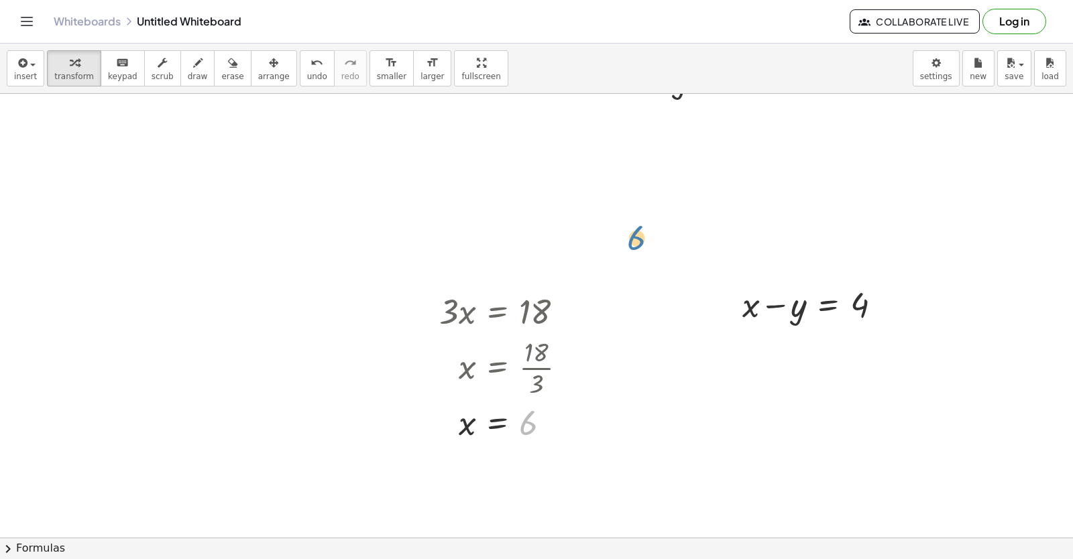
scroll to position [5458, 0]
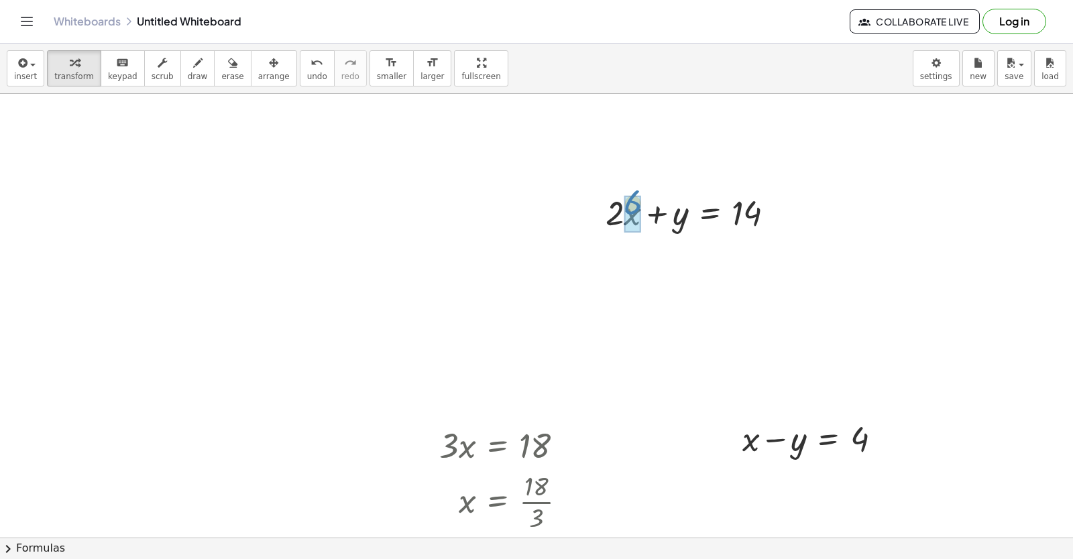
drag, startPoint x: 524, startPoint y: 431, endPoint x: 628, endPoint y: 78, distance: 368.3
click at [628, 78] on div "insert select one: Math Expression Function Text Youtube Video Graphing Geometr…" at bounding box center [536, 302] width 1073 height 516
drag, startPoint x: 683, startPoint y: 266, endPoint x: 630, endPoint y: 263, distance: 52.4
click at [630, 271] on div at bounding box center [690, 258] width 202 height 46
drag, startPoint x: 626, startPoint y: 262, endPoint x: 732, endPoint y: 268, distance: 106.1
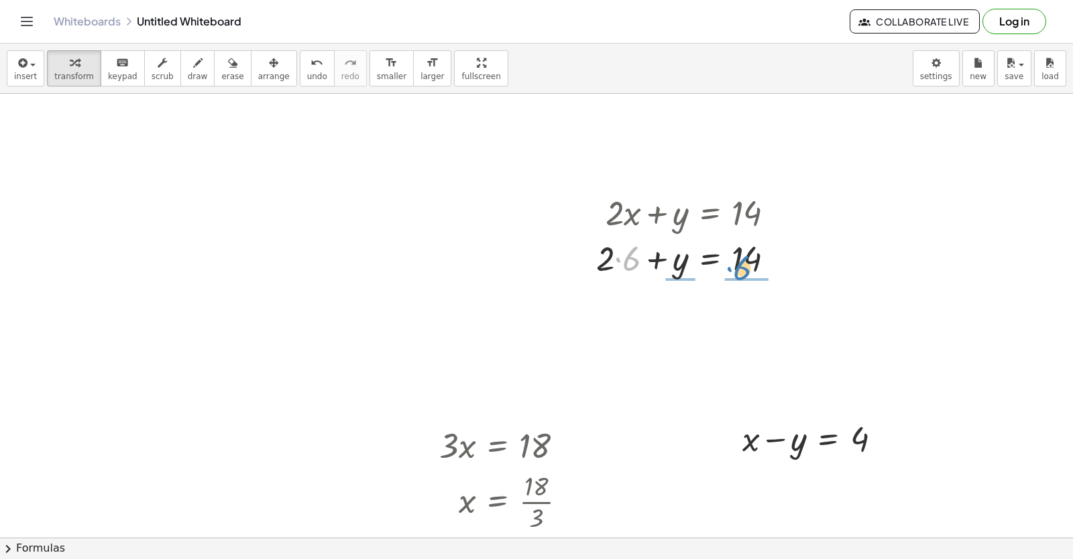
click at [732, 268] on div at bounding box center [690, 258] width 202 height 46
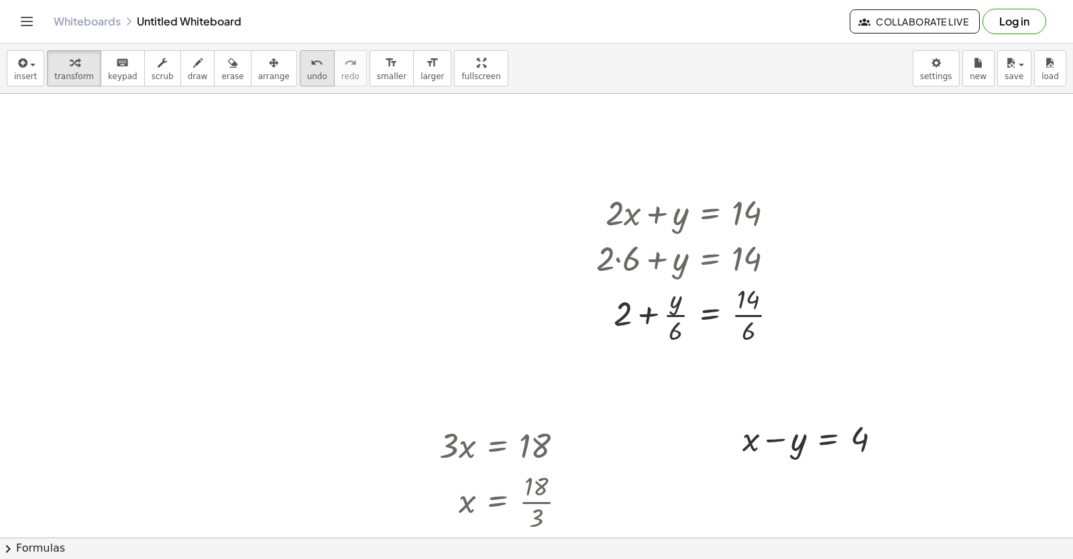
click at [310, 62] on icon "undo" at bounding box center [316, 63] width 13 height 16
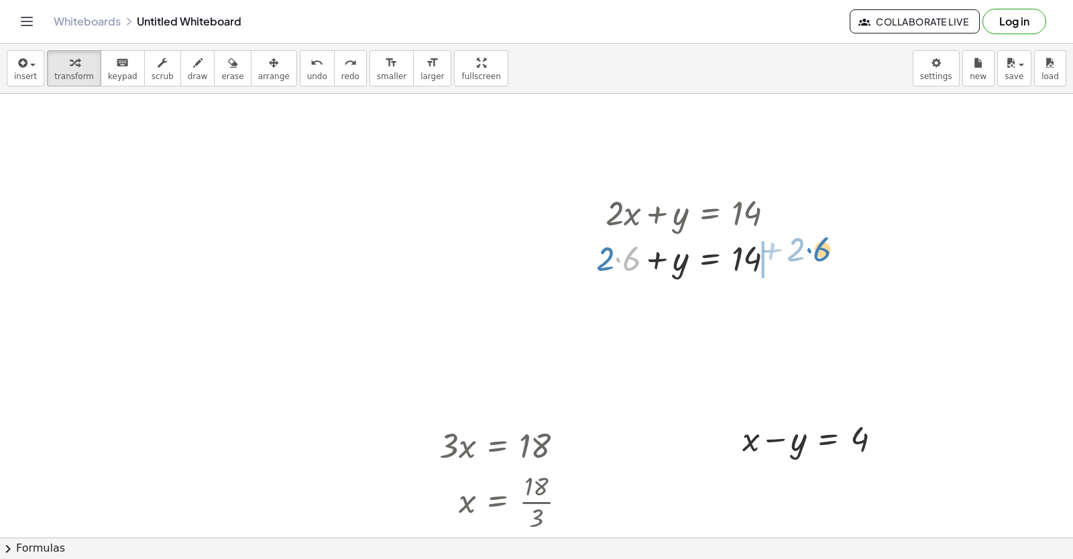
drag, startPoint x: 618, startPoint y: 257, endPoint x: 811, endPoint y: 257, distance: 192.4
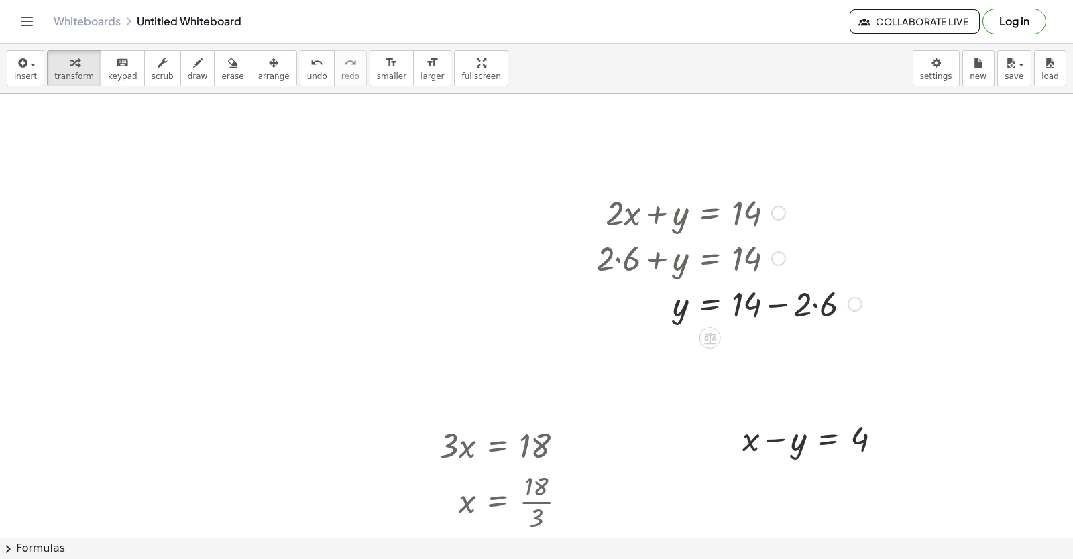
click at [778, 306] on div at bounding box center [728, 303] width 279 height 46
drag, startPoint x: 782, startPoint y: 304, endPoint x: 770, endPoint y: 310, distance: 13.8
click at [770, 310] on div at bounding box center [728, 303] width 279 height 46
click at [770, 308] on div at bounding box center [728, 303] width 279 height 46
click at [778, 303] on div at bounding box center [728, 303] width 279 height 46
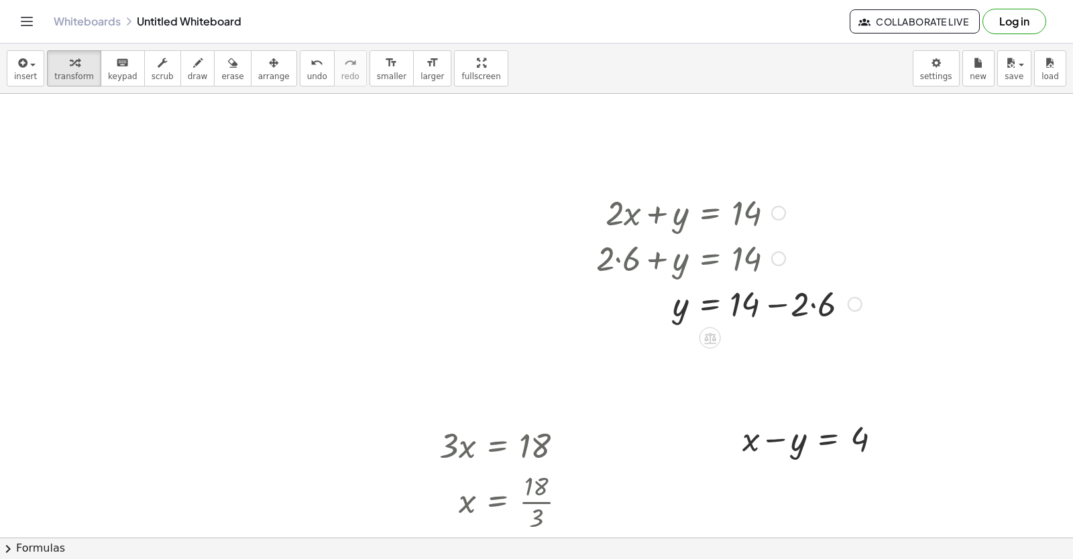
click at [747, 300] on div at bounding box center [728, 303] width 279 height 46
click at [813, 305] on div at bounding box center [728, 303] width 279 height 46
click at [803, 306] on div at bounding box center [728, 303] width 279 height 46
click at [793, 346] on div at bounding box center [728, 349] width 279 height 46
click at [307, 79] on span "undo" at bounding box center [317, 76] width 20 height 9
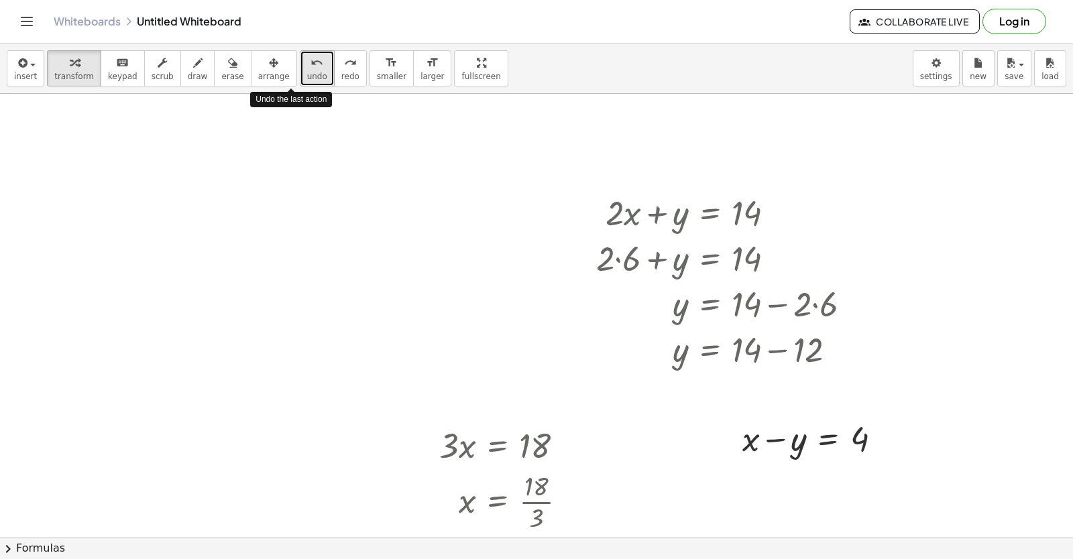
click at [307, 79] on span "undo" at bounding box center [317, 76] width 20 height 9
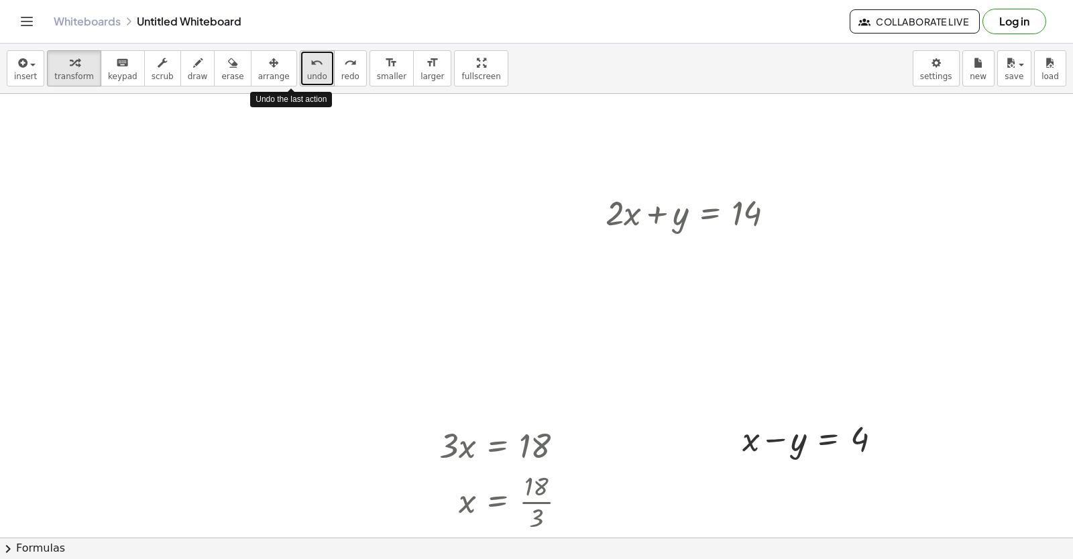
click at [307, 79] on span "undo" at bounding box center [317, 76] width 20 height 9
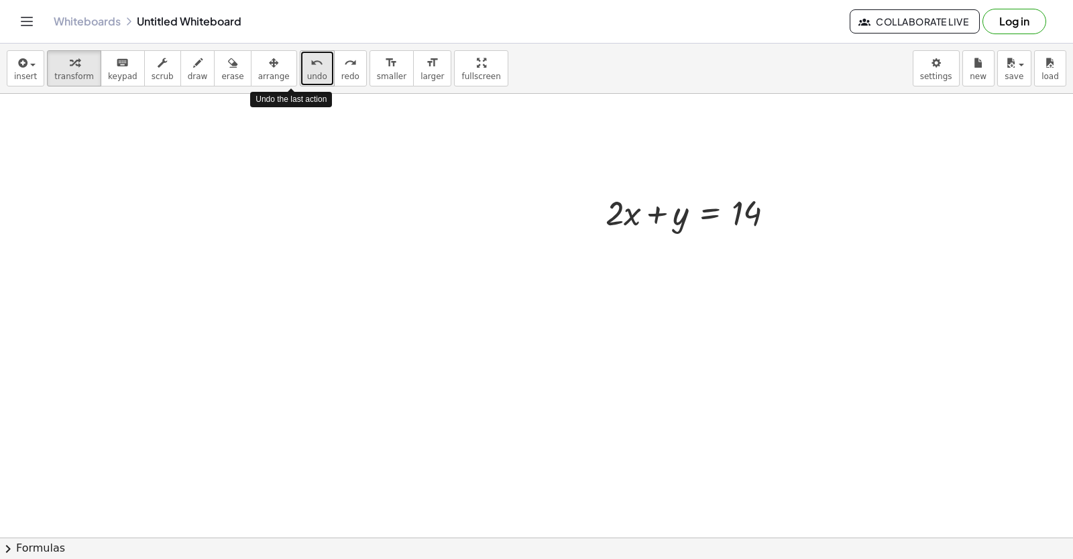
click at [307, 79] on span "undo" at bounding box center [317, 76] width 20 height 9
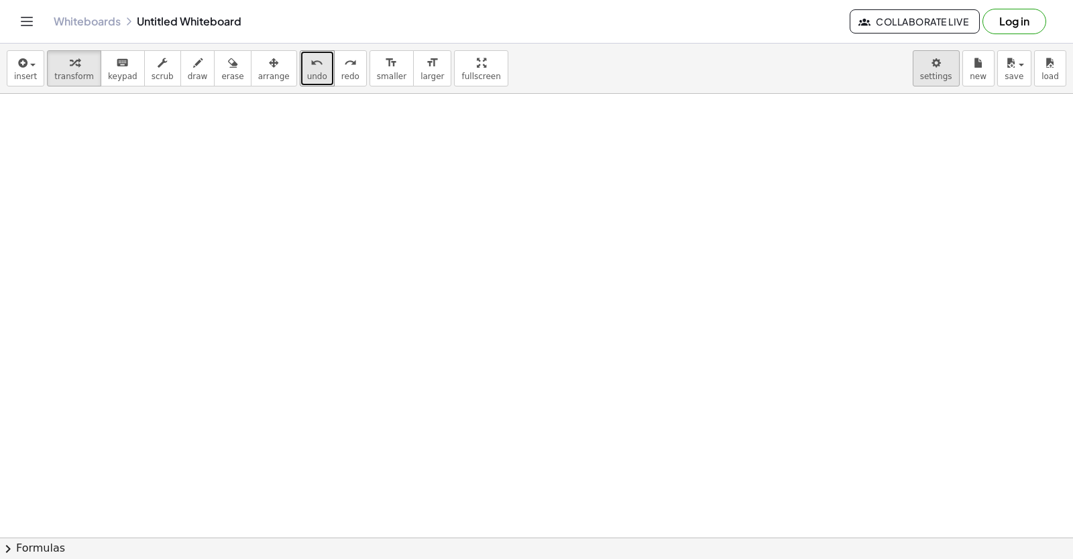
click at [944, 86] on body "Graspable Math Activities Get Started Activity Bank Assigned Work Classes White…" at bounding box center [536, 279] width 1073 height 559
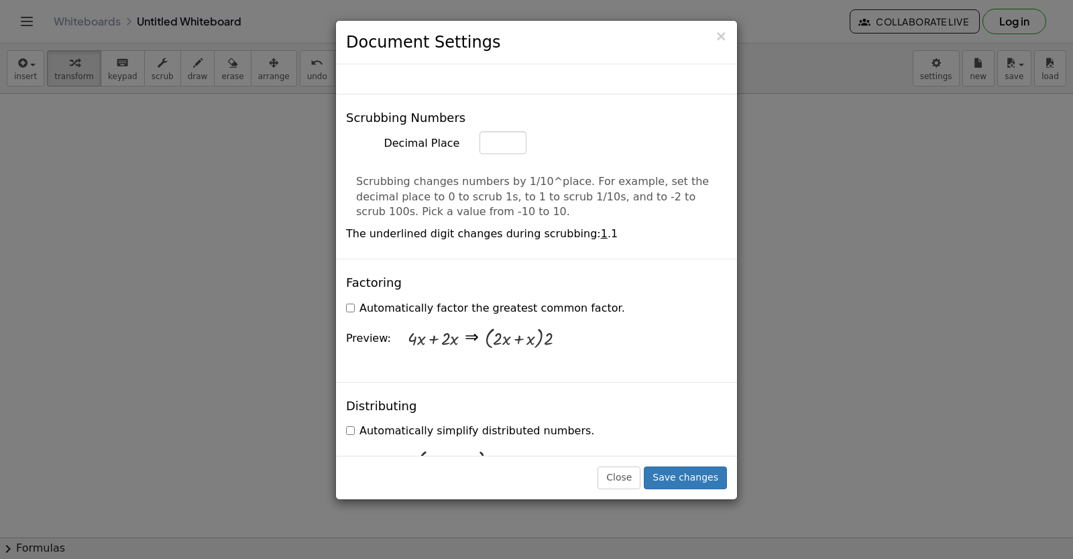
scroll to position [603, 0]
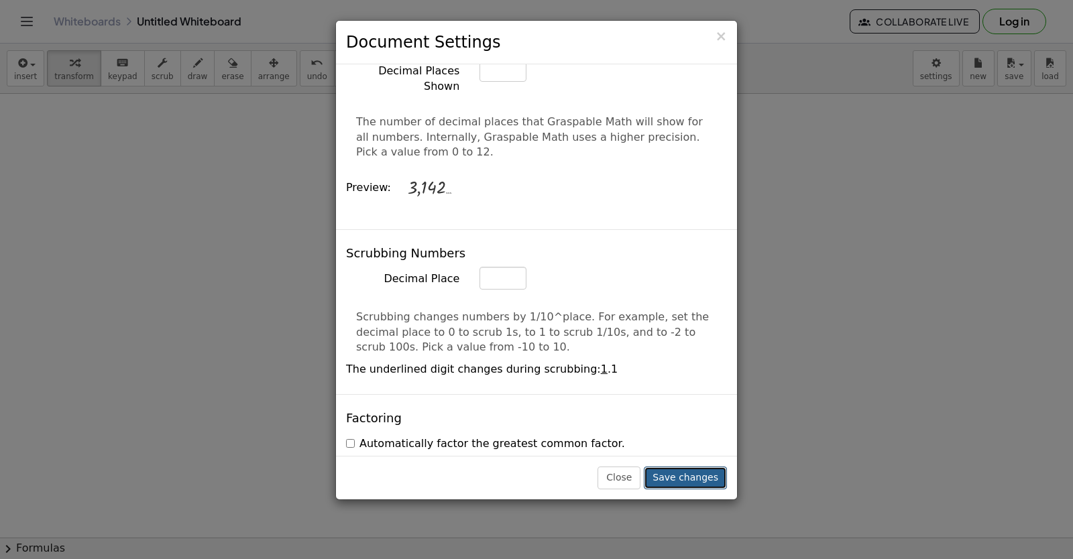
click at [705, 484] on button "Save changes" at bounding box center [685, 478] width 83 height 23
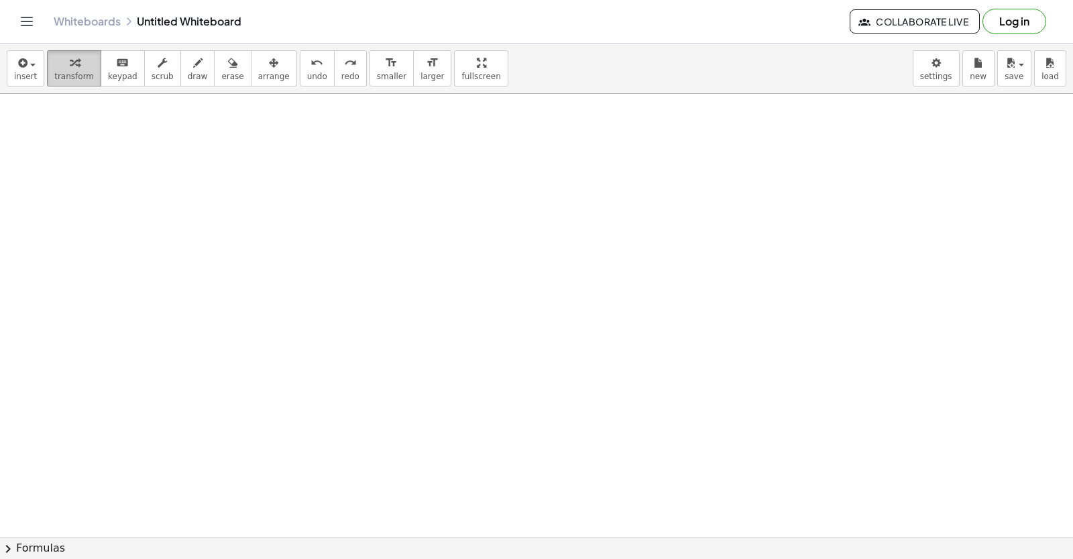
click at [78, 76] on span "transform" at bounding box center [74, 76] width 40 height 9
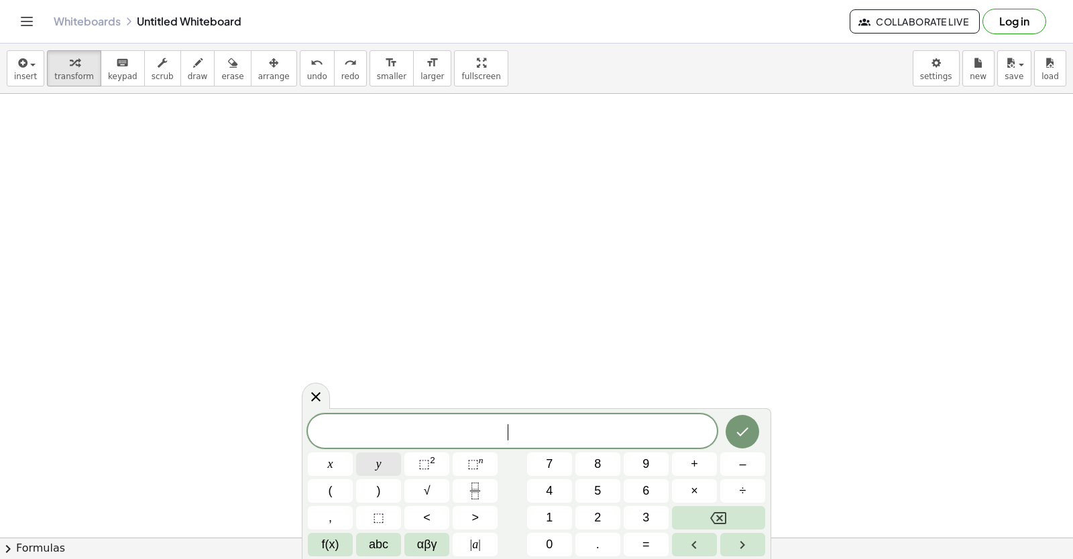
click at [388, 463] on button "y" at bounding box center [378, 464] width 45 height 23
click at [704, 465] on button "+" at bounding box center [694, 464] width 45 height 23
click at [609, 515] on button "2" at bounding box center [597, 517] width 45 height 23
click at [337, 459] on button "x" at bounding box center [330, 464] width 45 height 23
click at [640, 542] on button "=" at bounding box center [646, 544] width 45 height 23
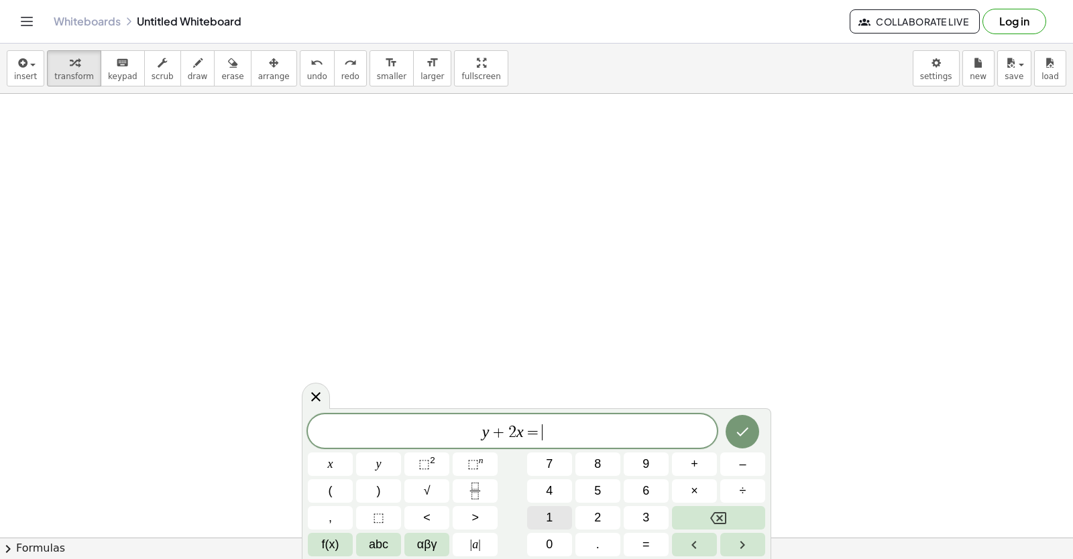
click at [548, 517] on button "1" at bounding box center [549, 517] width 45 height 23
click at [549, 542] on span "0" at bounding box center [549, 545] width 7 height 18
click at [750, 422] on button "Done" at bounding box center [743, 432] width 34 height 34
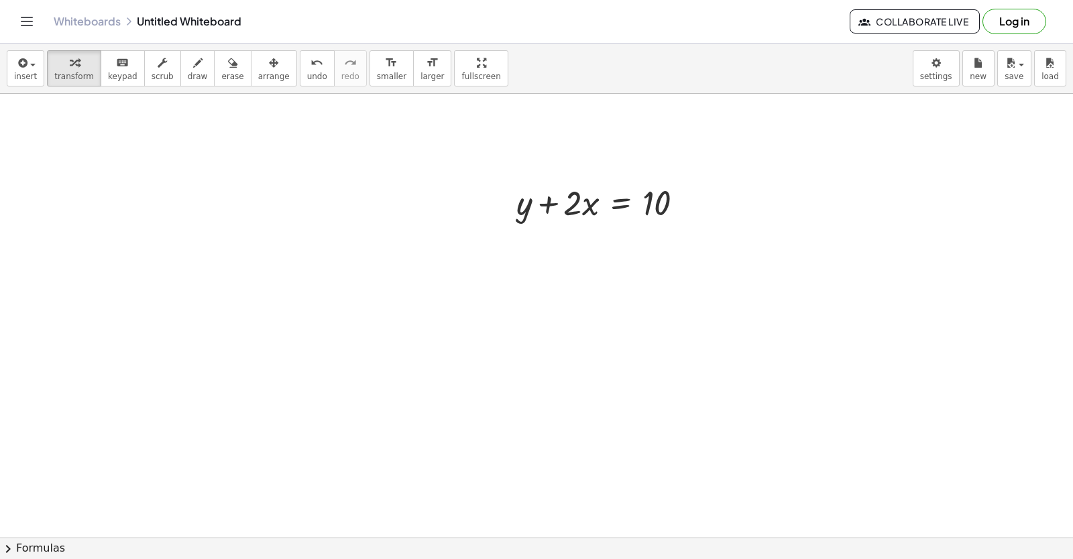
scroll to position [5771, 0]
drag, startPoint x: 553, startPoint y: 184, endPoint x: 687, endPoint y: 176, distance: 134.3
click at [689, 184] on div at bounding box center [605, 183] width 191 height 46
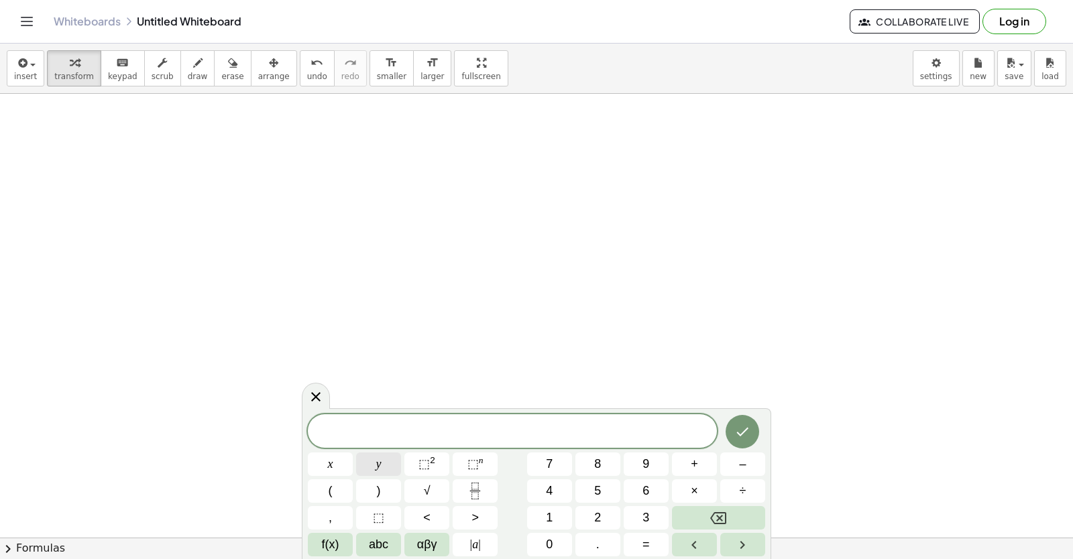
click at [380, 463] on span "y" at bounding box center [378, 464] width 5 height 18
click at [732, 460] on button "–" at bounding box center [742, 464] width 45 height 23
click at [601, 491] on button "5" at bounding box center [597, 490] width 45 height 23
click at [329, 467] on span "x" at bounding box center [330, 464] width 5 height 18
click at [642, 537] on button "=" at bounding box center [646, 544] width 45 height 23
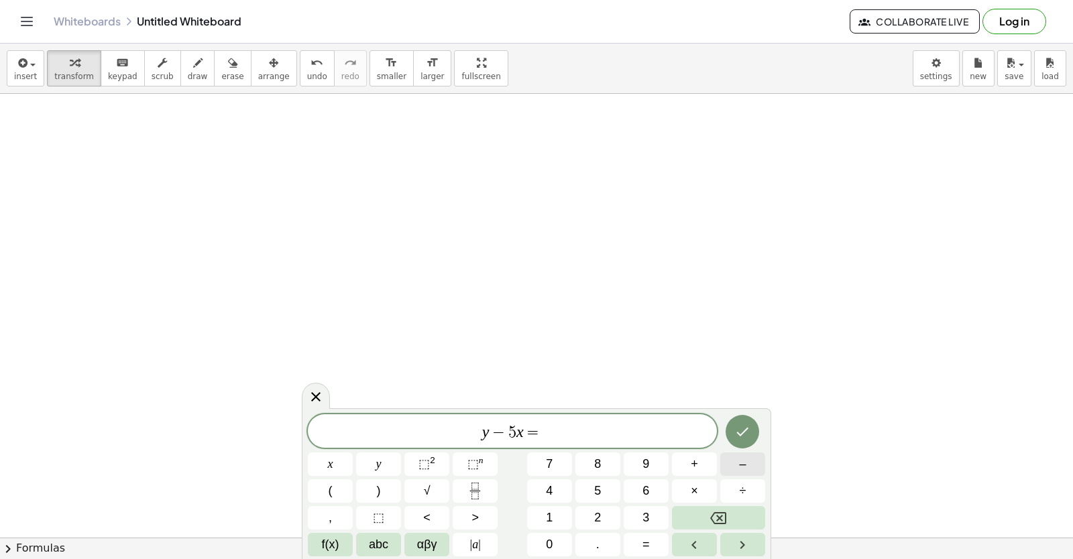
click at [756, 473] on button "–" at bounding box center [742, 464] width 45 height 23
click at [601, 513] on button "2" at bounding box center [597, 517] width 45 height 23
click at [738, 427] on icon "Done" at bounding box center [742, 432] width 16 height 16
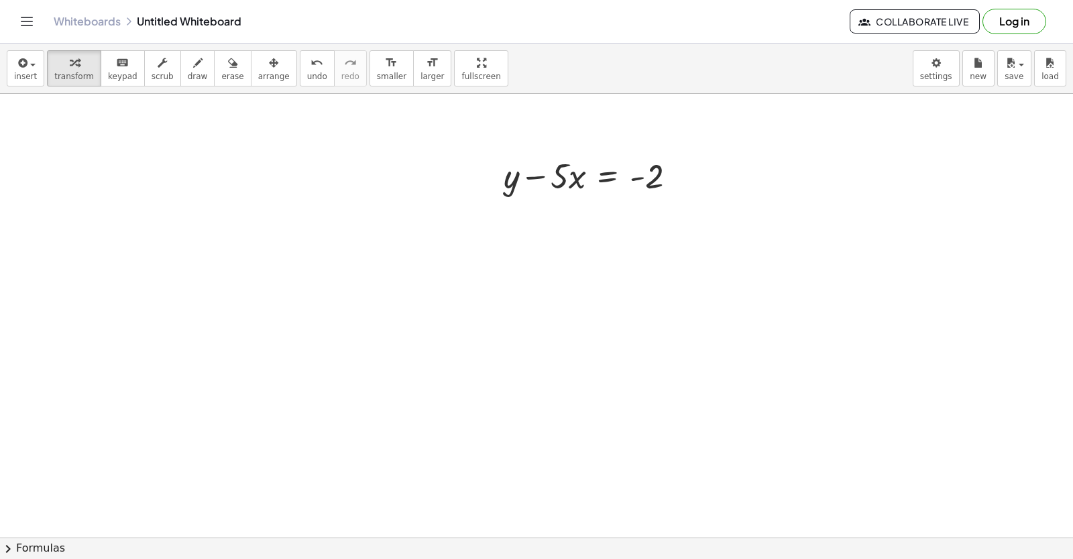
scroll to position [6173, 0]
drag, startPoint x: 547, startPoint y: 163, endPoint x: 683, endPoint y: 164, distance: 135.5
click at [683, 164] on div at bounding box center [595, 156] width 196 height 46
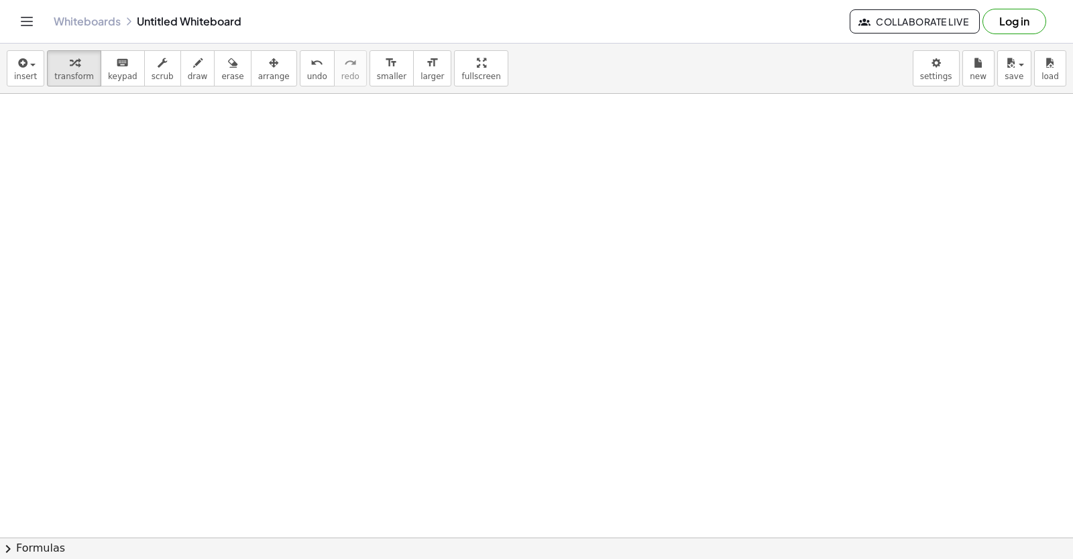
drag, startPoint x: 561, startPoint y: 455, endPoint x: 535, endPoint y: 456, distance: 26.2
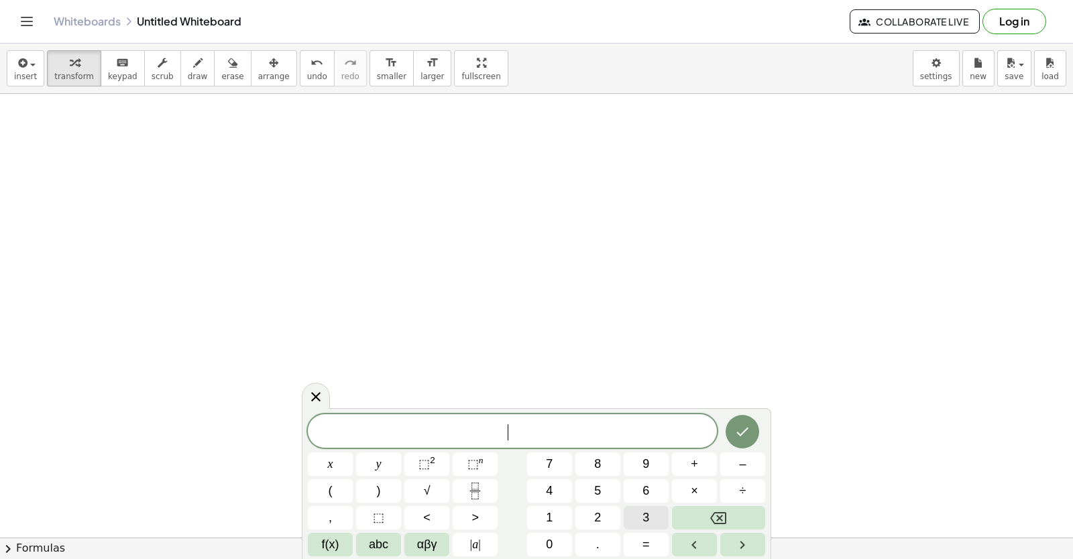
click at [630, 510] on button "3" at bounding box center [646, 517] width 45 height 23
click at [382, 457] on button "y" at bounding box center [378, 464] width 45 height 23
click at [699, 453] on button "+" at bounding box center [694, 464] width 45 height 23
click at [553, 517] on button "1" at bounding box center [549, 517] width 45 height 23
click at [591, 515] on button "2" at bounding box center [597, 517] width 45 height 23
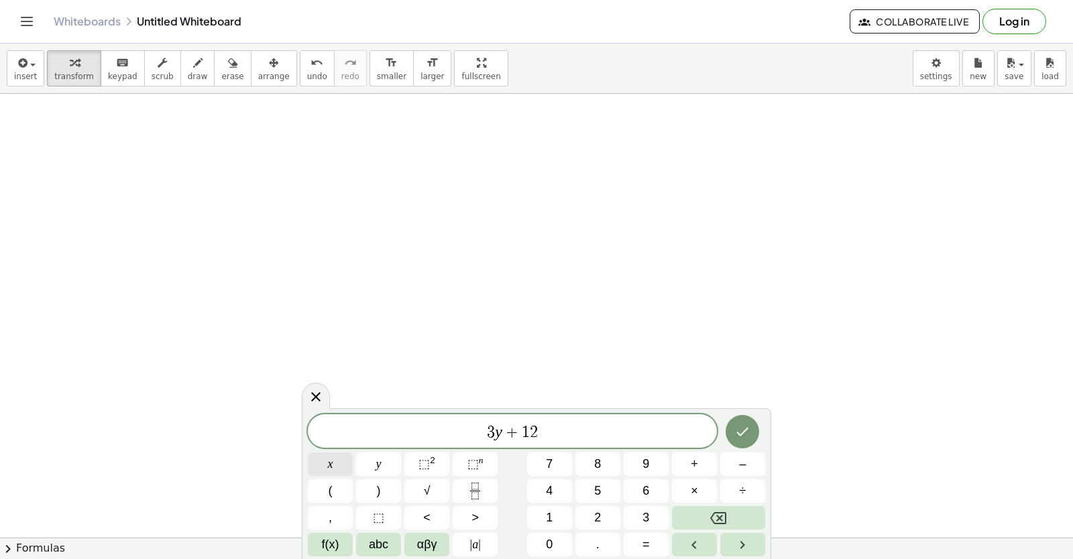
click at [334, 461] on button "x" at bounding box center [330, 464] width 45 height 23
click at [646, 538] on span "=" at bounding box center [645, 545] width 7 height 18
click at [551, 514] on span "1" at bounding box center [549, 518] width 7 height 18
click at [601, 486] on button "5" at bounding box center [597, 490] width 45 height 23
click at [744, 434] on icon "Done" at bounding box center [742, 432] width 16 height 16
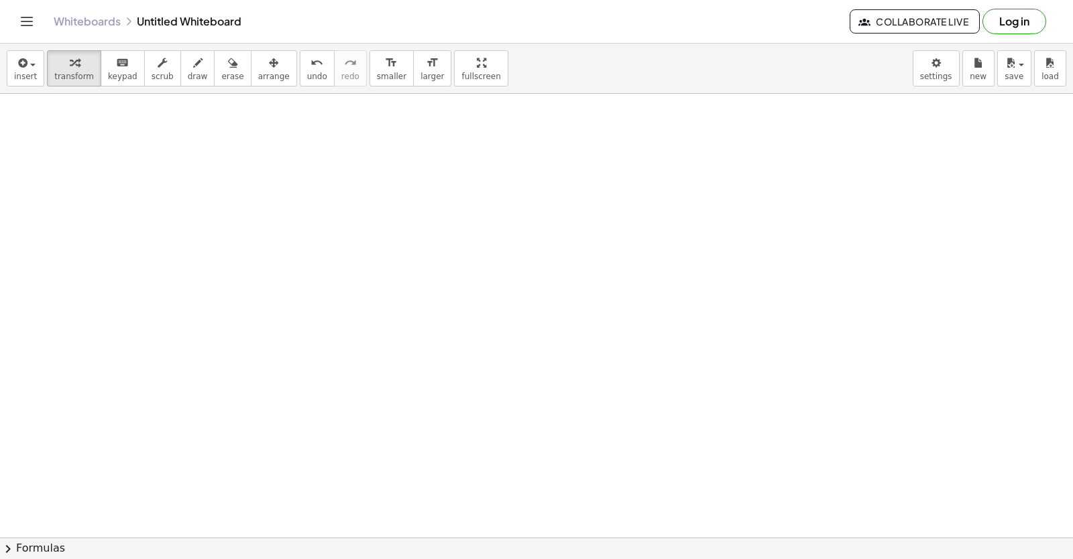
scroll to position [6859, 0]
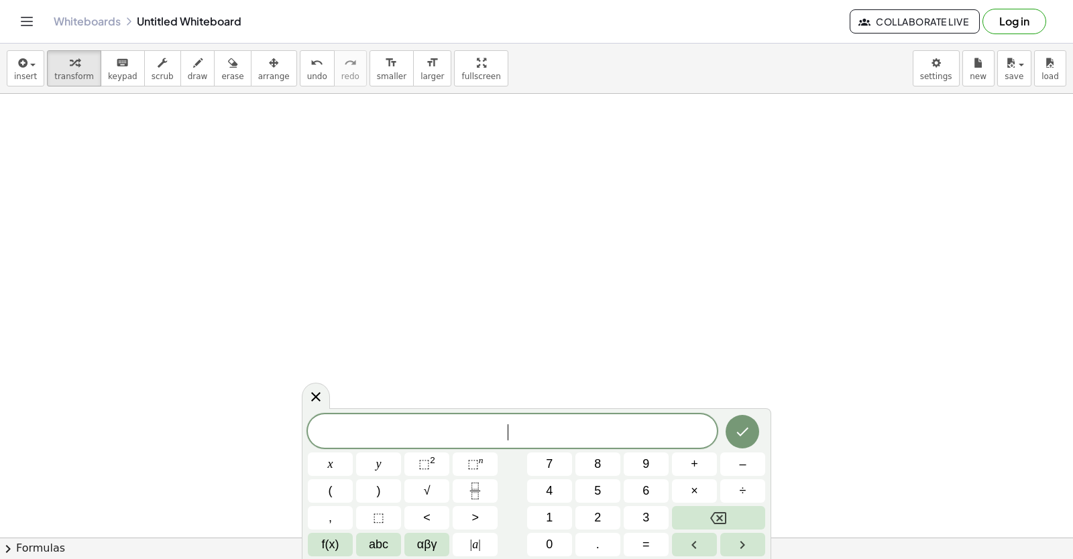
click at [557, 435] on span "​" at bounding box center [512, 432] width 409 height 19
click at [544, 461] on button "7" at bounding box center [549, 464] width 45 height 23
click at [384, 462] on button "y" at bounding box center [378, 464] width 45 height 23
click at [741, 461] on span "–" at bounding box center [742, 464] width 7 height 18
click at [598, 505] on div "7 y − ​ x y ⬚ 2 ⬚ n 7 8 9 + – ( ) √ 4 5 6 × ÷ , ⬚ < > 1 2 3 f(x) abc αβγ | a | …" at bounding box center [536, 485] width 457 height 142
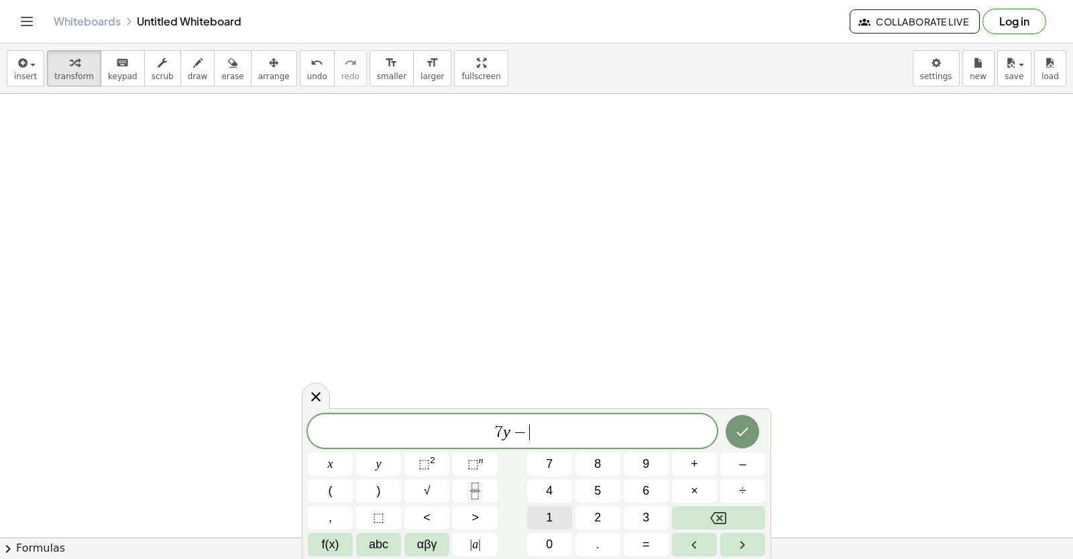
click at [556, 513] on button "1" at bounding box center [549, 517] width 45 height 23
click at [731, 510] on button "Backspace" at bounding box center [718, 517] width 93 height 23
click at [583, 508] on button "2" at bounding box center [597, 517] width 45 height 23
click at [555, 516] on button "1" at bounding box center [549, 517] width 45 height 23
click at [323, 461] on button "x" at bounding box center [330, 464] width 45 height 23
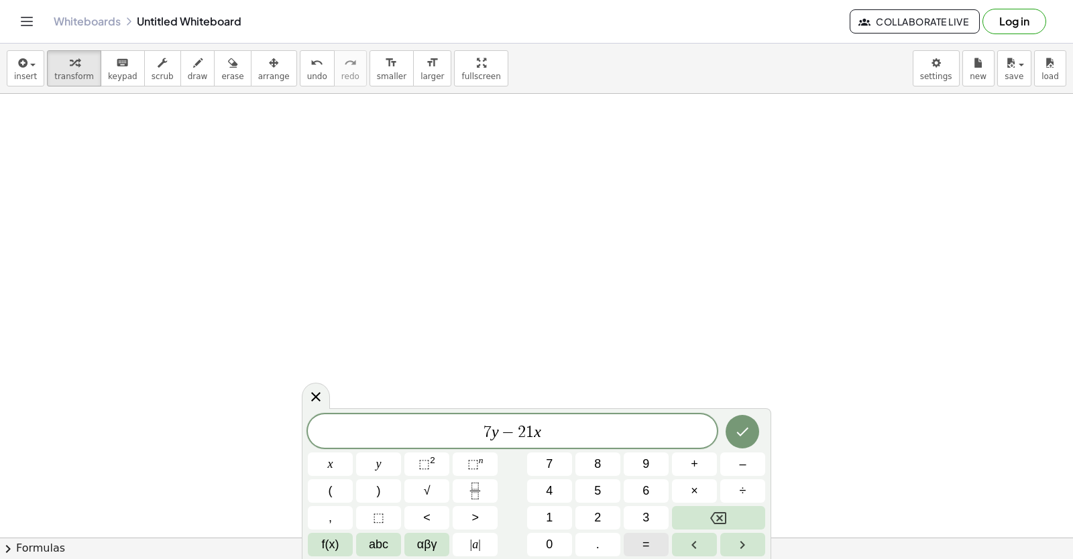
click at [650, 544] on button "=" at bounding box center [646, 544] width 45 height 23
click at [544, 462] on button "7" at bounding box center [549, 464] width 45 height 23
drag, startPoint x: 544, startPoint y: 462, endPoint x: 793, endPoint y: 465, distance: 248.8
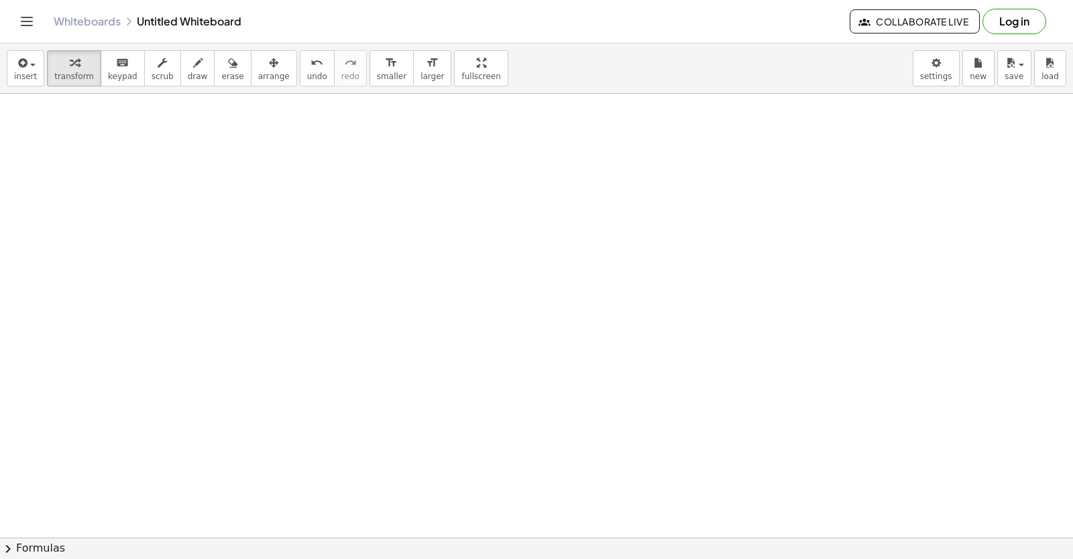
drag, startPoint x: 346, startPoint y: 324, endPoint x: 349, endPoint y: 331, distance: 7.8
drag, startPoint x: 349, startPoint y: 331, endPoint x: 737, endPoint y: 383, distance: 391.7
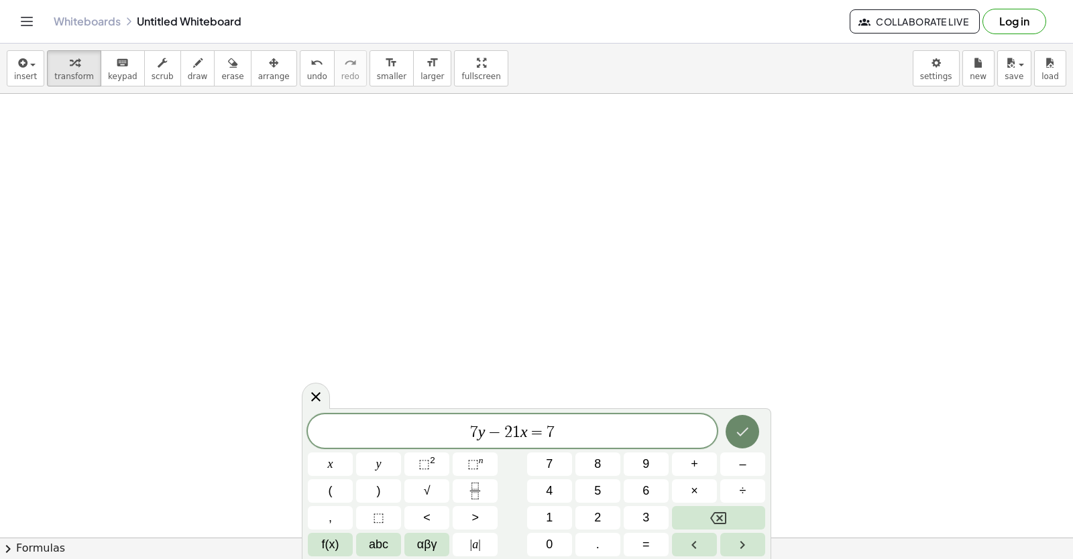
click at [755, 429] on button "Done" at bounding box center [743, 432] width 34 height 34
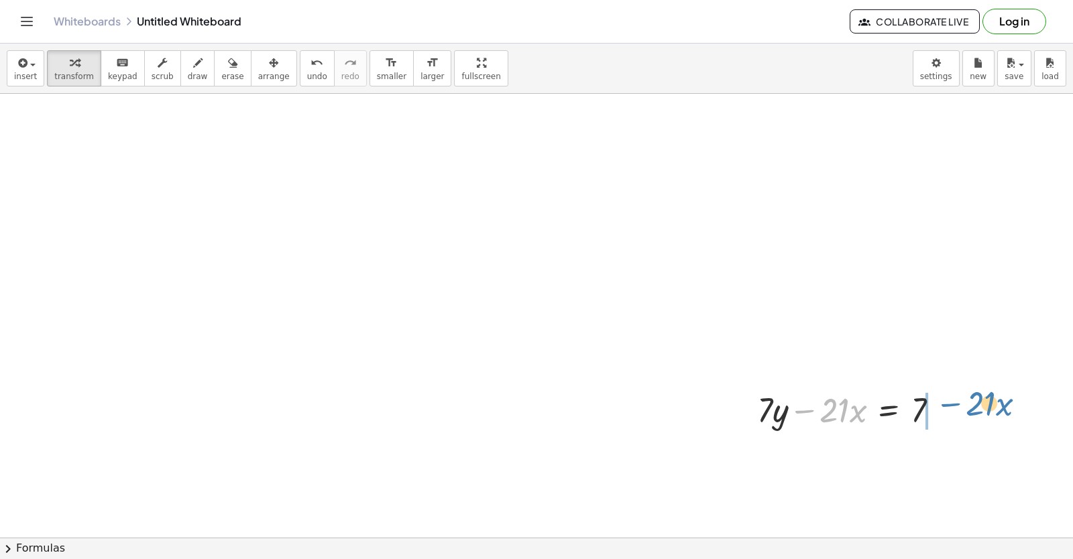
drag, startPoint x: 809, startPoint y: 410, endPoint x: 956, endPoint y: 404, distance: 147.0
click at [956, 404] on div at bounding box center [853, 409] width 206 height 46
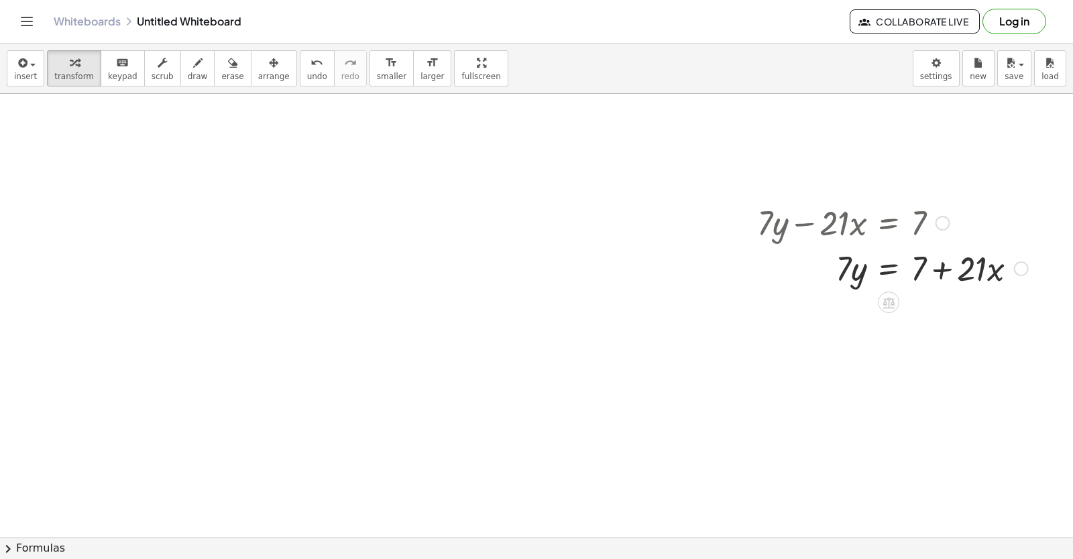
scroll to position [7102, 0]
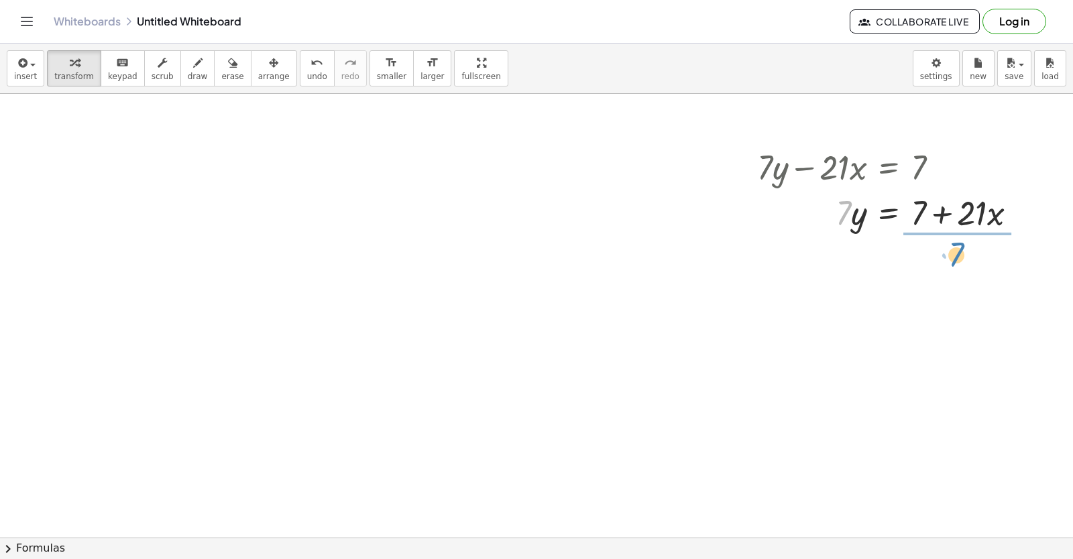
drag, startPoint x: 846, startPoint y: 209, endPoint x: 962, endPoint y: 251, distance: 124.1
drag, startPoint x: 953, startPoint y: 280, endPoint x: 947, endPoint y: 264, distance: 17.0
click at [947, 264] on div at bounding box center [892, 268] width 284 height 67
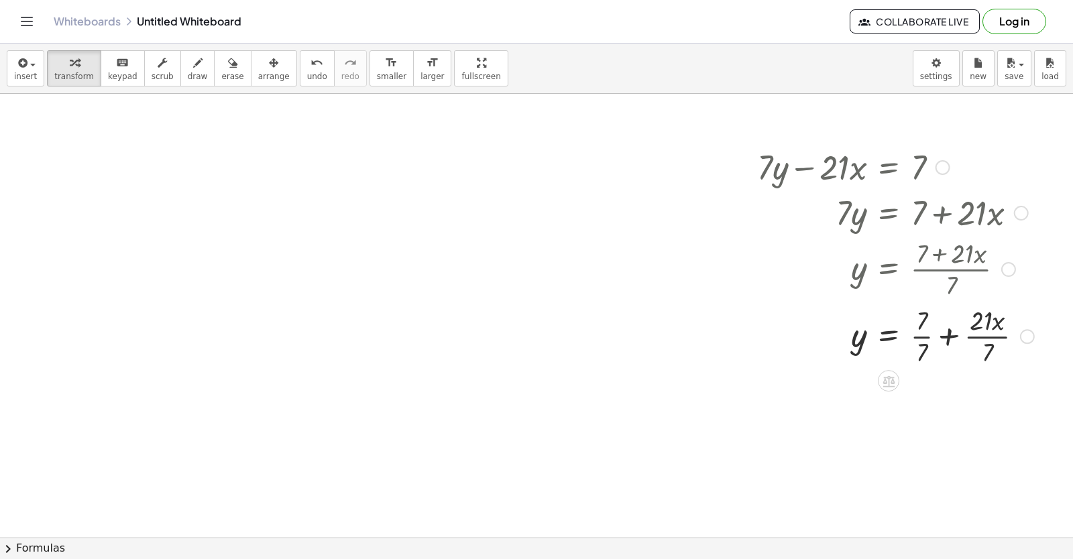
click at [917, 337] on div at bounding box center [895, 335] width 290 height 67
click at [970, 408] on div at bounding box center [895, 402] width 290 height 67
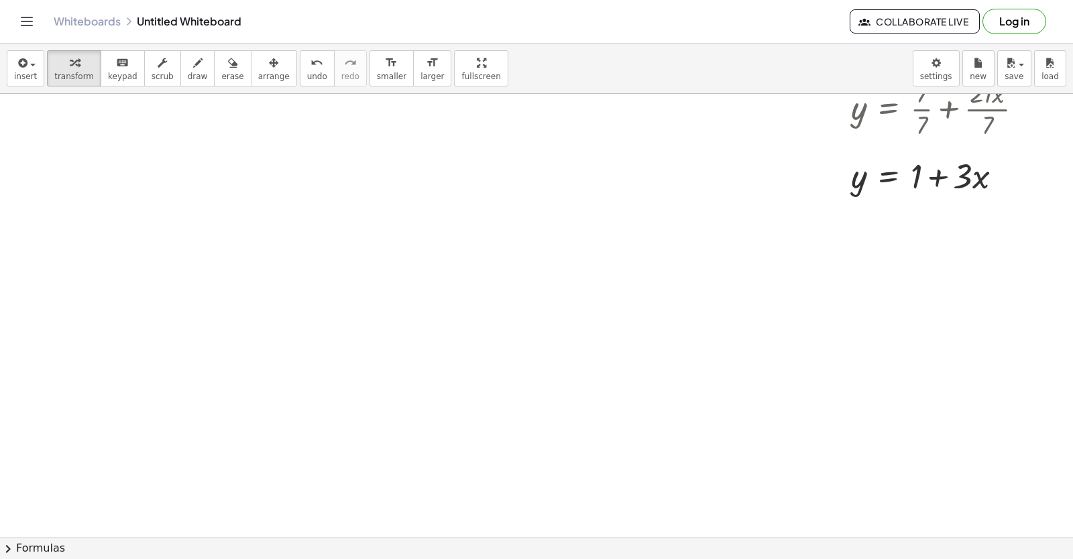
scroll to position [7437, 0]
drag, startPoint x: 416, startPoint y: 296, endPoint x: 420, endPoint y: 306, distance: 11.1
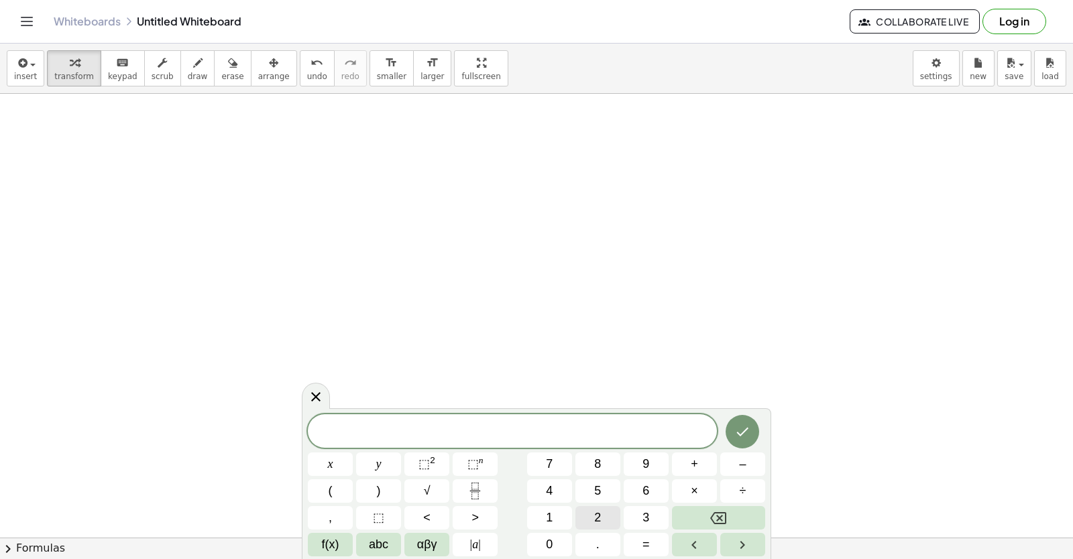
click at [599, 514] on button "2" at bounding box center [597, 517] width 45 height 23
click at [394, 456] on button "y" at bounding box center [378, 464] width 45 height 23
click at [691, 448] on div "2 y x y ⬚ 2 ⬚ n 7 8 9 + – ( ) √ 4 5 6 × ÷ , ⬚ < > 1 2 3 f(x) abc αβγ | a | 0 . =" at bounding box center [536, 485] width 457 height 142
click at [702, 467] on button "+" at bounding box center [694, 464] width 45 height 23
click at [330, 466] on span "x" at bounding box center [330, 464] width 5 height 18
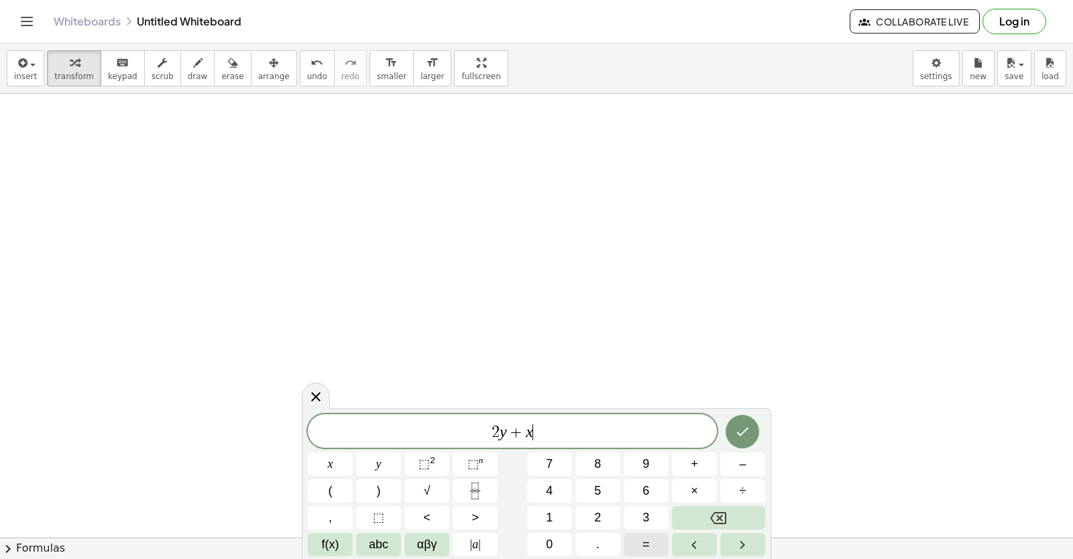
click at [645, 544] on span "=" at bounding box center [645, 545] width 7 height 18
click at [557, 515] on button "1" at bounding box center [549, 517] width 45 height 23
click at [565, 546] on button "0" at bounding box center [549, 544] width 45 height 23
click at [746, 433] on icon "Done" at bounding box center [742, 432] width 16 height 16
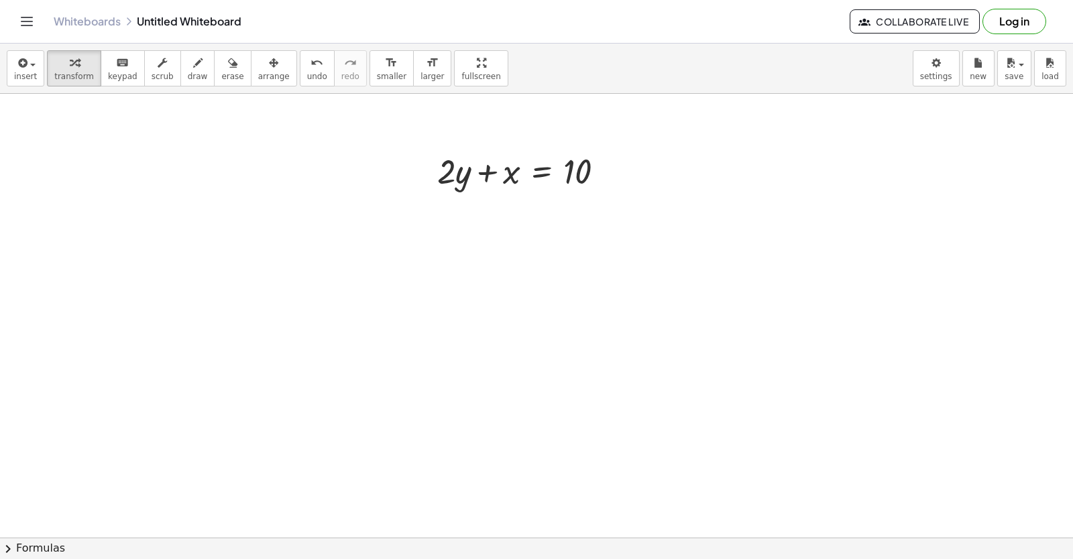
scroll to position [7613, 0]
drag, startPoint x: 454, startPoint y: 152, endPoint x: 461, endPoint y: 162, distance: 12.1
click at [461, 162] on div at bounding box center [525, 148] width 191 height 46
drag, startPoint x: 461, startPoint y: 162, endPoint x: 445, endPoint y: 146, distance: 21.8
click at [445, 146] on div at bounding box center [525, 148] width 191 height 46
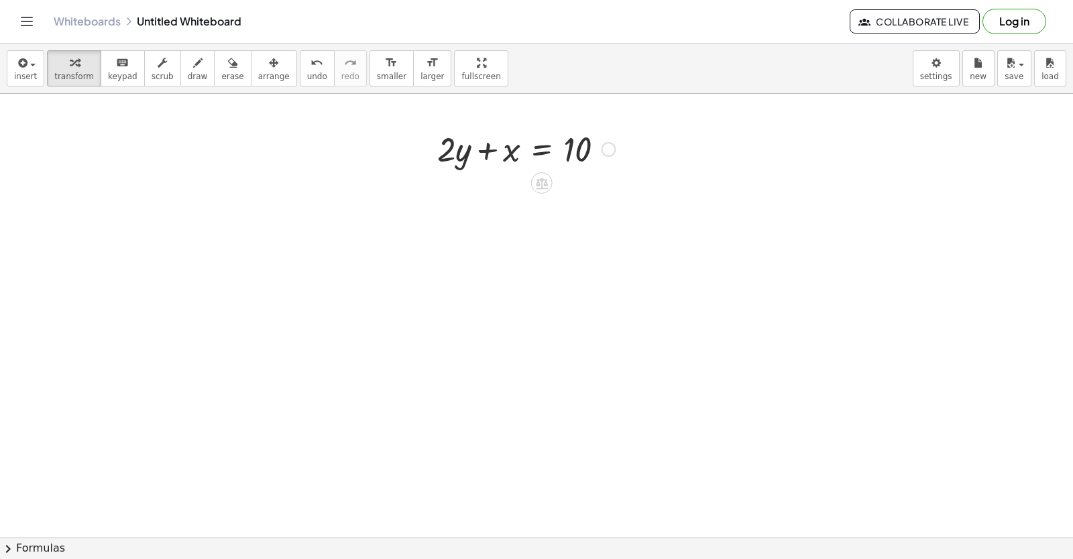
drag, startPoint x: 445, startPoint y: 146, endPoint x: 416, endPoint y: 147, distance: 28.8
drag, startPoint x: 416, startPoint y: 147, endPoint x: 457, endPoint y: 144, distance: 41.0
click at [457, 144] on div at bounding box center [525, 148] width 191 height 46
drag, startPoint x: 457, startPoint y: 144, endPoint x: 459, endPoint y: 152, distance: 8.2
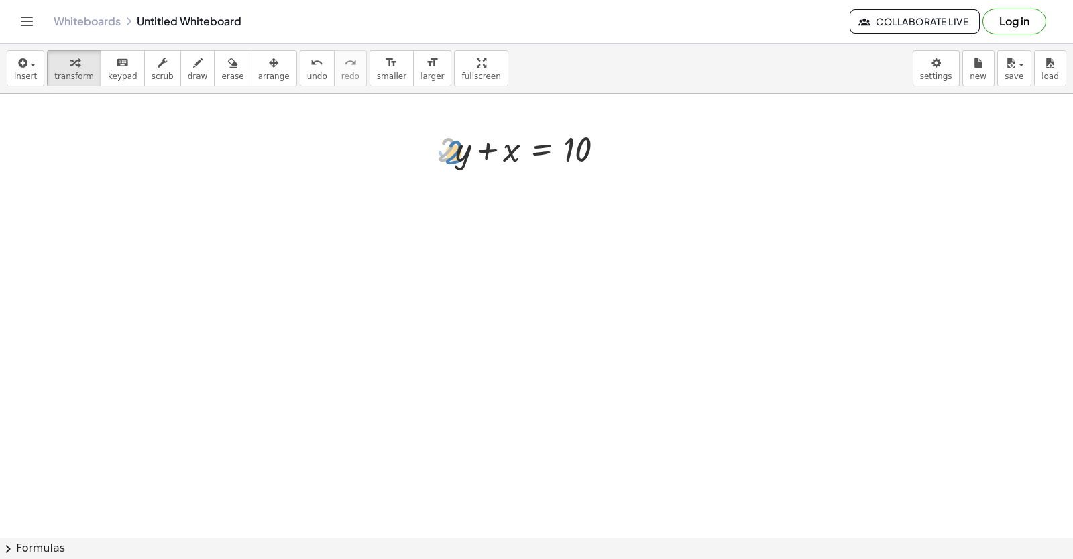
click at [459, 152] on div at bounding box center [525, 148] width 191 height 46
click at [459, 147] on div at bounding box center [525, 148] width 191 height 46
drag, startPoint x: 458, startPoint y: 143, endPoint x: 626, endPoint y: 152, distance: 168.5
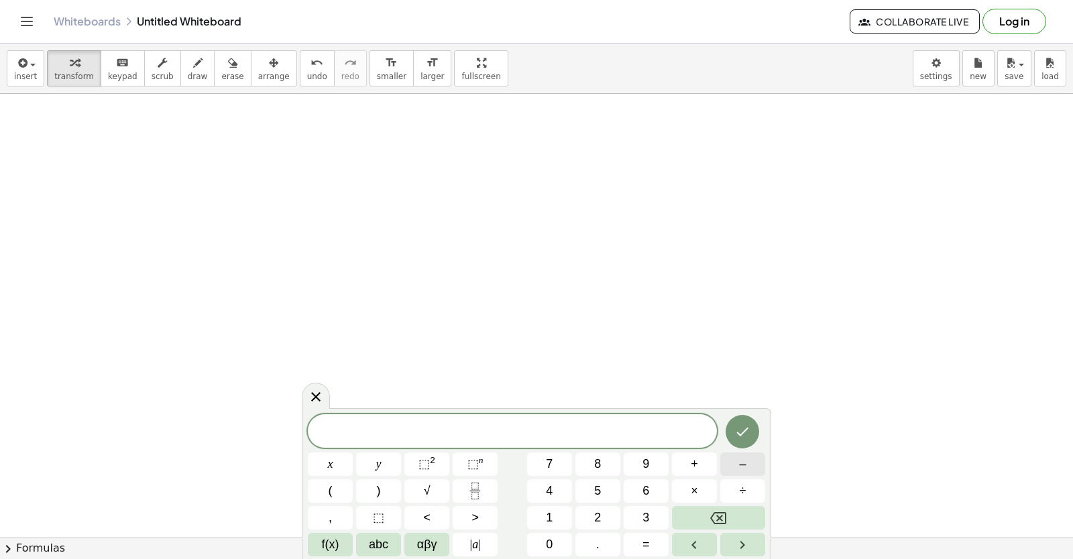
click at [746, 467] on button "–" at bounding box center [742, 464] width 45 height 23
click at [601, 486] on span "5" at bounding box center [597, 491] width 7 height 18
click at [387, 466] on button "y" at bounding box center [378, 464] width 45 height 23
click at [682, 467] on button "+" at bounding box center [694, 464] width 45 height 23
click at [329, 469] on button "x" at bounding box center [330, 464] width 45 height 23
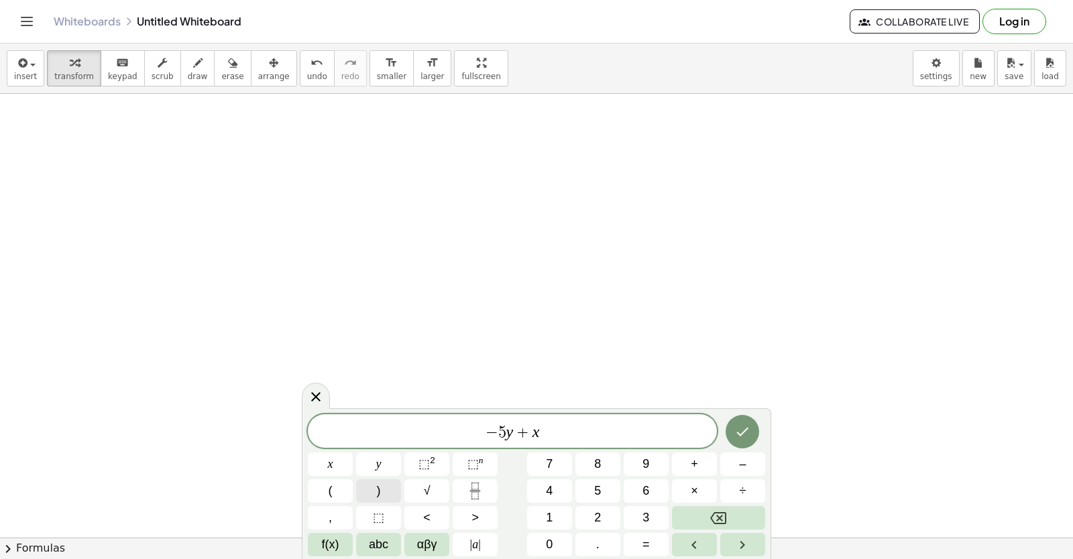
click at [325, 471] on button "x" at bounding box center [330, 464] width 45 height 23
click at [719, 518] on button "Backspace" at bounding box center [718, 517] width 93 height 23
click at [650, 546] on button "=" at bounding box center [646, 544] width 45 height 23
click at [598, 515] on span "2" at bounding box center [597, 518] width 7 height 18
click at [738, 434] on icon "Done" at bounding box center [743, 432] width 12 height 9
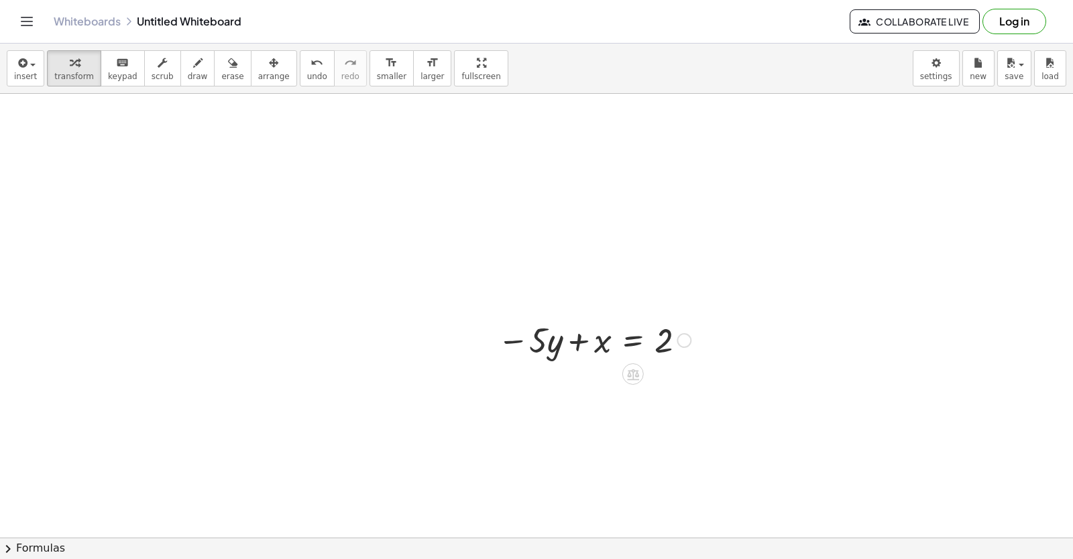
scroll to position [7990, 0]
drag, startPoint x: 556, startPoint y: 332, endPoint x: 706, endPoint y: 336, distance: 150.3
drag, startPoint x: 705, startPoint y: 336, endPoint x: 940, endPoint y: 442, distance: 258.1
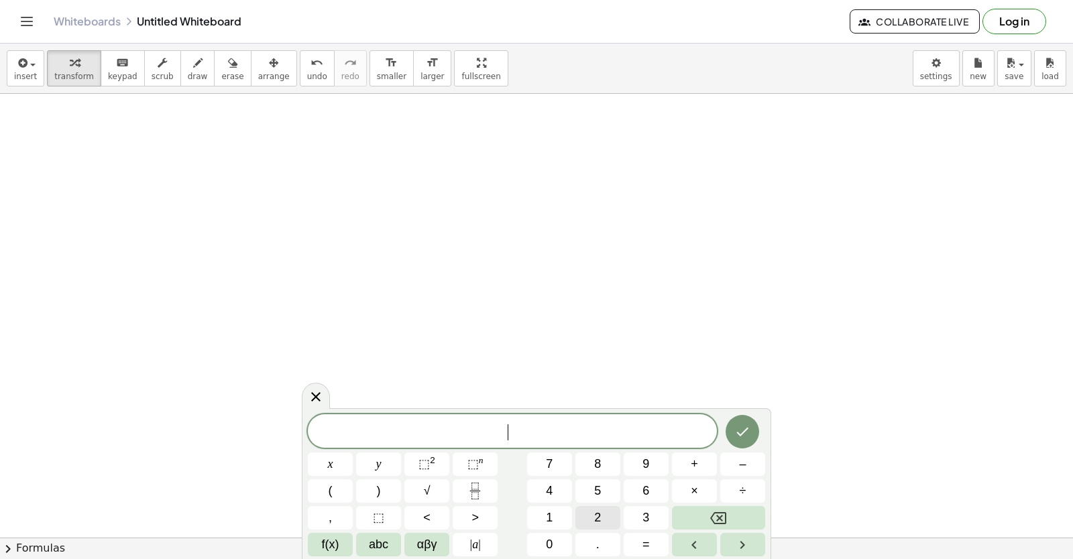
click at [589, 510] on button "2" at bounding box center [597, 517] width 45 height 23
click at [372, 468] on button "y" at bounding box center [378, 464] width 45 height 23
click at [687, 461] on button "+" at bounding box center [694, 464] width 45 height 23
click at [334, 463] on button "x" at bounding box center [330, 464] width 45 height 23
click at [738, 436] on icon "Done" at bounding box center [742, 432] width 16 height 16
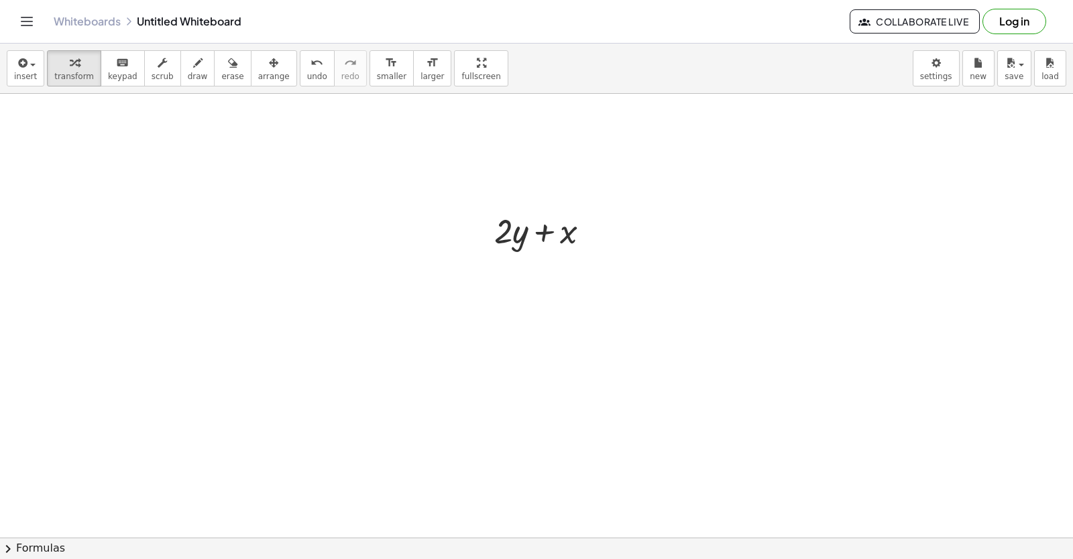
scroll to position [8702, 0]
drag, startPoint x: 503, startPoint y: 460, endPoint x: 420, endPoint y: 475, distance: 83.9
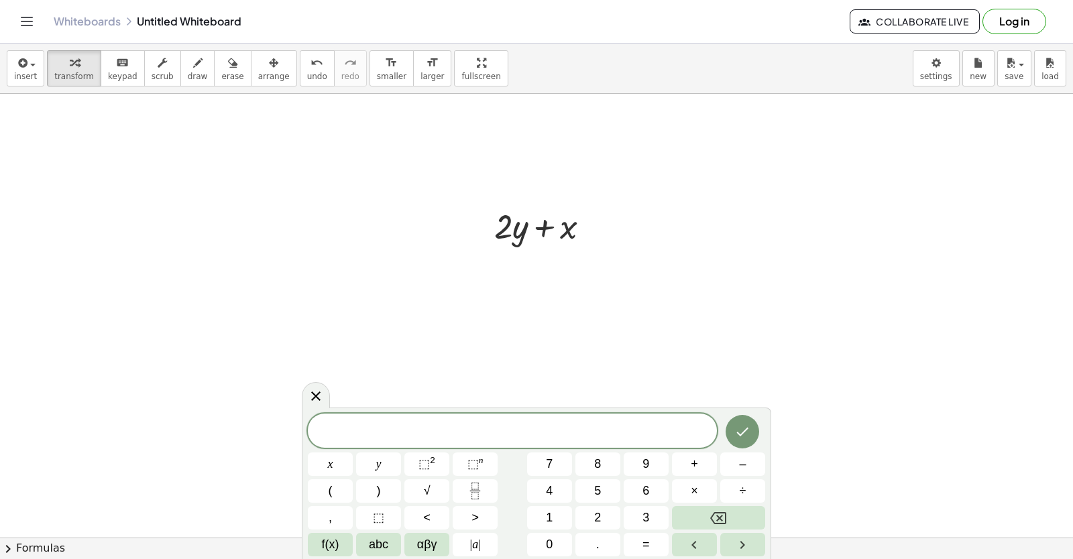
click at [709, 519] on button "Backspace" at bounding box center [718, 517] width 93 height 23
click at [382, 466] on button "y" at bounding box center [378, 464] width 45 height 23
click at [650, 544] on button "=" at bounding box center [646, 544] width 45 height 23
click at [634, 524] on button "3" at bounding box center [646, 517] width 45 height 23
click at [747, 432] on icon "Done" at bounding box center [742, 432] width 16 height 16
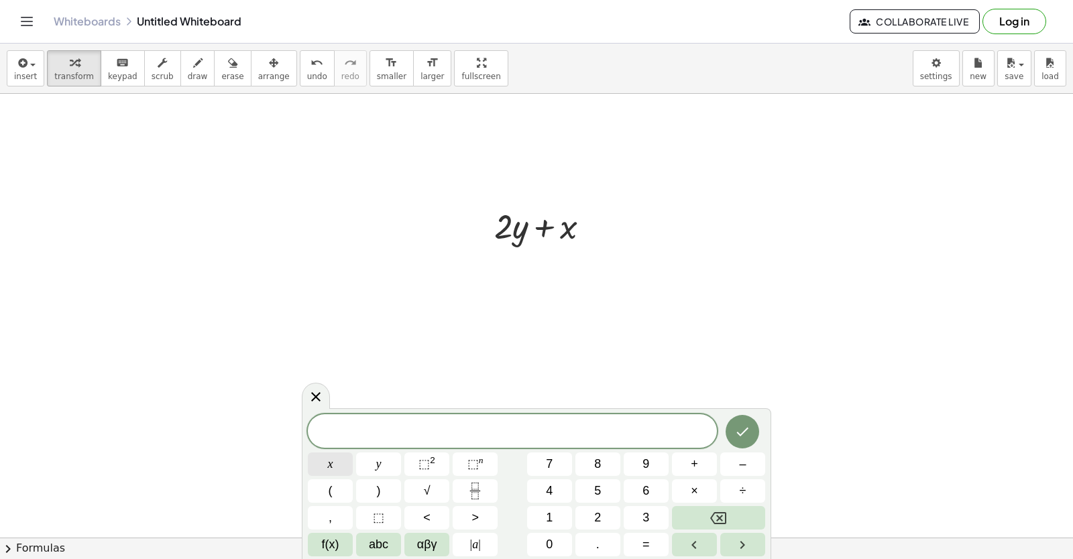
click at [324, 459] on button "x" at bounding box center [330, 464] width 45 height 23
click at [649, 547] on span "=" at bounding box center [645, 545] width 7 height 18
click at [585, 489] on button "5" at bounding box center [597, 490] width 45 height 23
click at [737, 434] on icon "Done" at bounding box center [742, 432] width 16 height 16
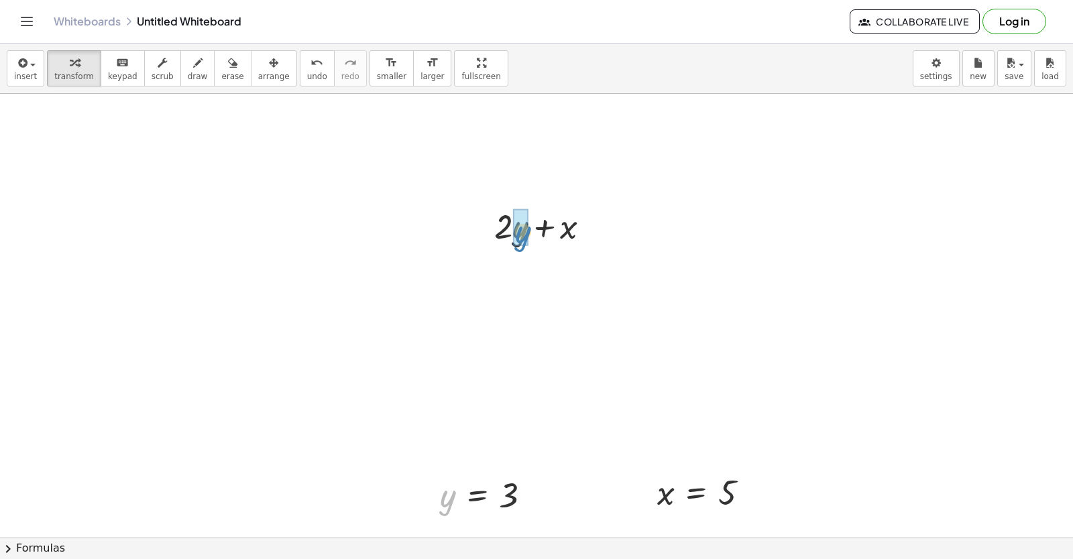
drag, startPoint x: 451, startPoint y: 500, endPoint x: 526, endPoint y: 233, distance: 277.4
drag, startPoint x: 667, startPoint y: 495, endPoint x: 581, endPoint y: 272, distance: 238.3
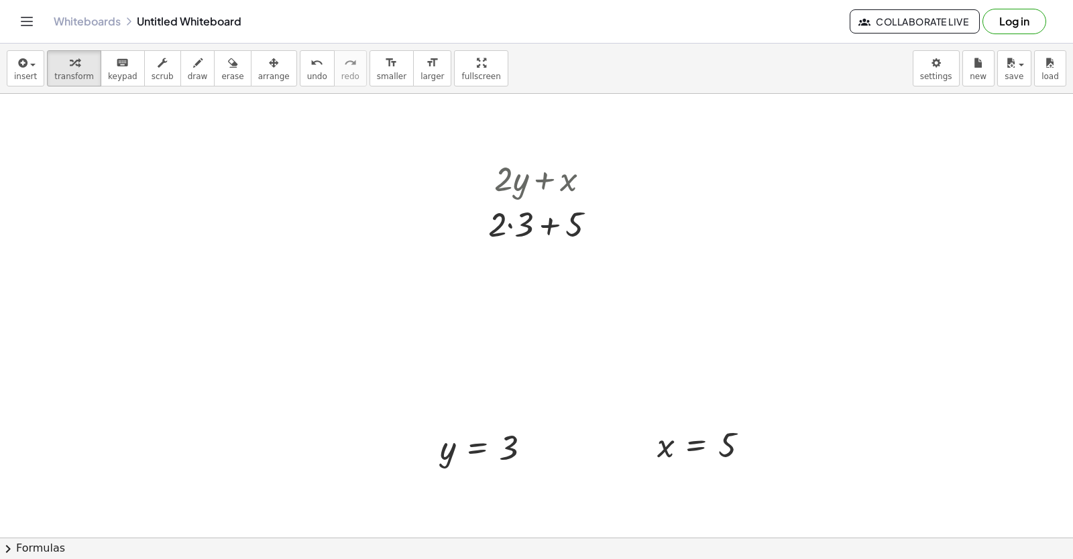
scroll to position [8769, 0]
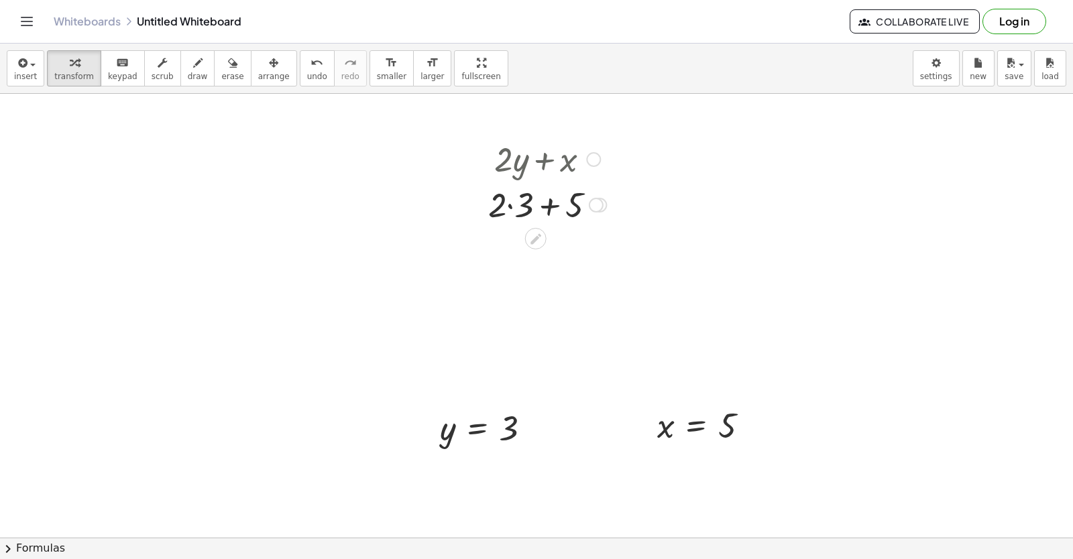
click at [508, 203] on div at bounding box center [546, 204] width 131 height 46
drag, startPoint x: 508, startPoint y: 203, endPoint x: 461, endPoint y: 313, distance: 119.8
click at [532, 251] on div at bounding box center [546, 250] width 131 height 46
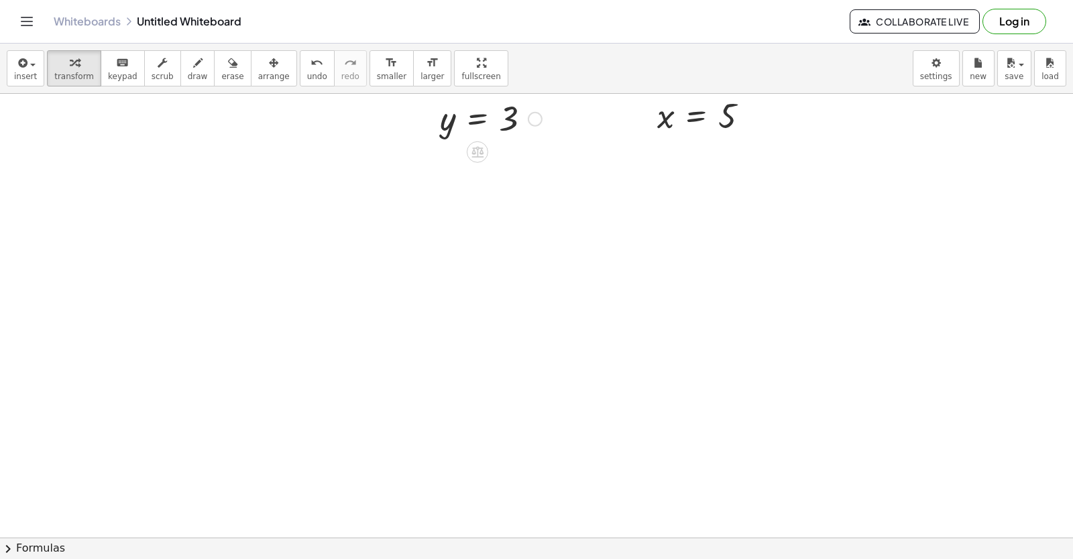
scroll to position [9280, 0]
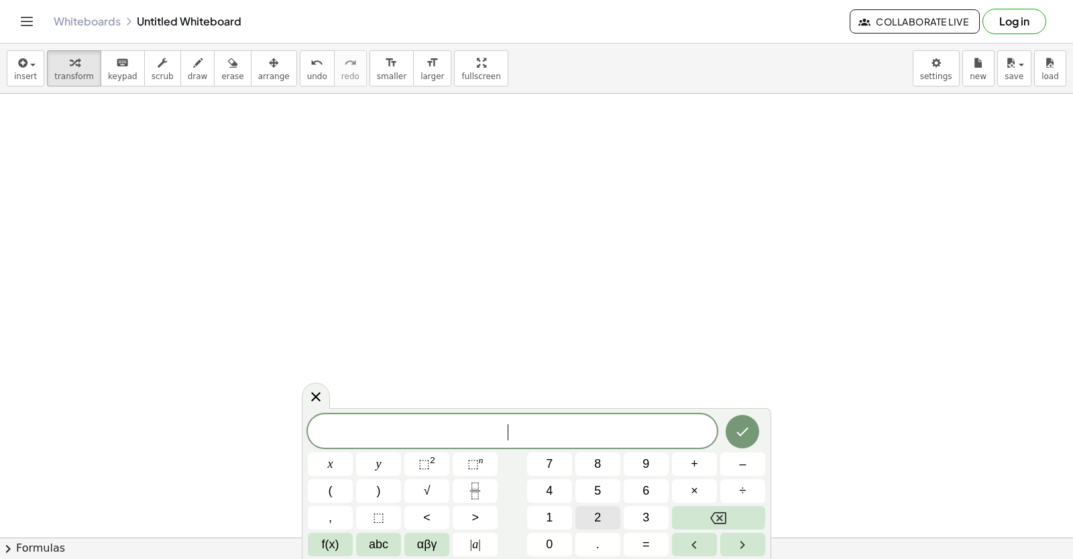
click at [591, 514] on button "2" at bounding box center [597, 517] width 45 height 23
click at [393, 471] on button "y" at bounding box center [378, 464] width 45 height 23
click at [695, 463] on span "+" at bounding box center [694, 464] width 7 height 18
click at [551, 518] on span "1" at bounding box center [549, 518] width 7 height 18
click at [553, 536] on button "0" at bounding box center [549, 544] width 45 height 23
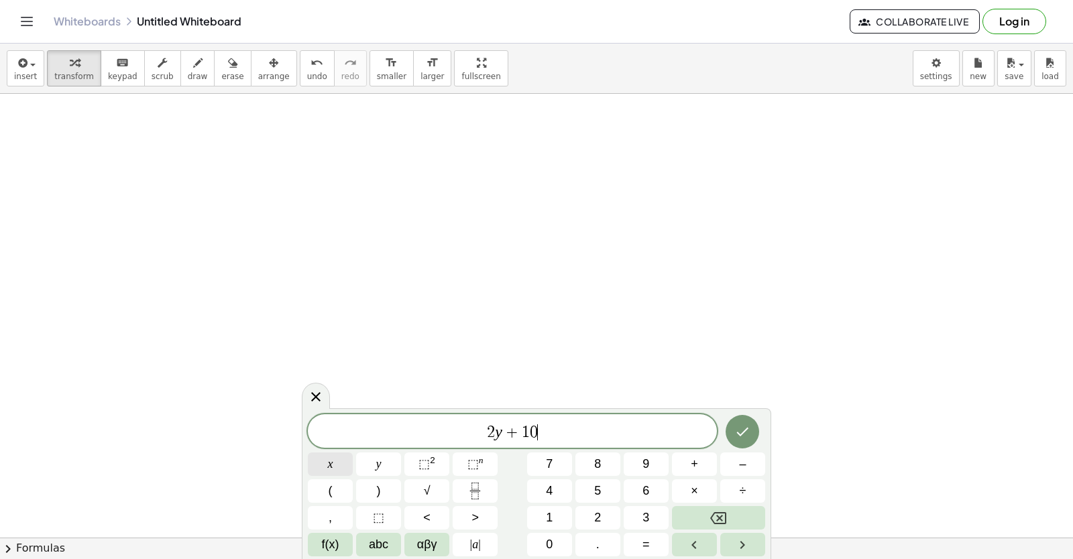
click at [341, 470] on button "x" at bounding box center [330, 464] width 45 height 23
click at [740, 426] on icon "Done" at bounding box center [742, 432] width 16 height 16
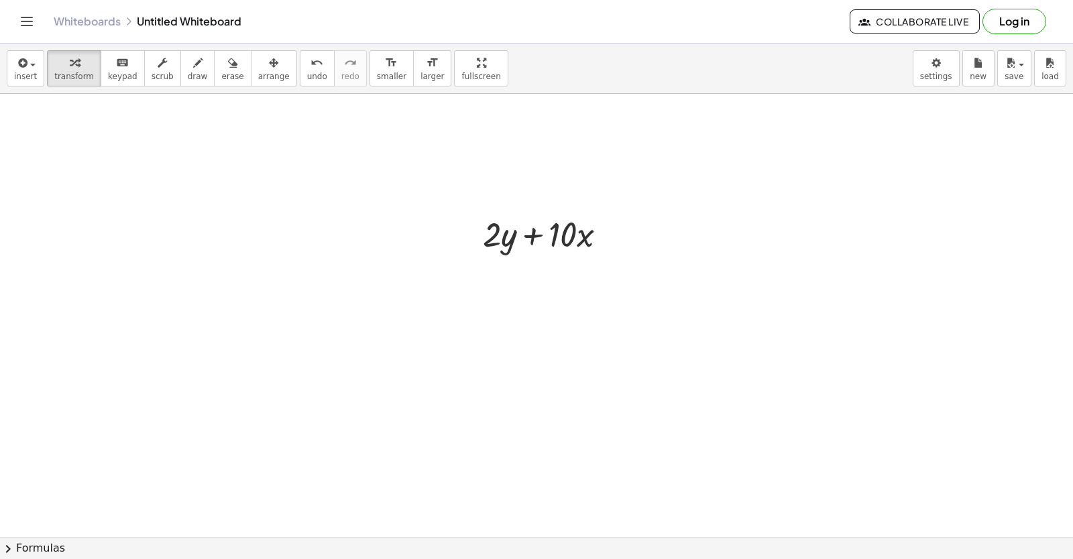
scroll to position [9590, 0]
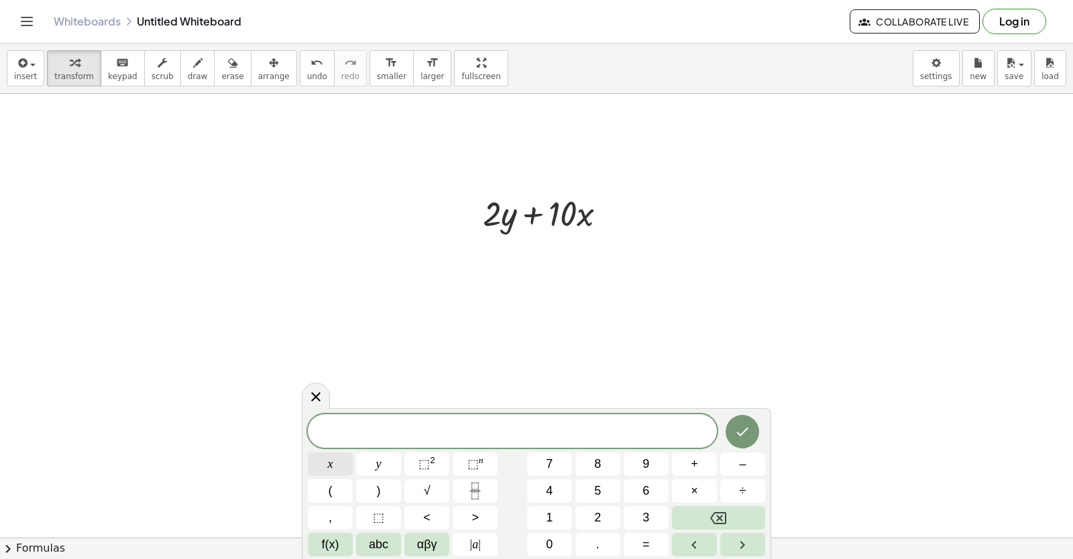
click at [322, 473] on button "x" at bounding box center [330, 464] width 45 height 23
drag, startPoint x: 322, startPoint y: 473, endPoint x: 582, endPoint y: 413, distance: 266.9
click at [331, 463] on span "x" at bounding box center [330, 464] width 5 height 18
click at [731, 520] on button "Backspace" at bounding box center [718, 517] width 93 height 23
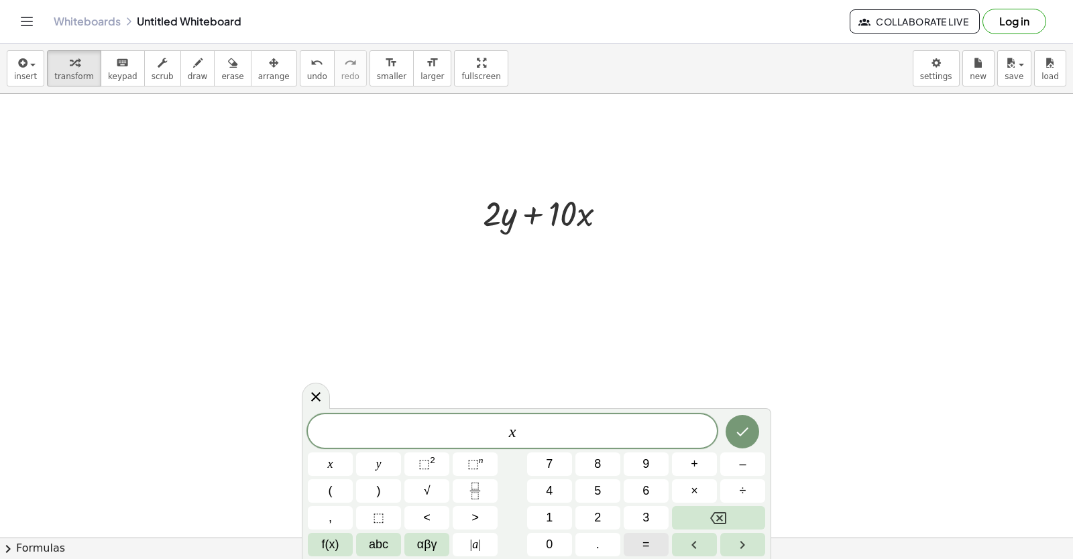
click at [650, 547] on button "=" at bounding box center [646, 544] width 45 height 23
click at [760, 463] on button "–" at bounding box center [742, 464] width 45 height 23
click at [610, 496] on button "5" at bounding box center [597, 490] width 45 height 23
click at [753, 433] on button "Done" at bounding box center [743, 432] width 34 height 34
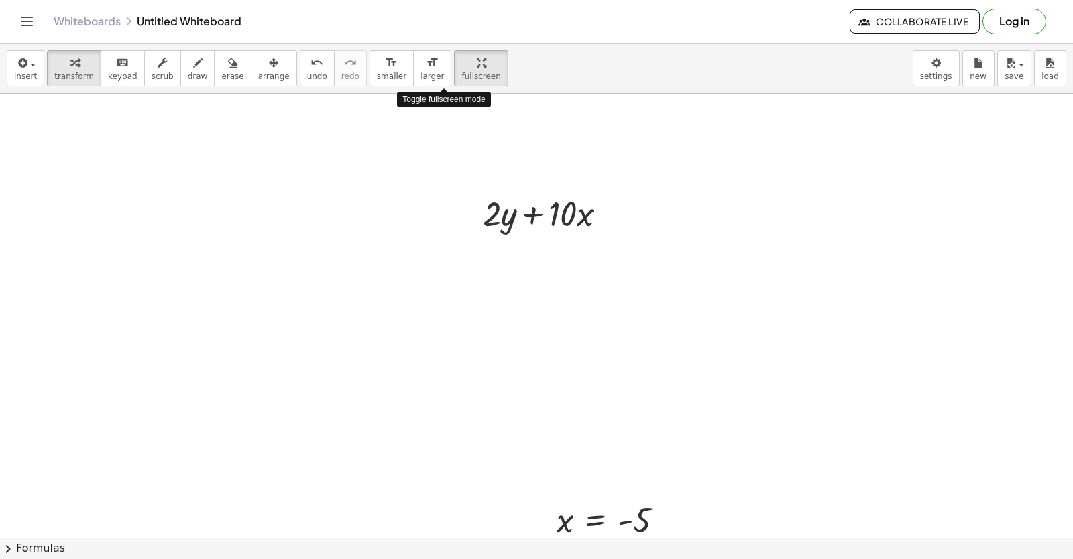
drag, startPoint x: 432, startPoint y: 67, endPoint x: 611, endPoint y: 481, distance: 451.1
click at [432, 89] on div "insert select one: Math Expression Function Text Youtube Video Graphing Geometr…" at bounding box center [536, 302] width 1073 height 516
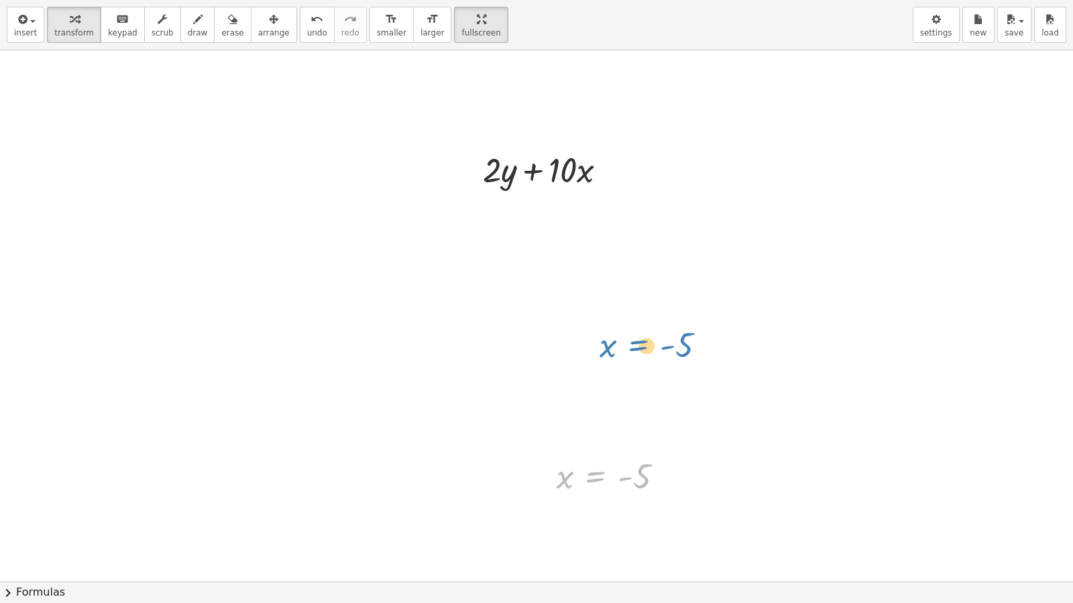
drag, startPoint x: 616, startPoint y: 478, endPoint x: 659, endPoint y: 341, distance: 143.4
click at [75, 32] on span "transform" at bounding box center [74, 32] width 40 height 9
drag, startPoint x: 432, startPoint y: 30, endPoint x: 413, endPoint y: 72, distance: 45.9
click at [432, 13] on div "Graspable Math Activities Get Started Activity Bank Assigned Work Classes White…" at bounding box center [536, 301] width 1073 height 603
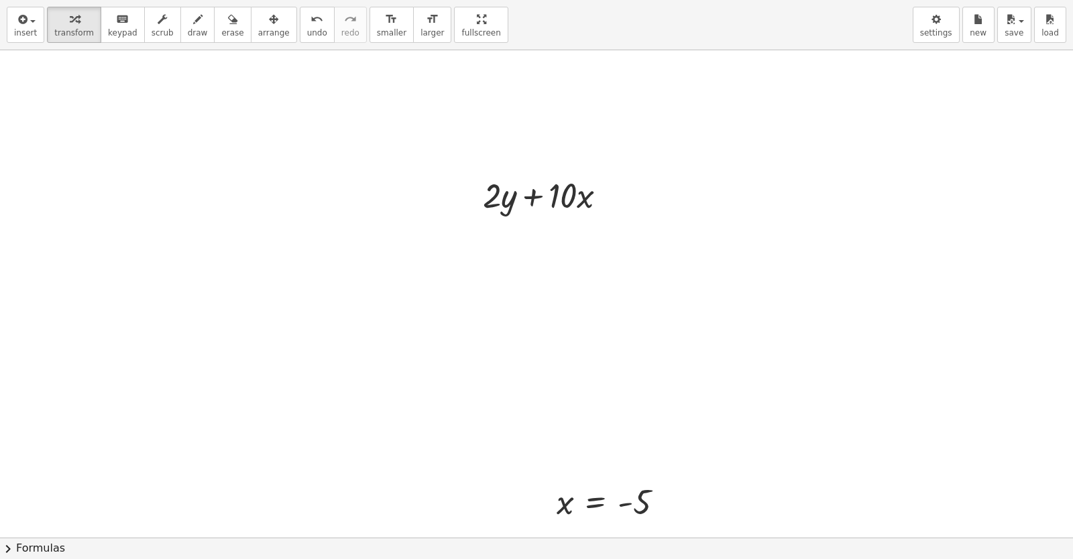
scroll to position [9296, 0]
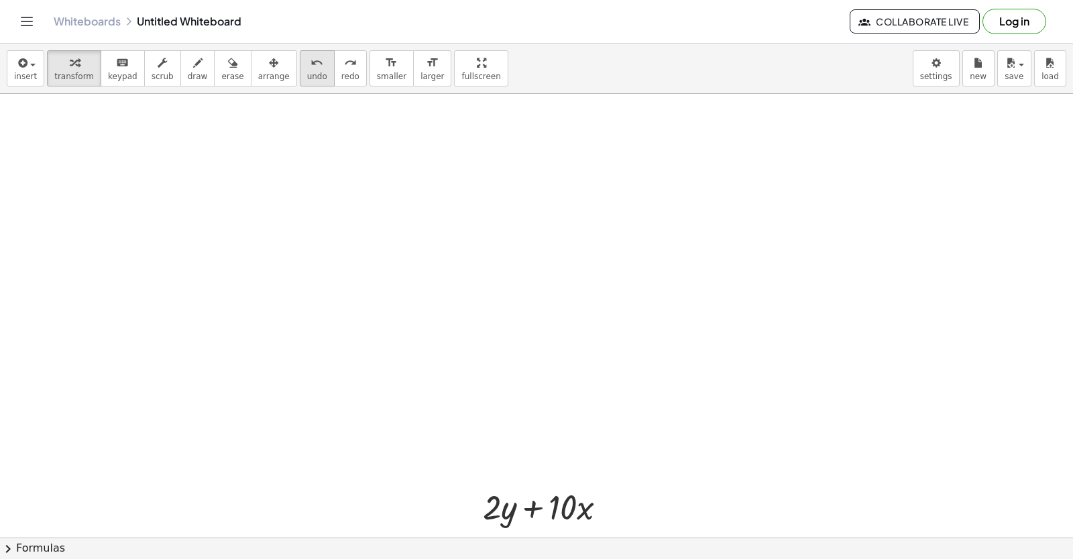
click at [310, 66] on icon "undo" at bounding box center [316, 63] width 13 height 16
click at [300, 70] on button "undo undo" at bounding box center [317, 68] width 35 height 36
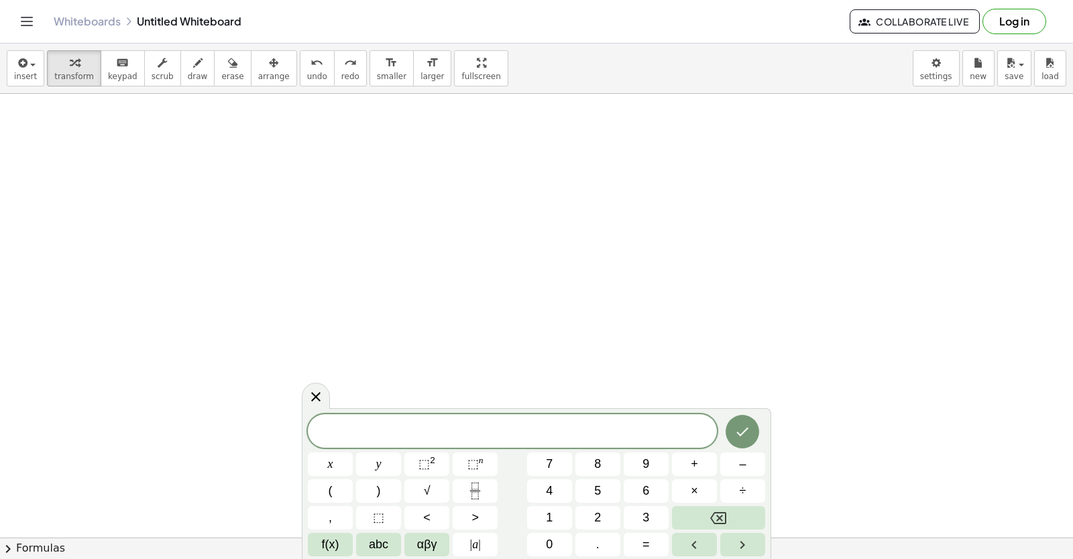
click at [1072, 353] on body "Graspable Math Activities Get Started Activity Bank Assigned Work Classes White…" at bounding box center [536, 279] width 1073 height 559
click at [193, 70] on icon "button" at bounding box center [197, 63] width 9 height 16
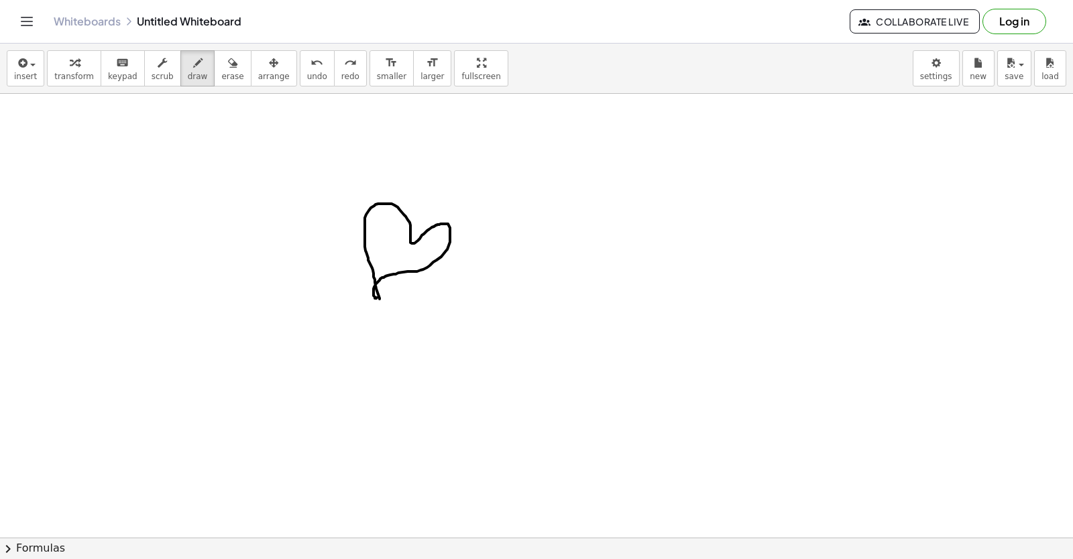
drag, startPoint x: 410, startPoint y: 234, endPoint x: 382, endPoint y: 277, distance: 51.7
drag, startPoint x: 382, startPoint y: 277, endPoint x: 268, endPoint y: 165, distance: 159.3
click at [221, 76] on span "erase" at bounding box center [232, 76] width 22 height 9
drag, startPoint x: 268, startPoint y: 165, endPoint x: 286, endPoint y: 68, distance: 98.2
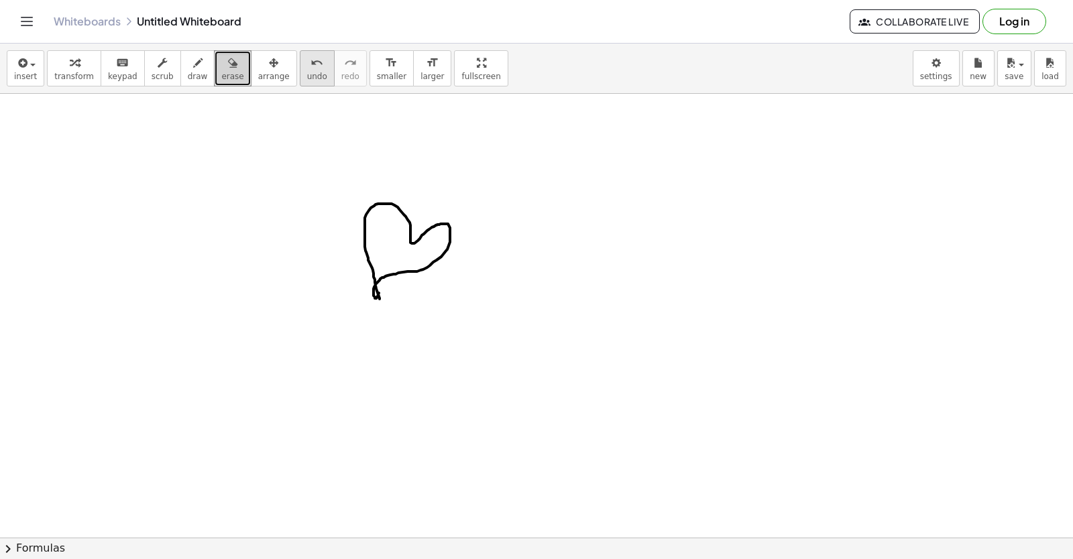
click at [307, 68] on div "undo" at bounding box center [317, 62] width 20 height 16
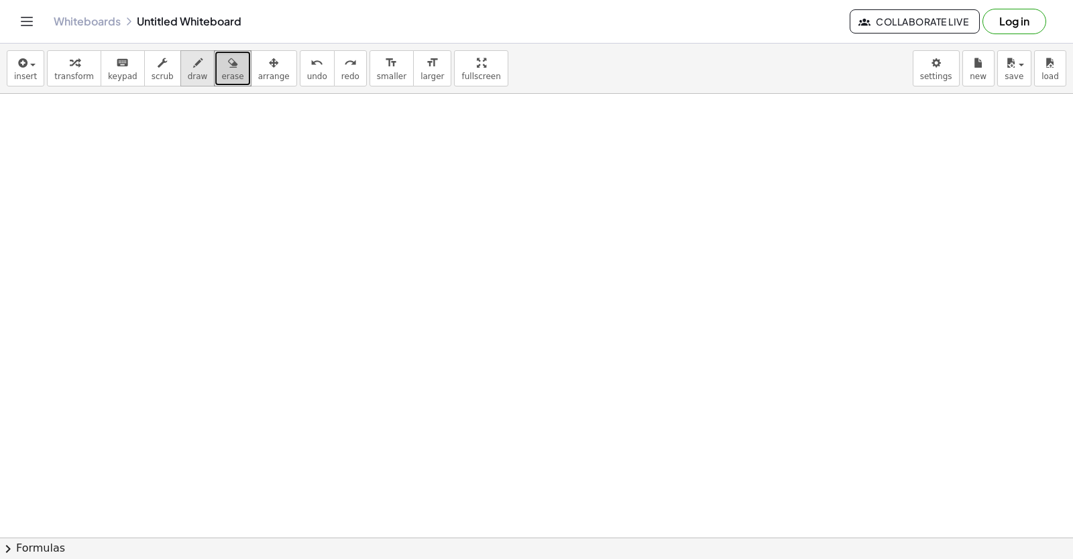
click at [188, 76] on span "draw" at bounding box center [198, 76] width 20 height 9
drag, startPoint x: 162, startPoint y: 270, endPoint x: 194, endPoint y: 347, distance: 83.3
drag, startPoint x: 169, startPoint y: 270, endPoint x: 207, endPoint y: 328, distance: 69.4
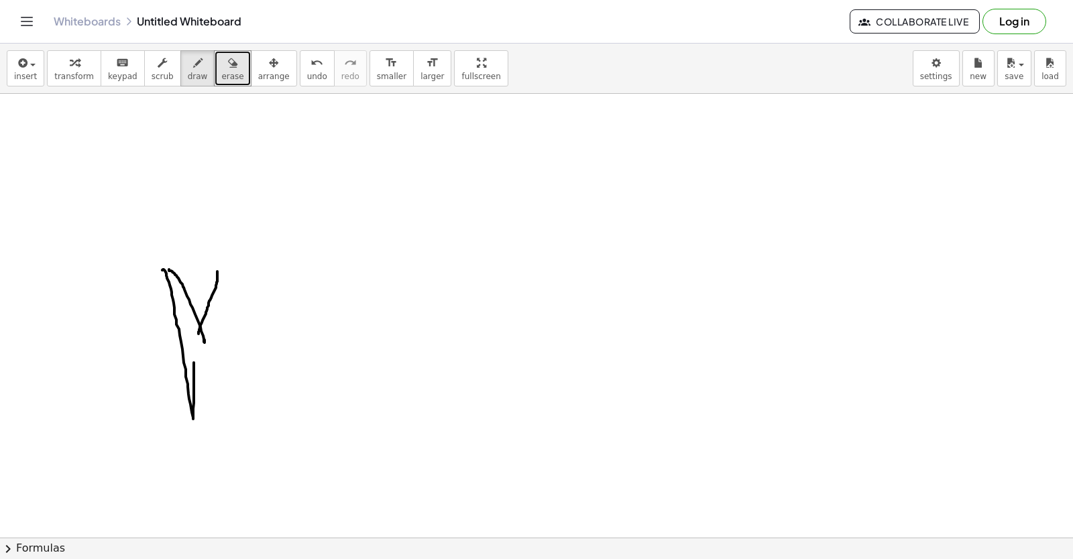
drag, startPoint x: 217, startPoint y: 272, endPoint x: 196, endPoint y: 328, distance: 59.4
drag, startPoint x: 225, startPoint y: 391, endPoint x: 351, endPoint y: 463, distance: 145.6
click at [310, 58] on icon "undo" at bounding box center [316, 63] width 13 height 16
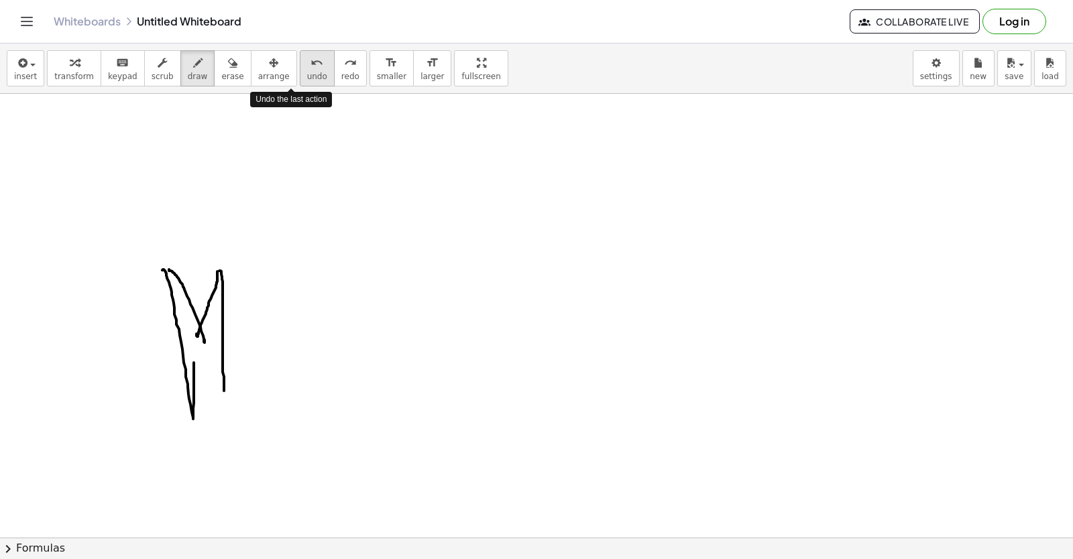
click at [310, 64] on icon "undo" at bounding box center [316, 63] width 13 height 16
click at [310, 66] on icon "undo" at bounding box center [316, 63] width 13 height 16
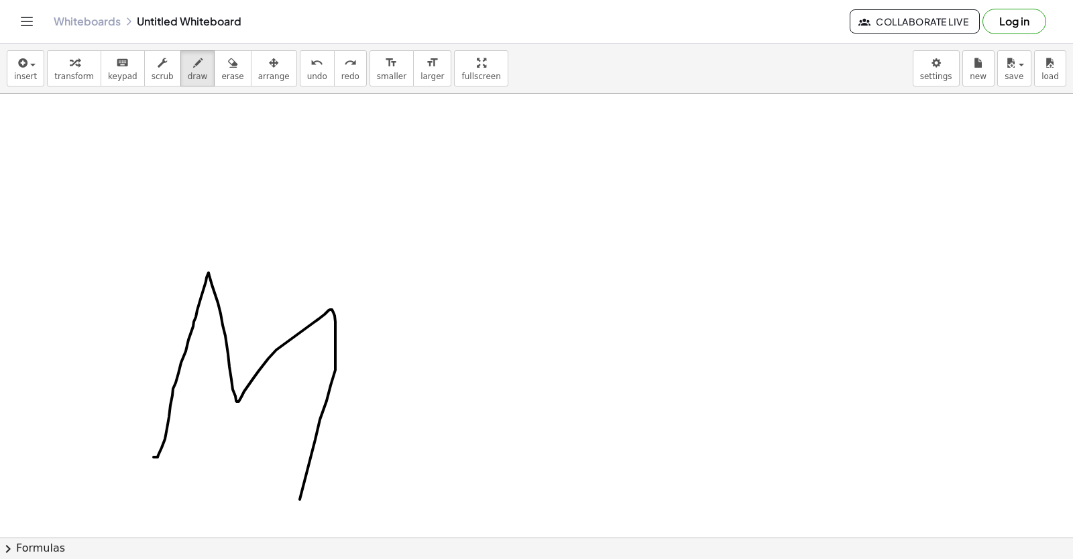
drag, startPoint x: 209, startPoint y: 273, endPoint x: 300, endPoint y: 500, distance: 244.3
drag, startPoint x: 301, startPoint y: 498, endPoint x: 593, endPoint y: 429, distance: 299.7
drag, startPoint x: 371, startPoint y: 425, endPoint x: 396, endPoint y: 475, distance: 55.5
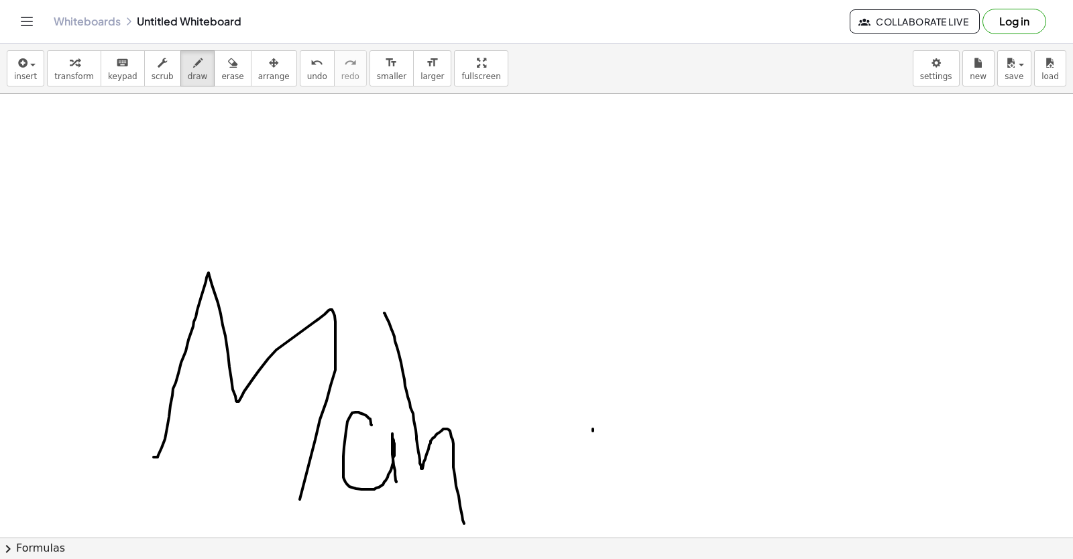
drag, startPoint x: 384, startPoint y: 313, endPoint x: 465, endPoint y: 461, distance: 168.4
drag, startPoint x: 479, startPoint y: 452, endPoint x: 522, endPoint y: 474, distance: 48.3
drag, startPoint x: 573, startPoint y: 298, endPoint x: 585, endPoint y: 452, distance: 154.6
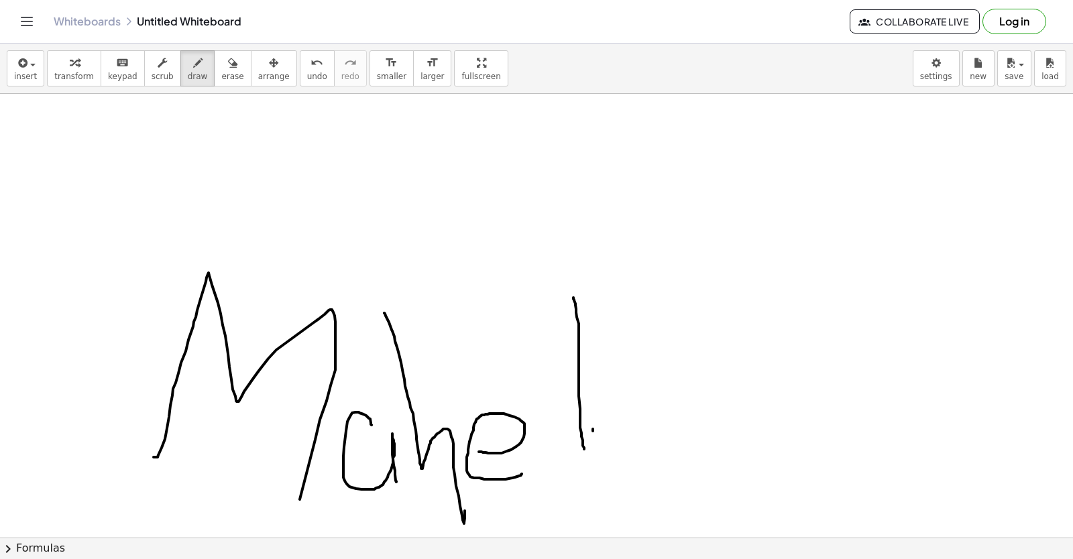
drag, startPoint x: 607, startPoint y: 418, endPoint x: 628, endPoint y: 483, distance: 68.9
drag, startPoint x: 634, startPoint y: 414, endPoint x: 573, endPoint y: 510, distance: 113.3
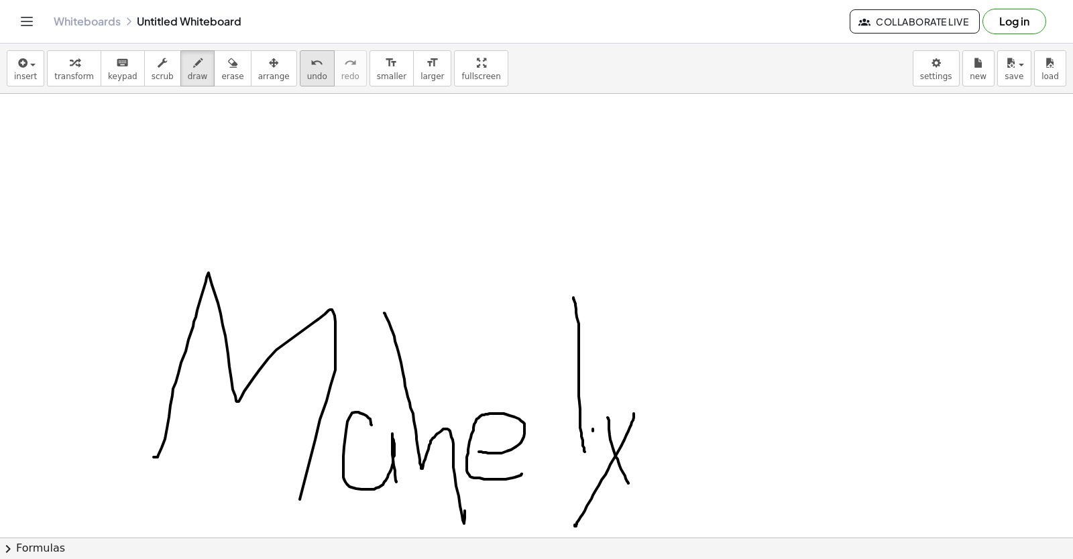
click at [310, 68] on icon "undo" at bounding box center [316, 63] width 13 height 16
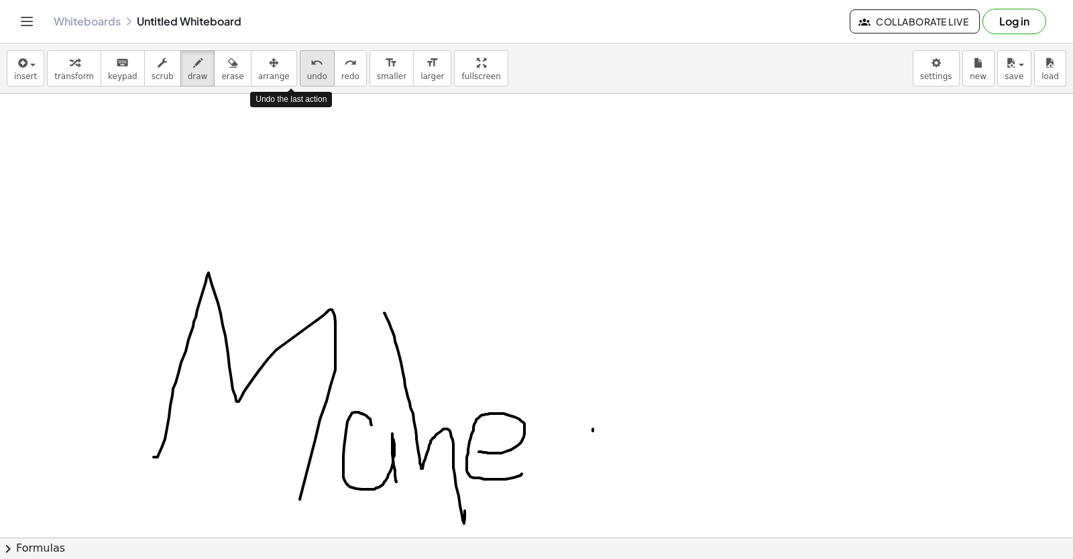
click at [310, 68] on icon "undo" at bounding box center [316, 63] width 13 height 16
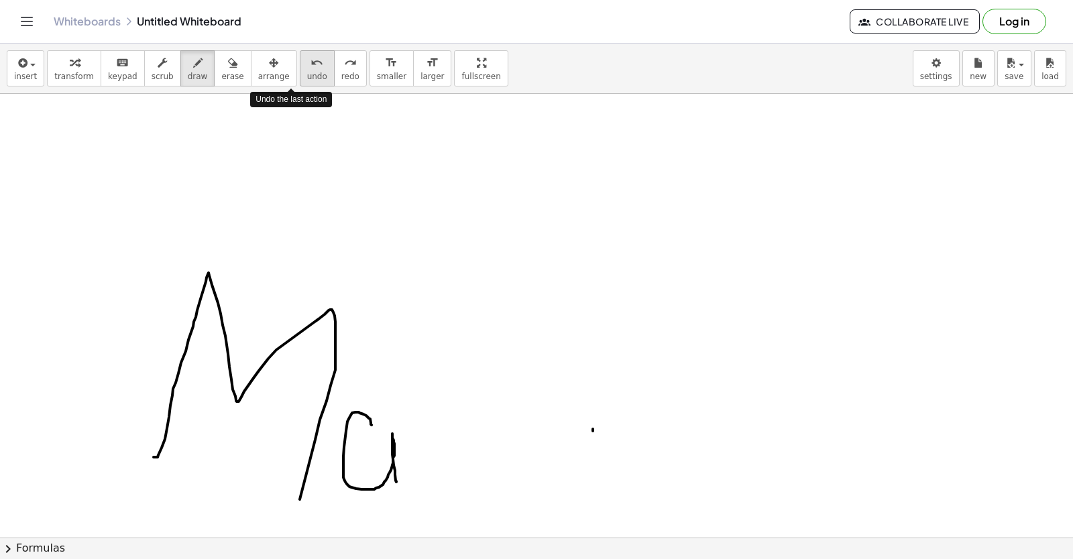
click at [310, 68] on icon "undo" at bounding box center [316, 63] width 13 height 16
click at [310, 70] on icon "undo" at bounding box center [316, 63] width 13 height 16
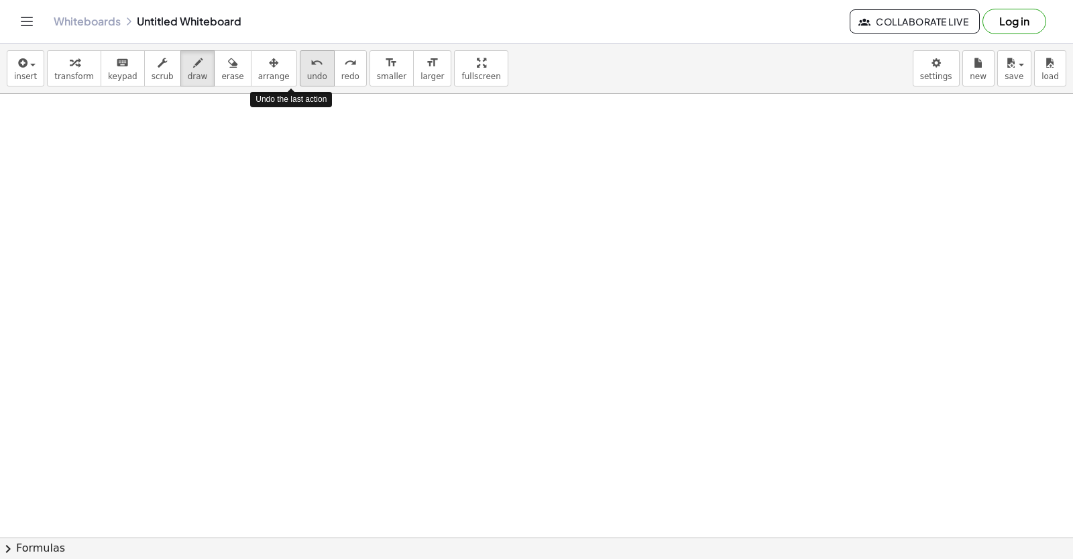
click at [307, 78] on span "undo" at bounding box center [317, 76] width 20 height 9
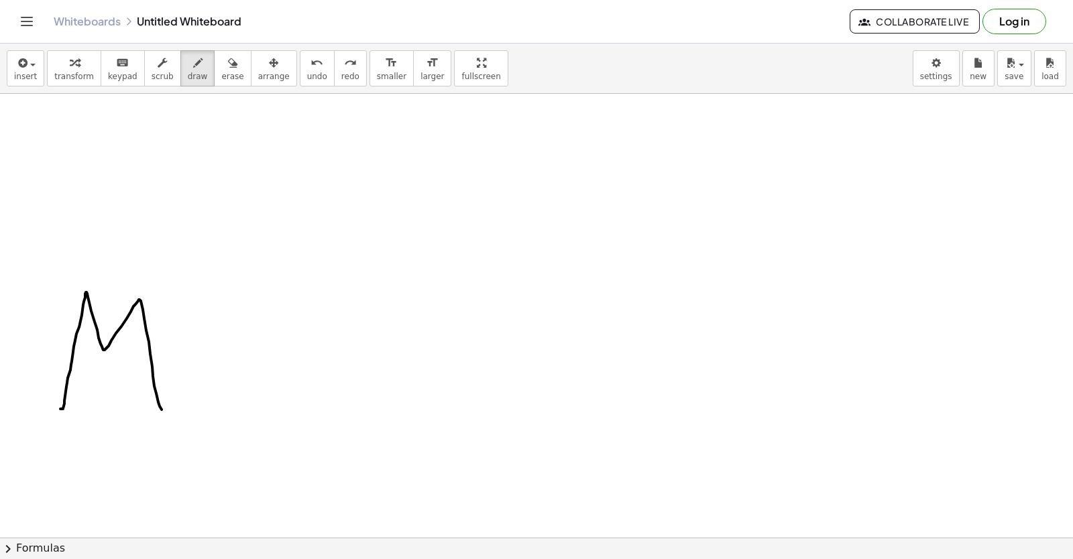
drag, startPoint x: 60, startPoint y: 409, endPoint x: 162, endPoint y: 412, distance: 102.0
drag, startPoint x: 197, startPoint y: 363, endPoint x: 213, endPoint y: 385, distance: 27.0
drag, startPoint x: 200, startPoint y: 270, endPoint x: 256, endPoint y: 374, distance: 117.9
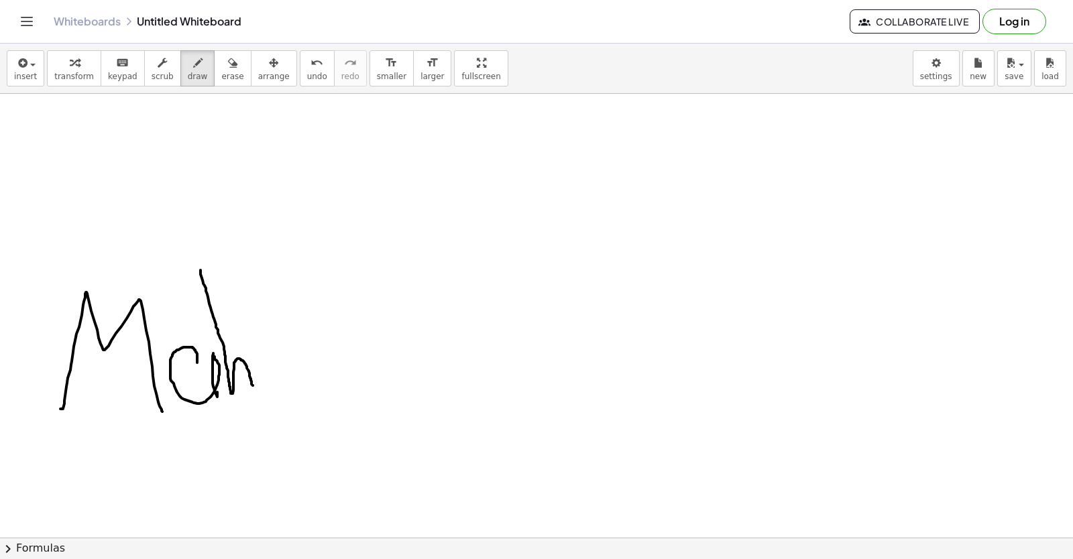
drag, startPoint x: 262, startPoint y: 366, endPoint x: 292, endPoint y: 384, distance: 35.8
click at [300, 70] on button "undo undo" at bounding box center [317, 68] width 35 height 36
drag, startPoint x: 280, startPoint y: 369, endPoint x: 331, endPoint y: 378, distance: 52.3
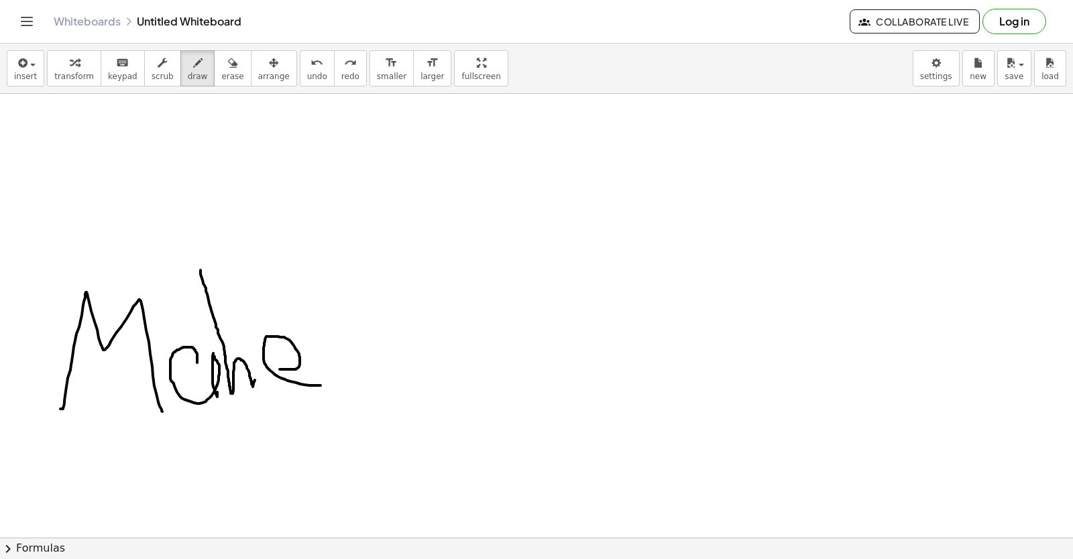
click at [292, 89] on div "insert select one: Math Expression Function Text Youtube Video Graphing Geometr…" at bounding box center [536, 69] width 1073 height 50
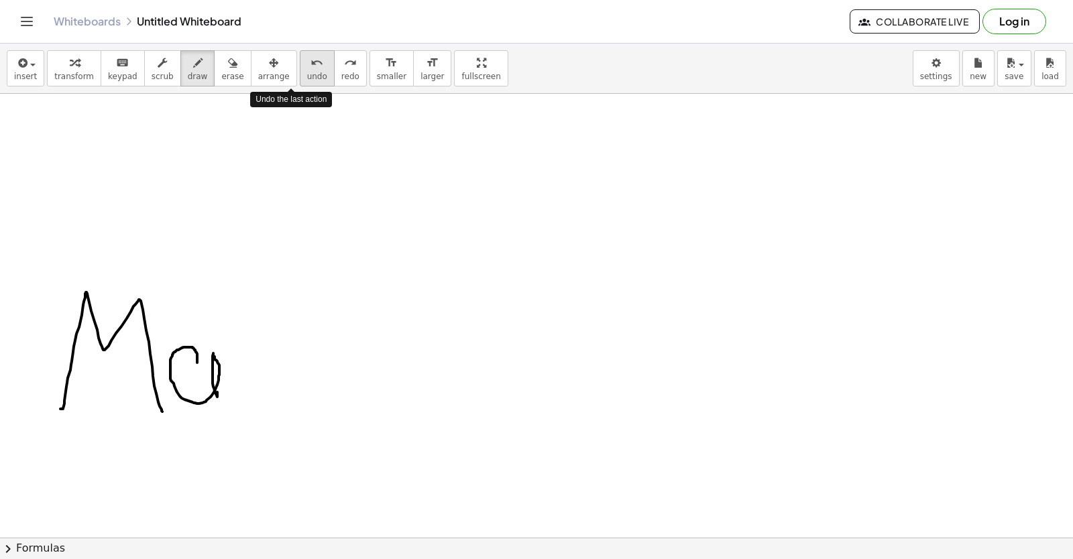
click at [307, 76] on span "undo" at bounding box center [317, 76] width 20 height 9
drag, startPoint x: 231, startPoint y: 328, endPoint x: 259, endPoint y: 383, distance: 62.1
drag, startPoint x: 259, startPoint y: 383, endPoint x: 236, endPoint y: 390, distance: 24.6
drag, startPoint x: 253, startPoint y: 387, endPoint x: 249, endPoint y: 394, distance: 7.8
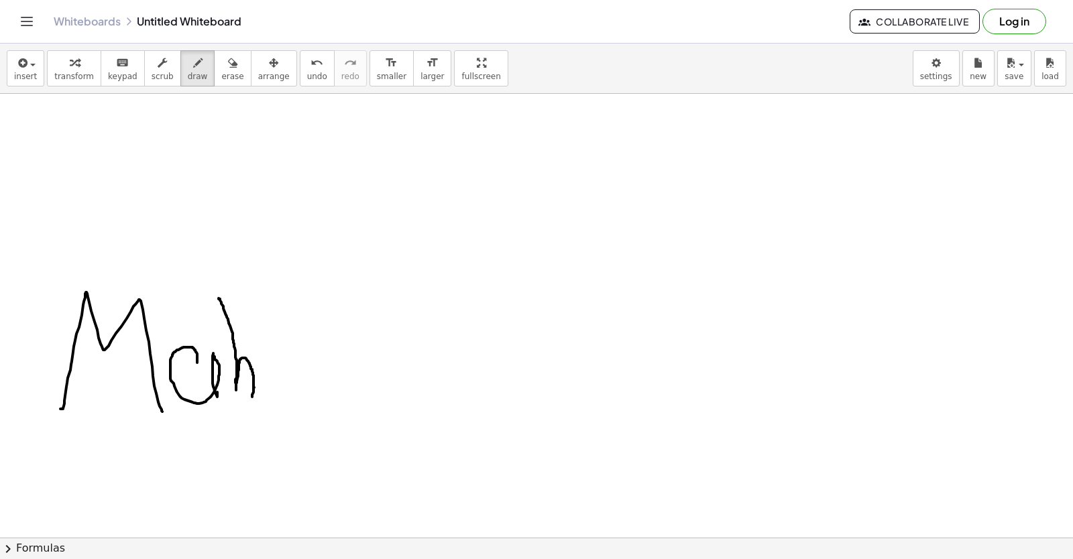
drag, startPoint x: 272, startPoint y: 371, endPoint x: 308, endPoint y: 403, distance: 48.0
drag, startPoint x: 314, startPoint y: 290, endPoint x: 360, endPoint y: 428, distance: 145.5
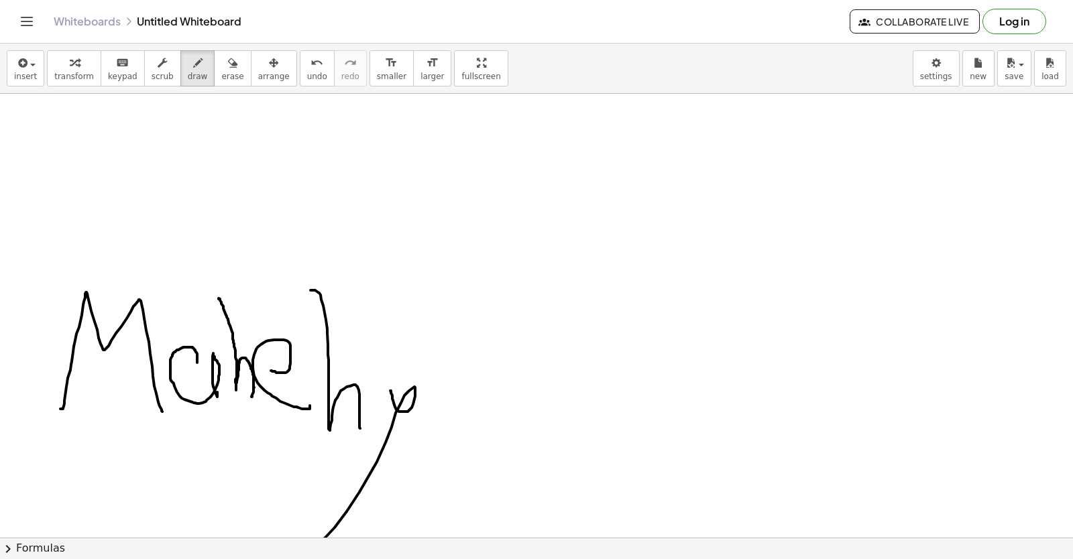
drag, startPoint x: 390, startPoint y: 391, endPoint x: 325, endPoint y: 498, distance: 125.8
drag, startPoint x: 436, startPoint y: 380, endPoint x: 453, endPoint y: 384, distance: 17.4
drag, startPoint x: 465, startPoint y: 390, endPoint x: 480, endPoint y: 376, distance: 20.9
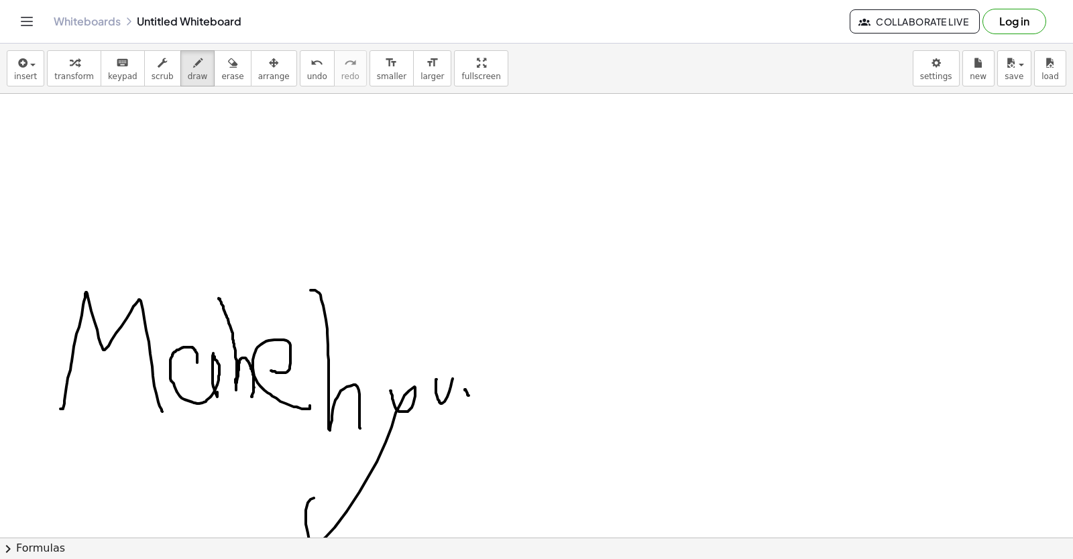
drag, startPoint x: 496, startPoint y: 388, endPoint x: 285, endPoint y: 259, distance: 247.4
click at [307, 64] on div "undo" at bounding box center [317, 62] width 20 height 16
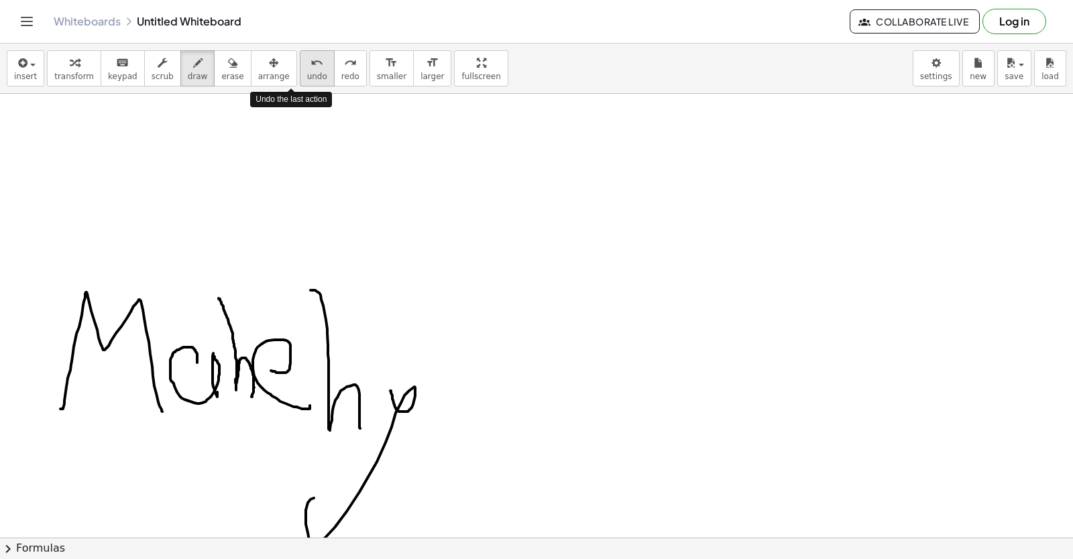
click at [307, 64] on div "undo" at bounding box center [317, 62] width 20 height 16
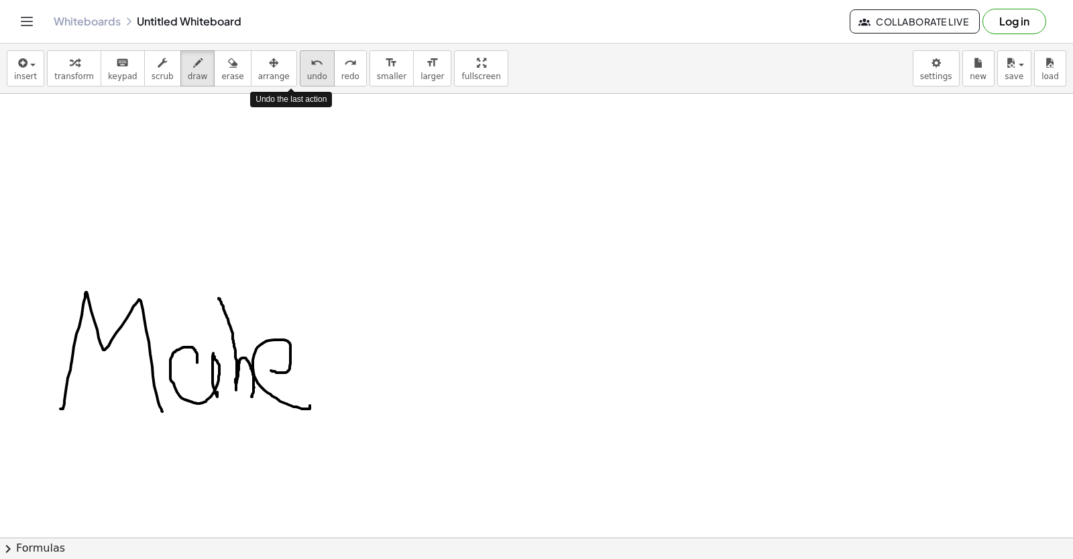
click at [310, 64] on icon "undo" at bounding box center [316, 63] width 13 height 16
click at [310, 66] on icon "undo" at bounding box center [316, 63] width 13 height 16
click at [307, 66] on div "undo" at bounding box center [317, 62] width 20 height 16
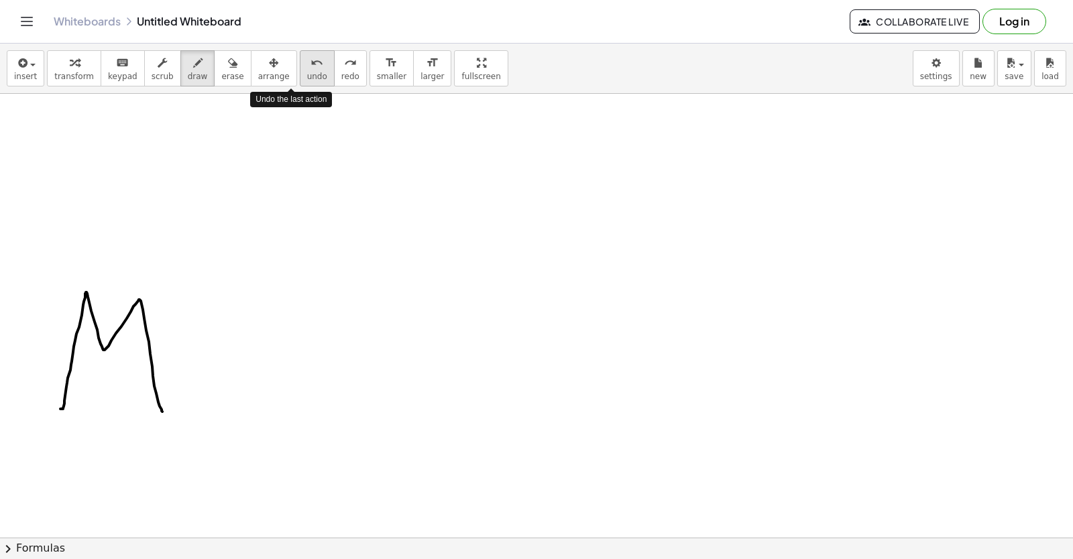
click at [307, 66] on div "undo" at bounding box center [317, 62] width 20 height 16
click at [300, 66] on button "undo undo" at bounding box center [317, 68] width 35 height 36
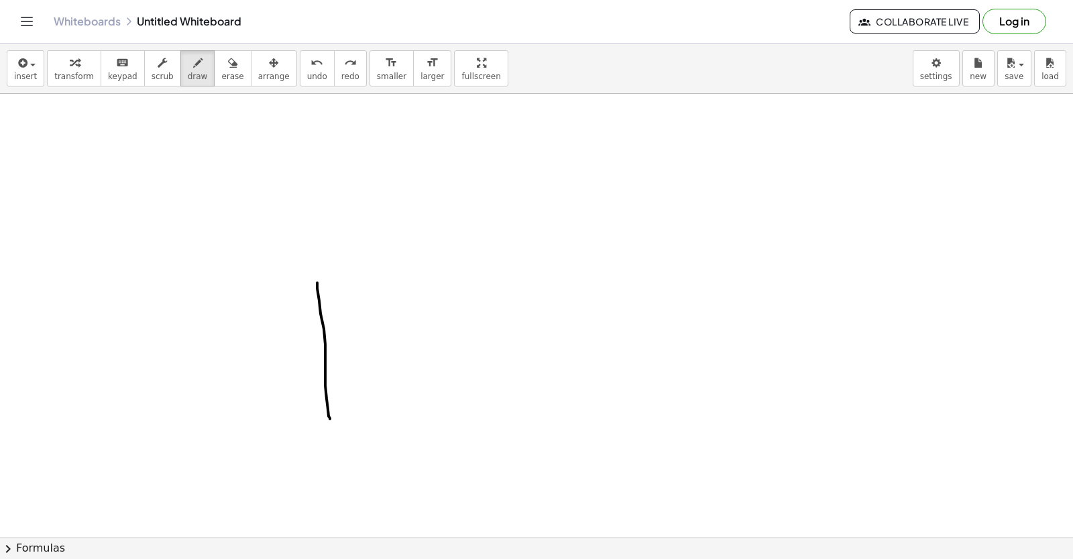
drag, startPoint x: 317, startPoint y: 283, endPoint x: 376, endPoint y: 305, distance: 63.0
drag, startPoint x: 357, startPoint y: 314, endPoint x: 343, endPoint y: 359, distance: 47.5
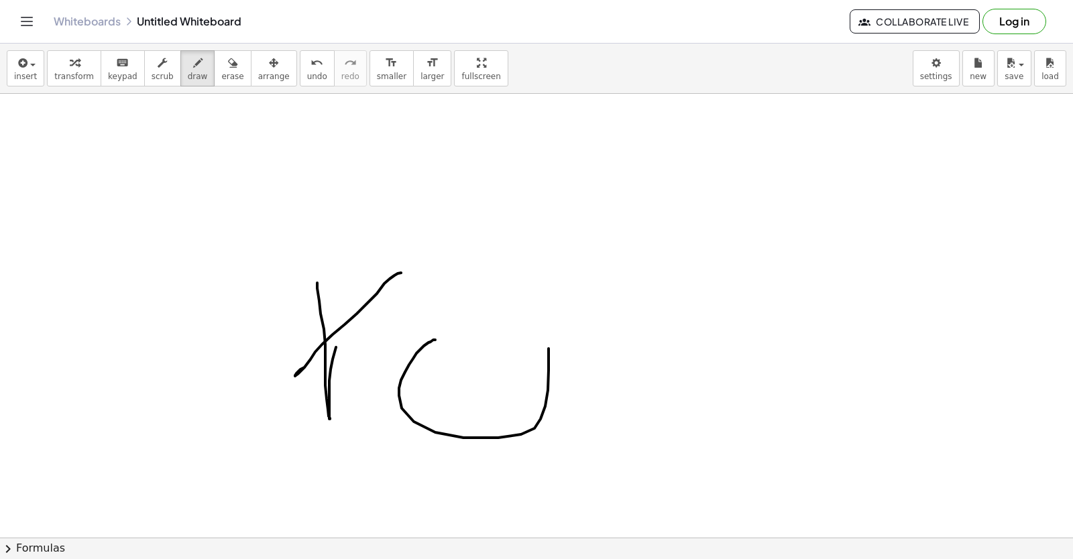
drag, startPoint x: 416, startPoint y: 353, endPoint x: 517, endPoint y: 349, distance: 100.7
drag, startPoint x: 534, startPoint y: 318, endPoint x: 581, endPoint y: 399, distance: 93.4
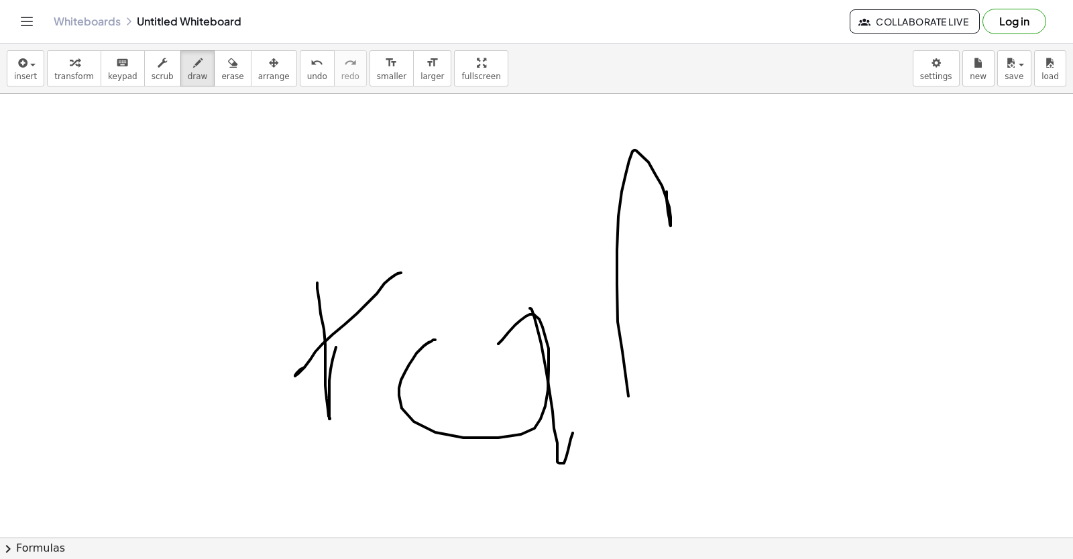
drag, startPoint x: 667, startPoint y: 200, endPoint x: 646, endPoint y: 465, distance: 265.6
drag, startPoint x: 657, startPoint y: 401, endPoint x: 793, endPoint y: 469, distance: 151.4
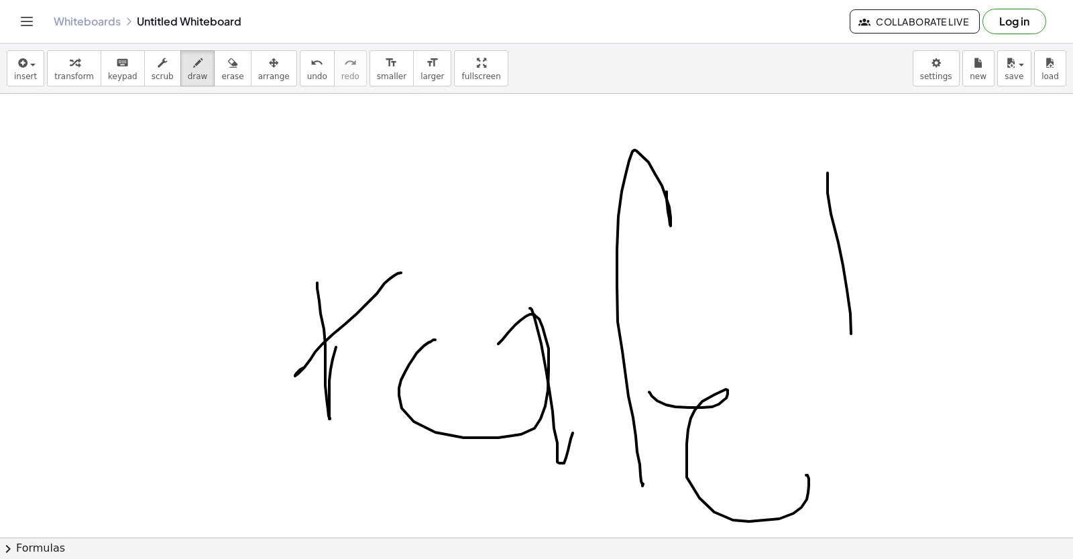
drag, startPoint x: 827, startPoint y: 193, endPoint x: 864, endPoint y: 487, distance: 296.6
drag, startPoint x: 879, startPoint y: 450, endPoint x: 874, endPoint y: 435, distance: 16.1
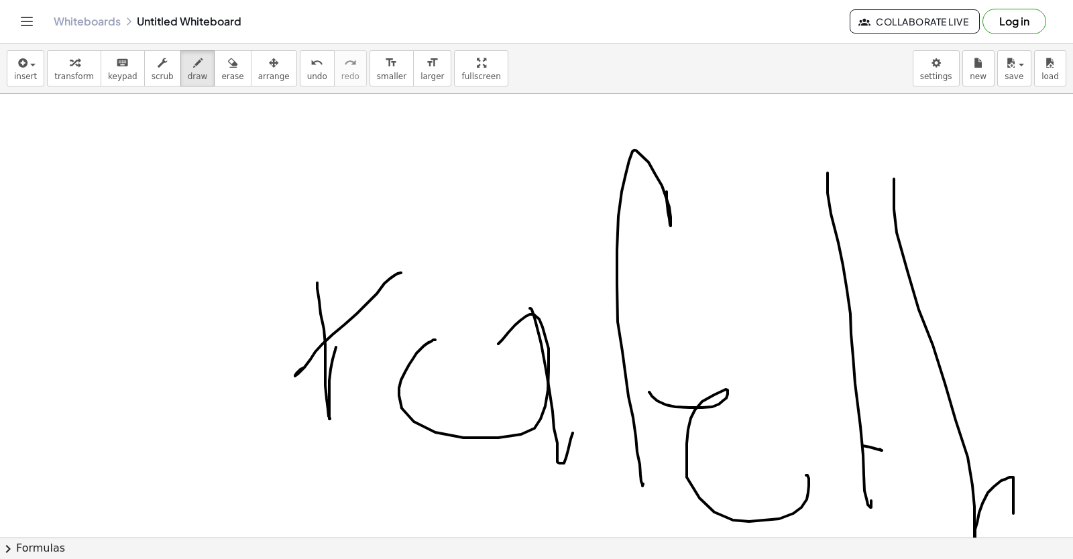
drag, startPoint x: 956, startPoint y: 420, endPoint x: 728, endPoint y: 398, distance: 228.4
drag, startPoint x: 612, startPoint y: 365, endPoint x: 629, endPoint y: 363, distance: 16.9
drag, startPoint x: 212, startPoint y: 62, endPoint x: 754, endPoint y: 325, distance: 603.1
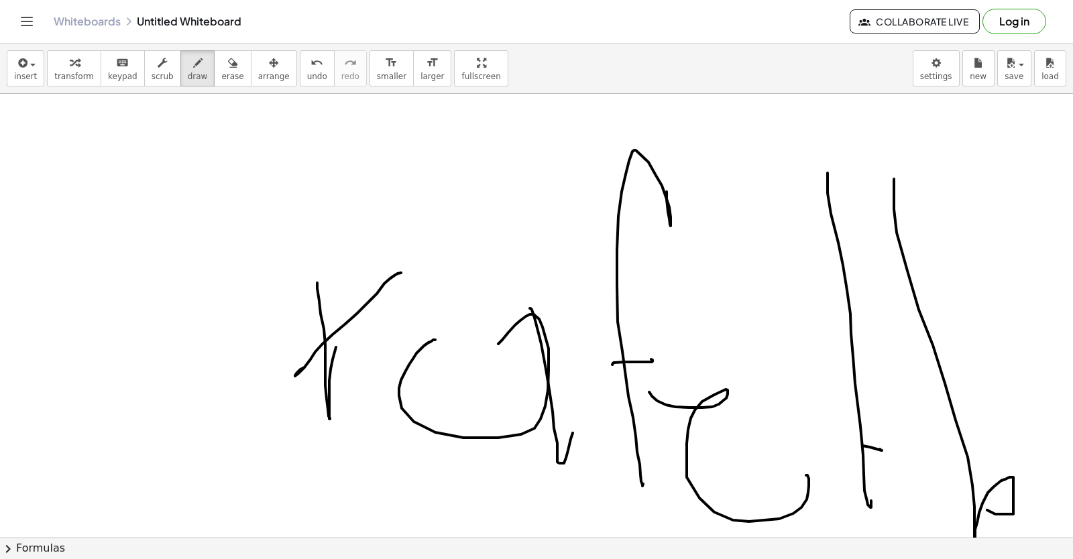
click at [228, 64] on icon "button" at bounding box center [232, 63] width 9 height 16
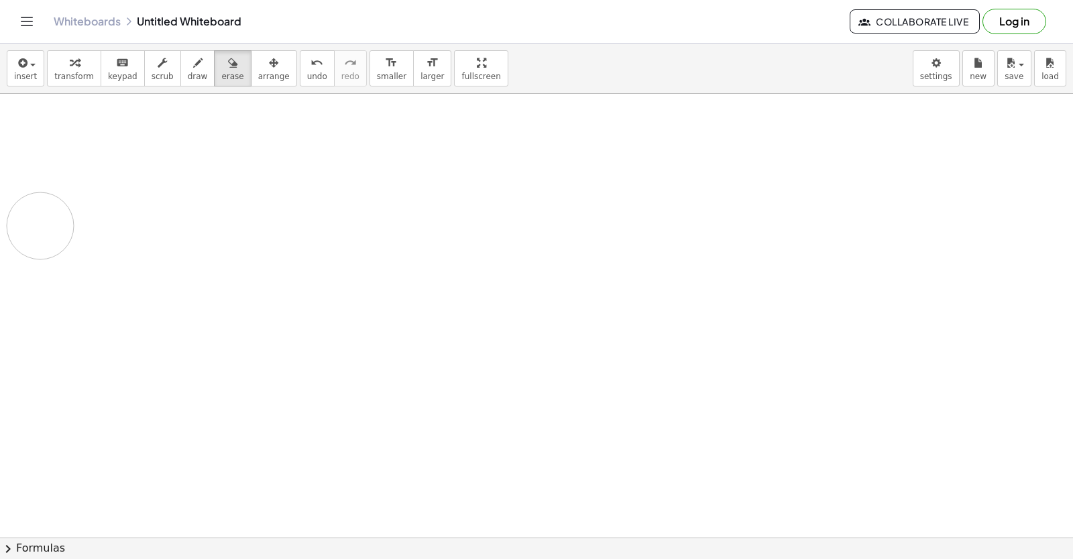
drag, startPoint x: 754, startPoint y: 325, endPoint x: 492, endPoint y: 265, distance: 269.0
drag, startPoint x: 0, startPoint y: 225, endPoint x: 55, endPoint y: 141, distance: 100.2
click at [180, 70] on button "draw" at bounding box center [197, 68] width 35 height 36
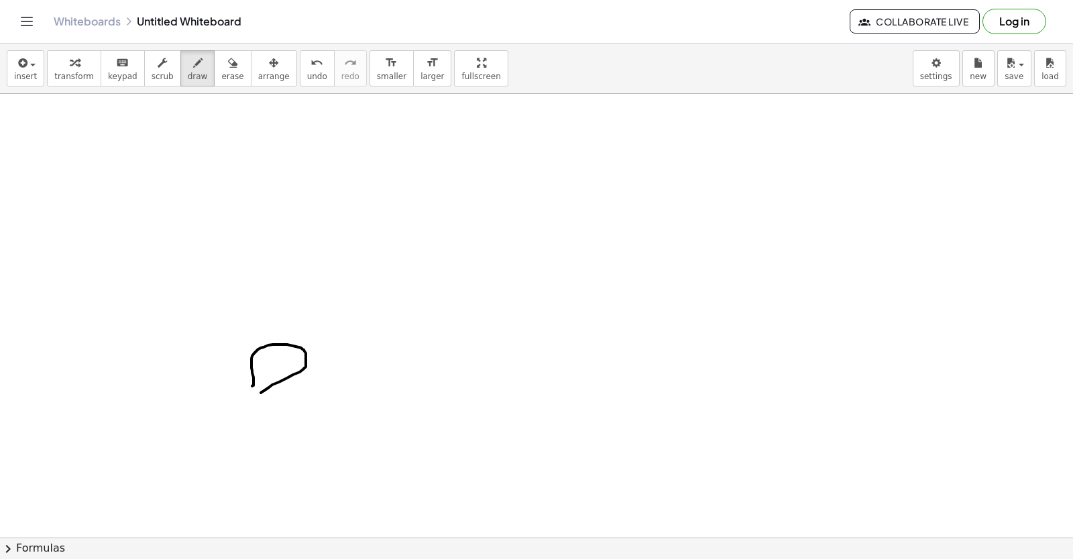
drag, startPoint x: 252, startPoint y: 386, endPoint x: 251, endPoint y: 407, distance: 20.8
drag, startPoint x: 254, startPoint y: 381, endPoint x: 250, endPoint y: 398, distance: 17.2
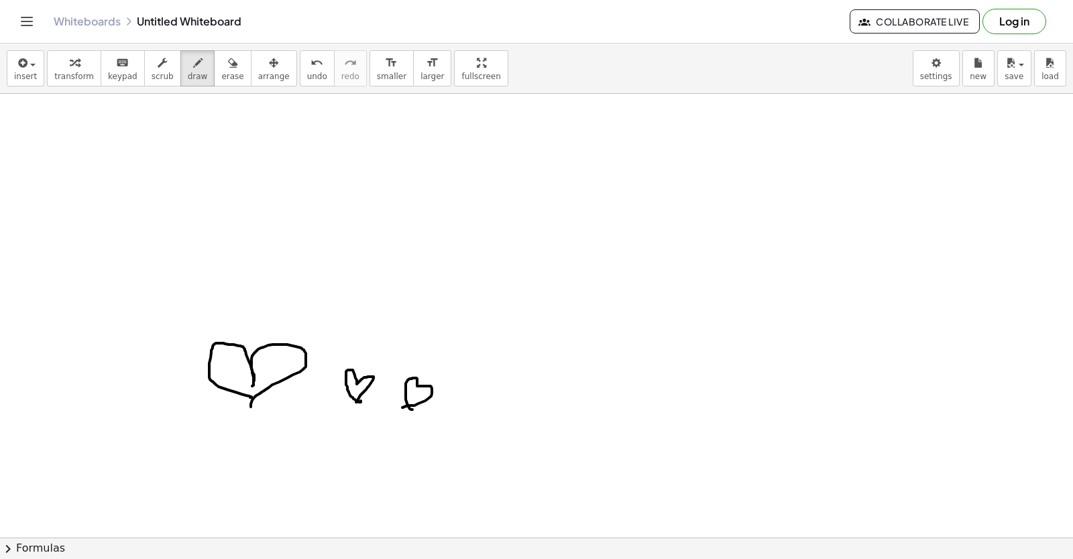
drag, startPoint x: 412, startPoint y: 410, endPoint x: 394, endPoint y: 410, distance: 18.1
drag, startPoint x: 449, startPoint y: 328, endPoint x: 435, endPoint y: 329, distance: 13.5
drag, startPoint x: 465, startPoint y: 380, endPoint x: 460, endPoint y: 397, distance: 18.2
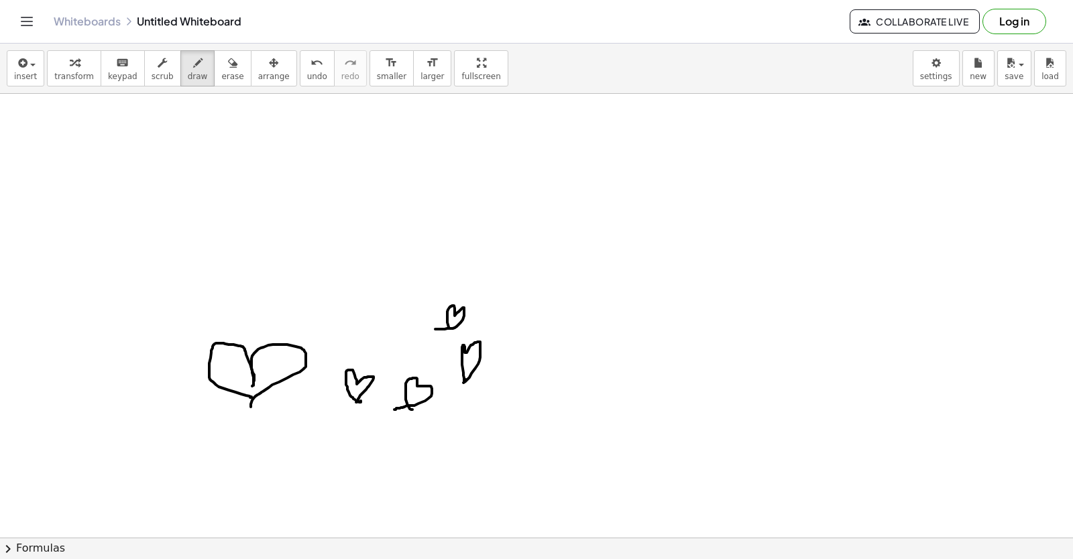
drag, startPoint x: 467, startPoint y: 459, endPoint x: 475, endPoint y: 465, distance: 10.2
drag, startPoint x: 531, startPoint y: 361, endPoint x: 498, endPoint y: 391, distance: 44.2
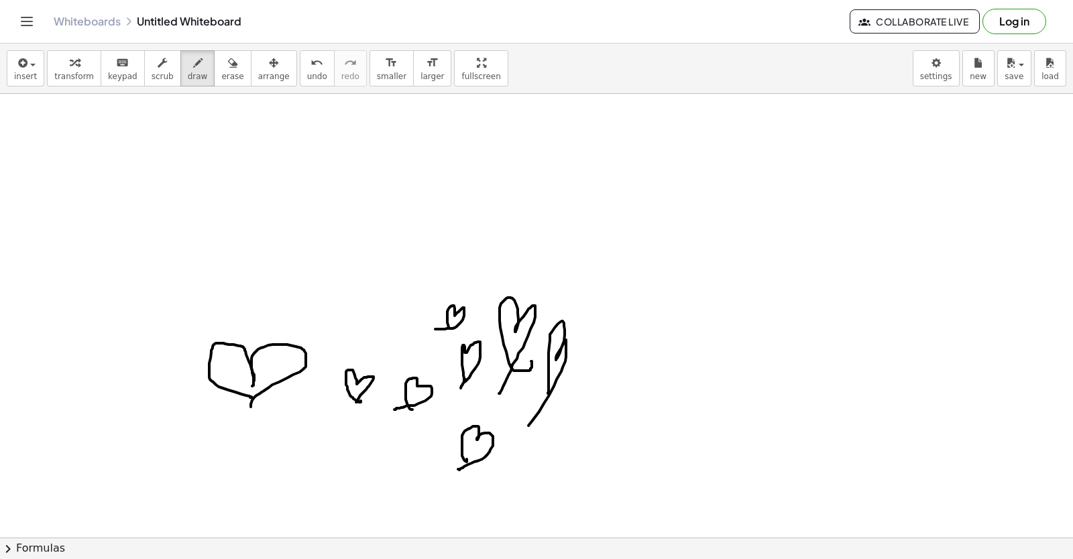
drag, startPoint x: 548, startPoint y: 394, endPoint x: 510, endPoint y: 411, distance: 42.0
drag, startPoint x: 317, startPoint y: 247, endPoint x: 274, endPoint y: 286, distance: 57.9
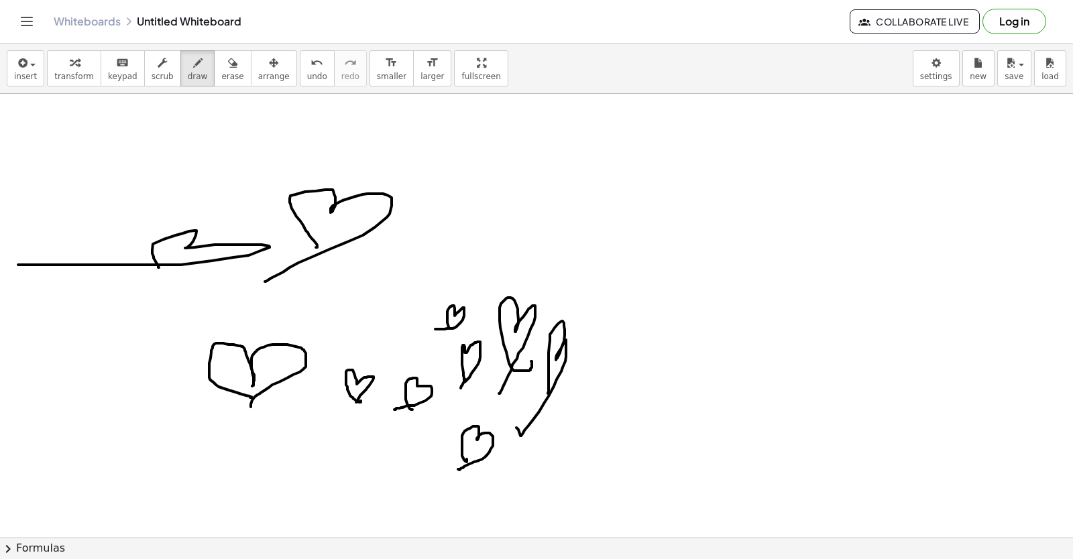
drag, startPoint x: 156, startPoint y: 263, endPoint x: 97, endPoint y: 161, distance: 118.1
click at [214, 71] on button "erase" at bounding box center [232, 68] width 37 height 36
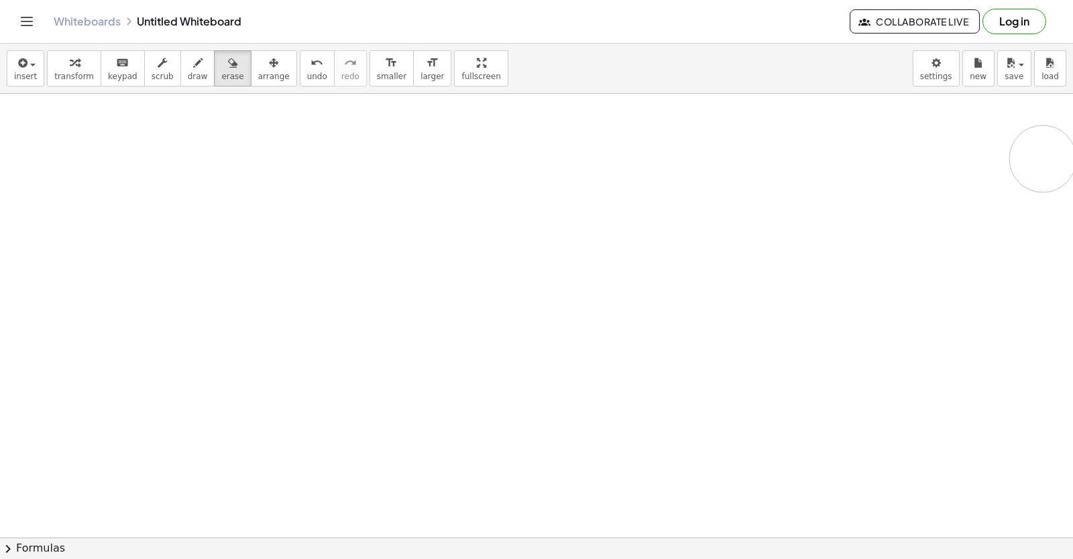
drag, startPoint x: 33, startPoint y: 359, endPoint x: 1037, endPoint y: 111, distance: 1033.8
drag, startPoint x: 1027, startPoint y: 107, endPoint x: 416, endPoint y: 103, distance: 610.9
click at [176, 90] on div "insert select one: Math Expression Function Text Youtube Video Graphing Geometr…" at bounding box center [536, 69] width 1073 height 50
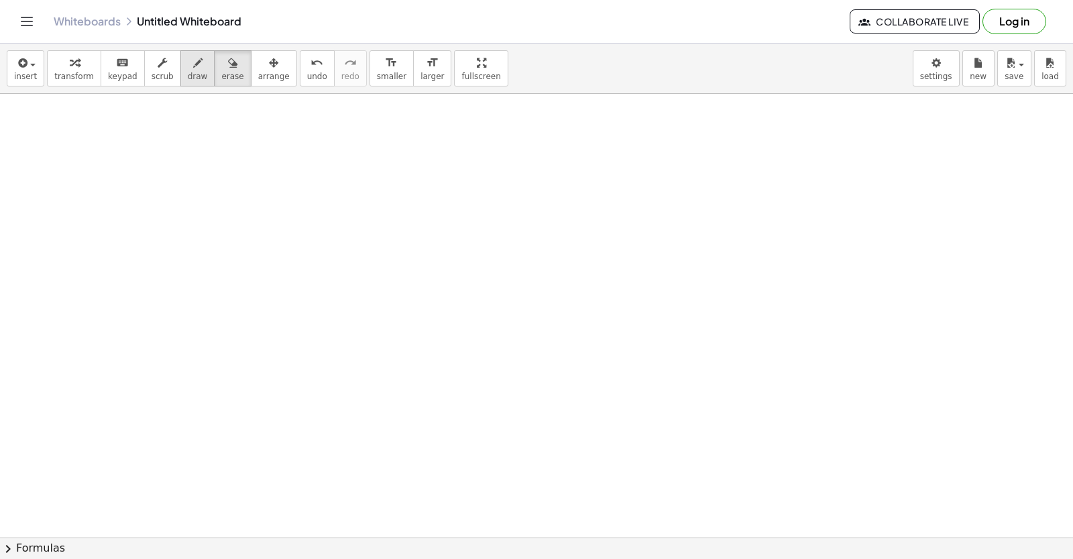
click at [188, 65] on div "button" at bounding box center [198, 62] width 20 height 16
drag, startPoint x: 24, startPoint y: 131, endPoint x: 76, endPoint y: 146, distance: 54.3
drag, startPoint x: 61, startPoint y: 141, endPoint x: 19, endPoint y: 186, distance: 61.2
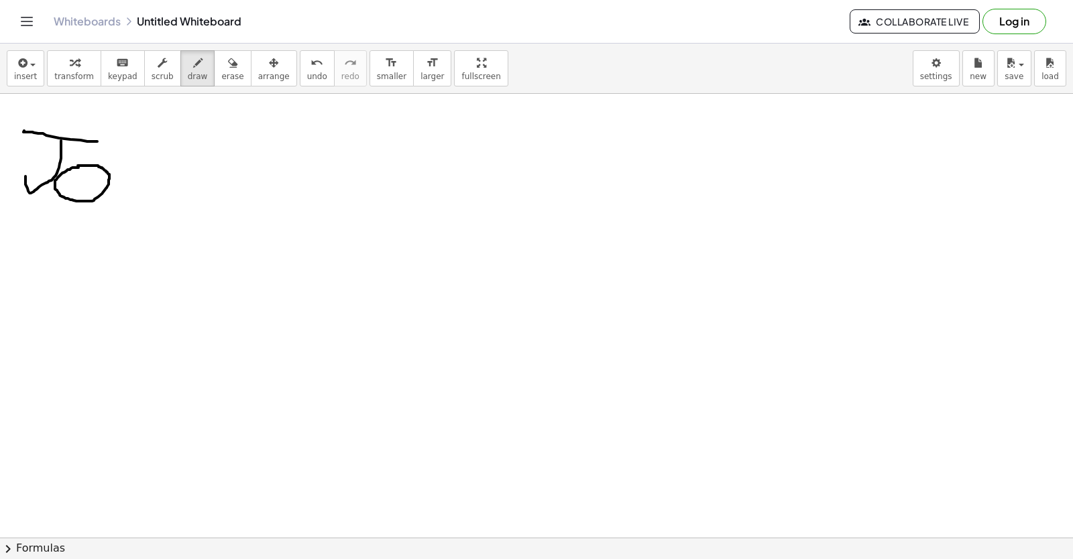
drag, startPoint x: 116, startPoint y: 166, endPoint x: 104, endPoint y: 202, distance: 38.8
drag, startPoint x: 158, startPoint y: 188, endPoint x: 176, endPoint y: 188, distance: 17.4
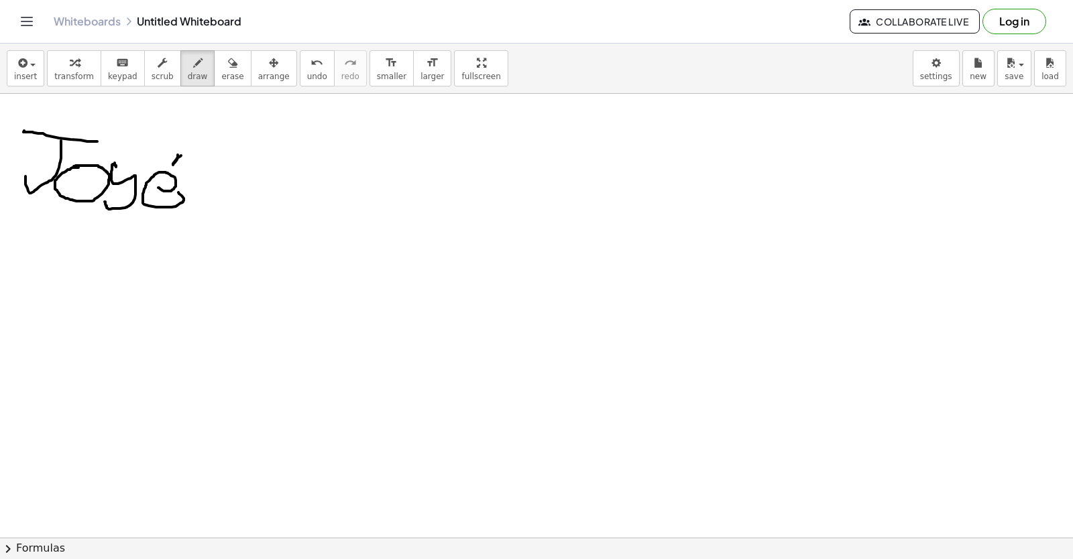
drag, startPoint x: 178, startPoint y: 156, endPoint x: 171, endPoint y: 167, distance: 13.2
drag, startPoint x: 247, startPoint y: 219, endPoint x: 288, endPoint y: 225, distance: 41.9
drag, startPoint x: 252, startPoint y: 205, endPoint x: 275, endPoint y: 207, distance: 22.8
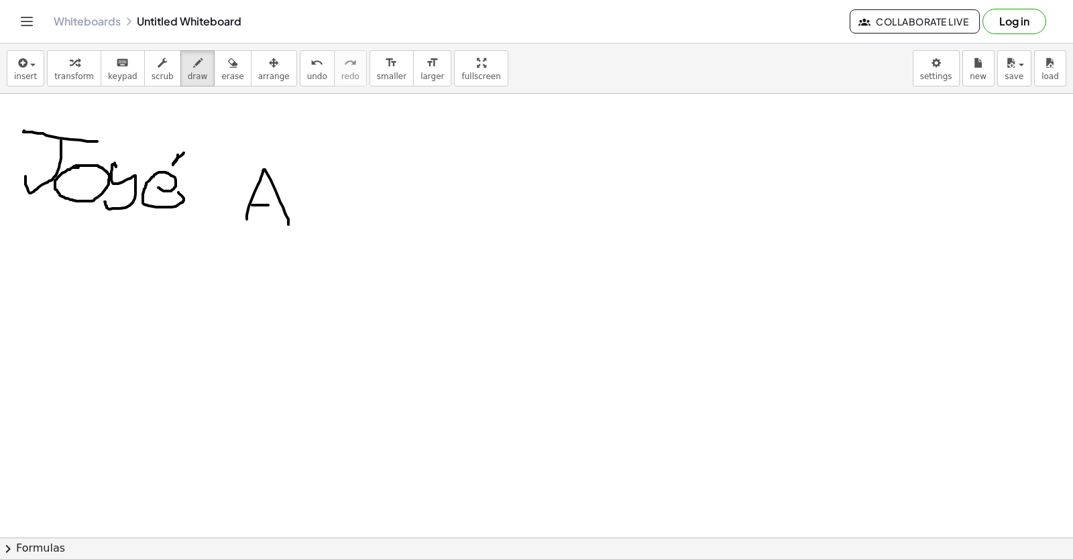
drag, startPoint x: 290, startPoint y: 205, endPoint x: 324, endPoint y: 216, distance: 35.2
drag, startPoint x: 331, startPoint y: 207, endPoint x: 341, endPoint y: 203, distance: 10.6
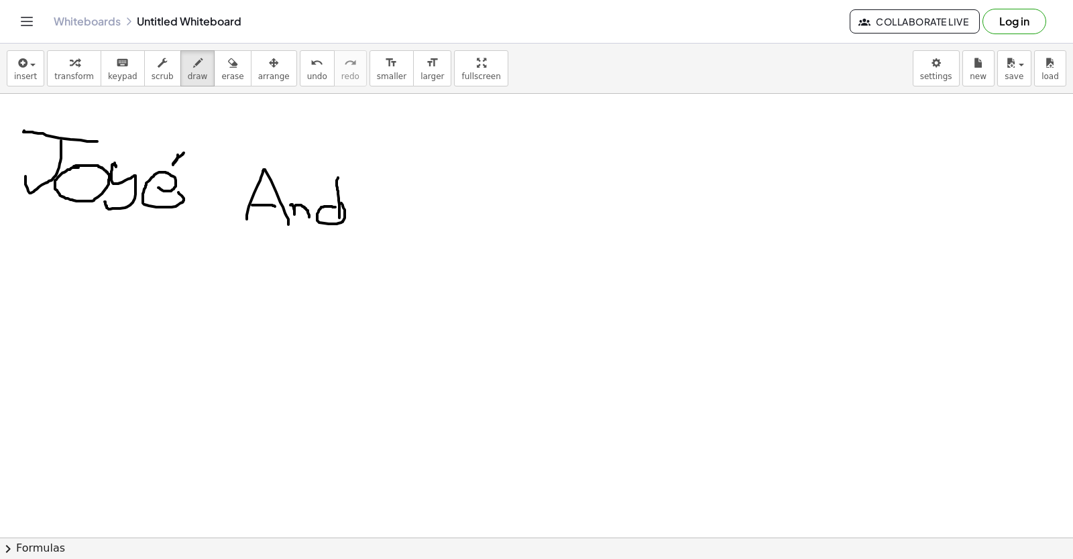
drag, startPoint x: 337, startPoint y: 182, endPoint x: 342, endPoint y: 214, distance: 32.6
drag, startPoint x: 356, startPoint y: 214, endPoint x: 372, endPoint y: 200, distance: 21.4
drag, startPoint x: 385, startPoint y: 215, endPoint x: 404, endPoint y: 217, distance: 18.8
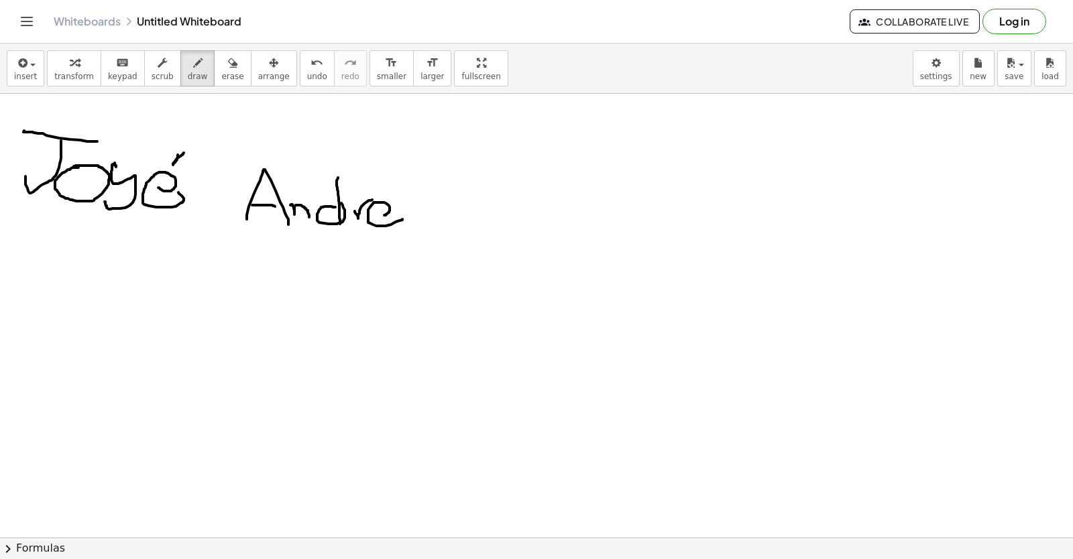
drag, startPoint x: 421, startPoint y: 203, endPoint x: 410, endPoint y: 219, distance: 19.7
drag, startPoint x: 500, startPoint y: 221, endPoint x: 532, endPoint y: 230, distance: 32.9
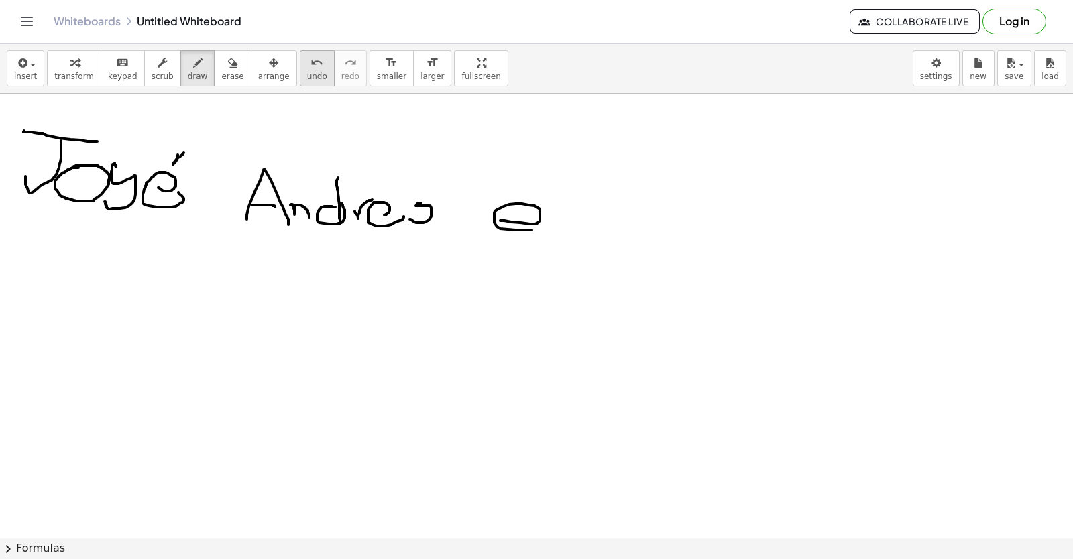
click at [310, 65] on icon "undo" at bounding box center [316, 63] width 13 height 16
drag, startPoint x: 503, startPoint y: 203, endPoint x: 516, endPoint y: 213, distance: 16.4
drag, startPoint x: 540, startPoint y: 194, endPoint x: 516, endPoint y: 211, distance: 29.4
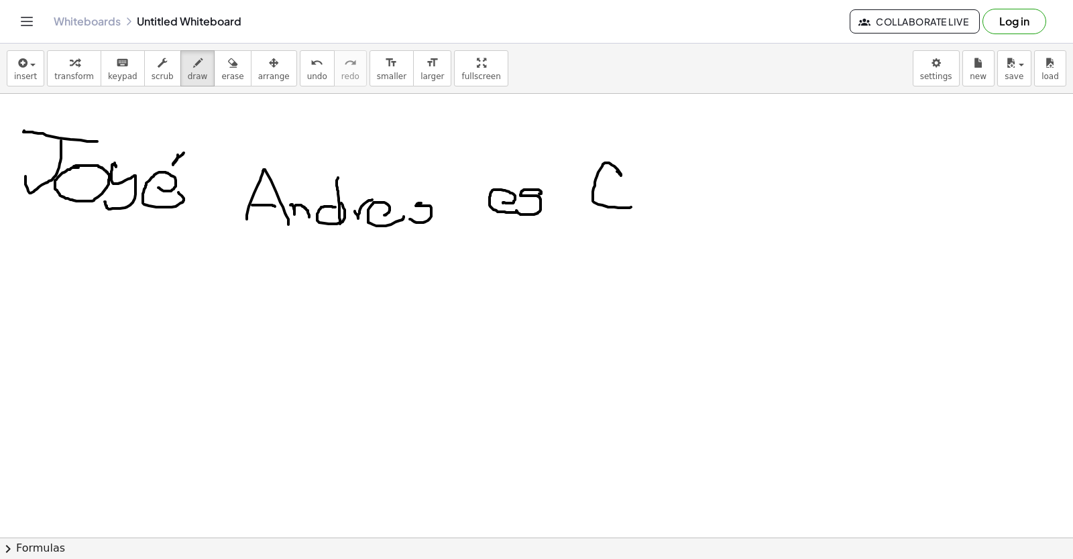
drag, startPoint x: 618, startPoint y: 172, endPoint x: 632, endPoint y: 201, distance: 31.8
drag, startPoint x: 643, startPoint y: 190, endPoint x: 658, endPoint y: 186, distance: 16.1
drag, startPoint x: 664, startPoint y: 164, endPoint x: 665, endPoint y: 198, distance: 34.2
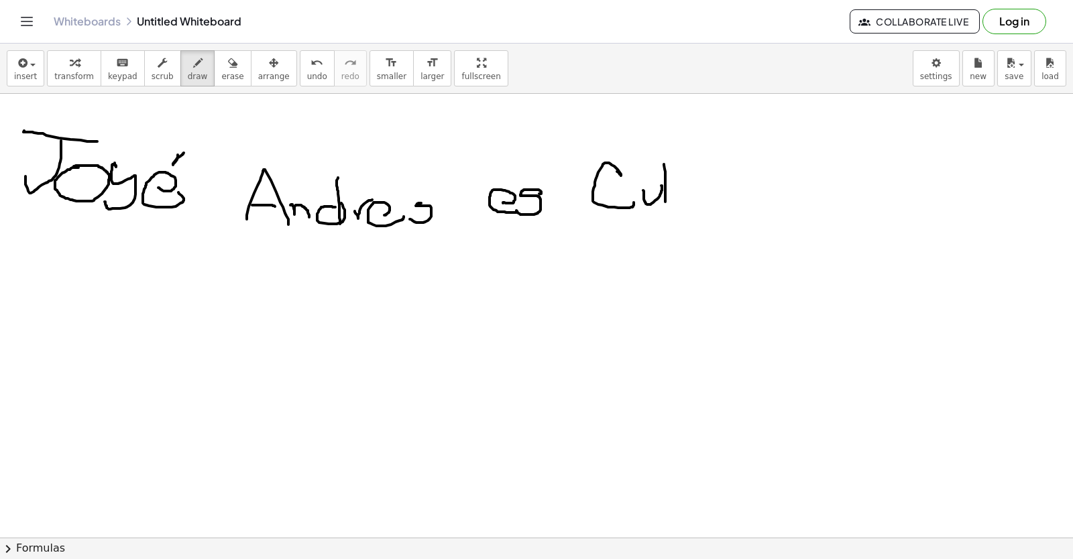
drag, startPoint x: 685, startPoint y: 199, endPoint x: 689, endPoint y: 189, distance: 10.8
drag, startPoint x: 658, startPoint y: 194, endPoint x: 685, endPoint y: 202, distance: 27.6
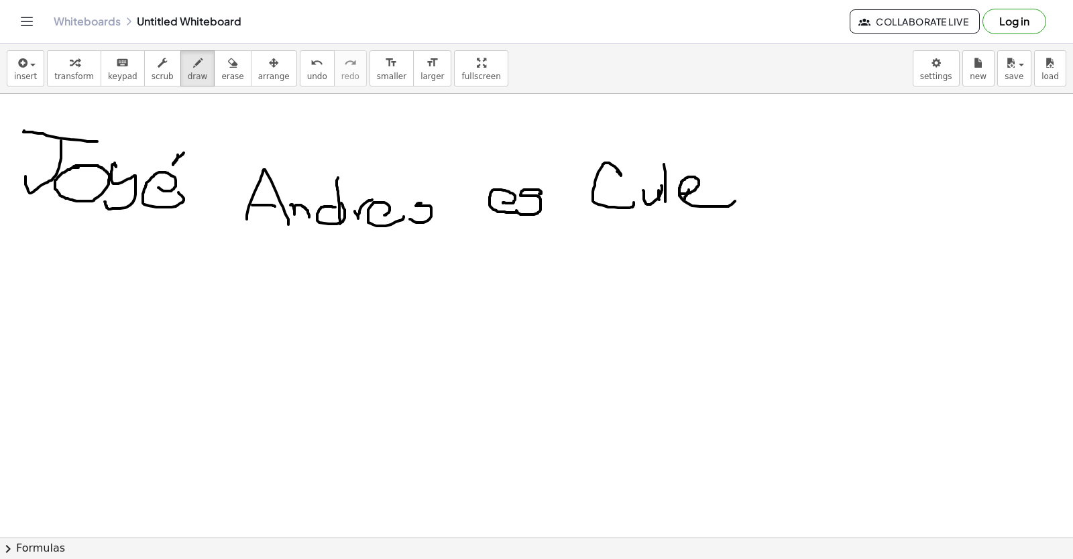
drag, startPoint x: 680, startPoint y: 195, endPoint x: 734, endPoint y: 193, distance: 54.3
drag, startPoint x: 721, startPoint y: 184, endPoint x: 742, endPoint y: 172, distance: 24.0
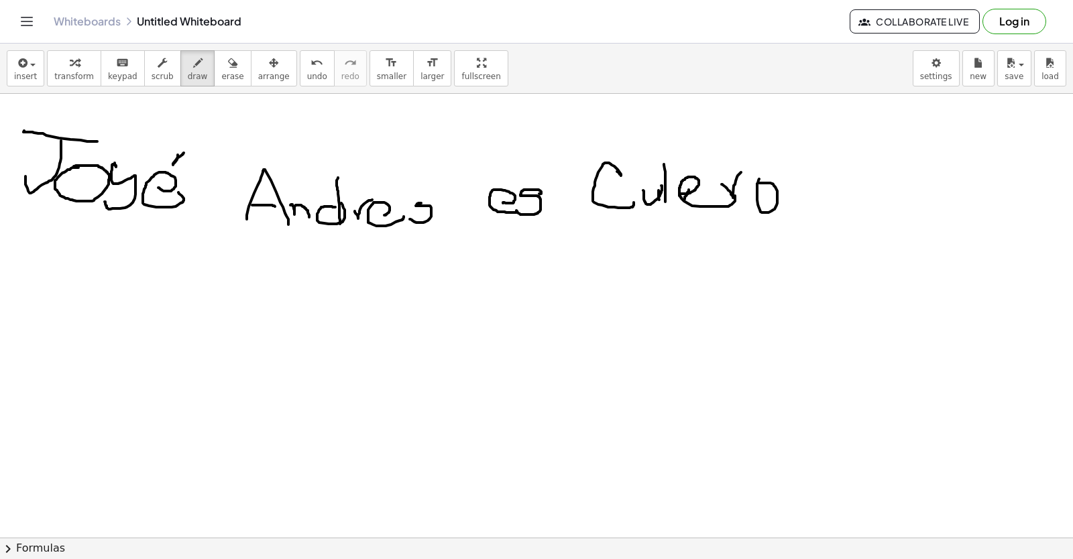
drag, startPoint x: 217, startPoint y: 72, endPoint x: 426, endPoint y: 220, distance: 256.5
click at [221, 72] on span "erase" at bounding box center [232, 76] width 22 height 9
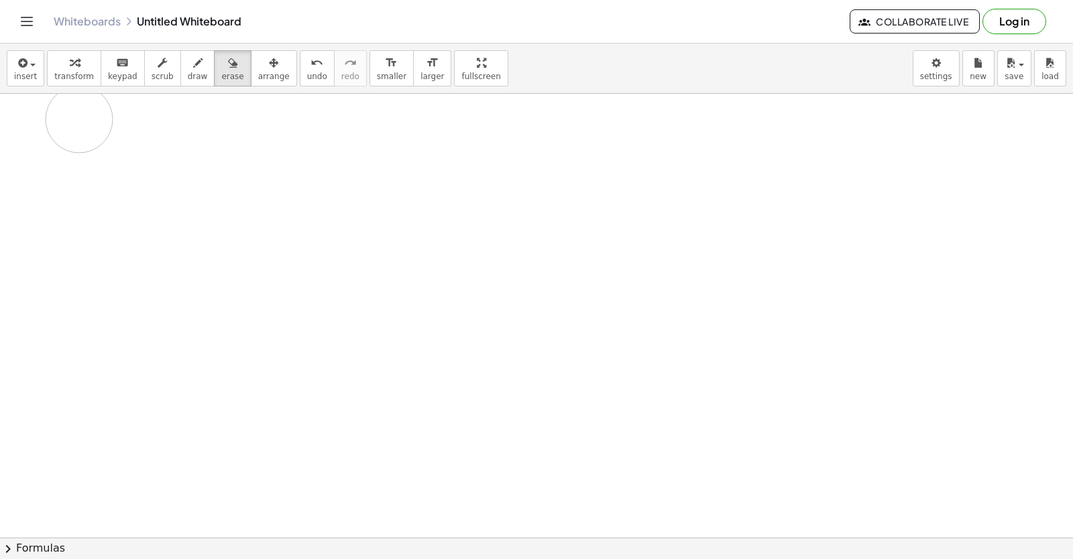
drag, startPoint x: 426, startPoint y: 220, endPoint x: 1008, endPoint y: 186, distance: 583.0
drag, startPoint x: 1008, startPoint y: 186, endPoint x: 1072, endPoint y: 60, distance: 141.8
click at [1072, 64] on div "insert select one: Math Expression Function Text Youtube Video Graphing Geometr…" at bounding box center [536, 302] width 1073 height 516
drag, startPoint x: 671, startPoint y: 74, endPoint x: 490, endPoint y: 343, distance: 323.8
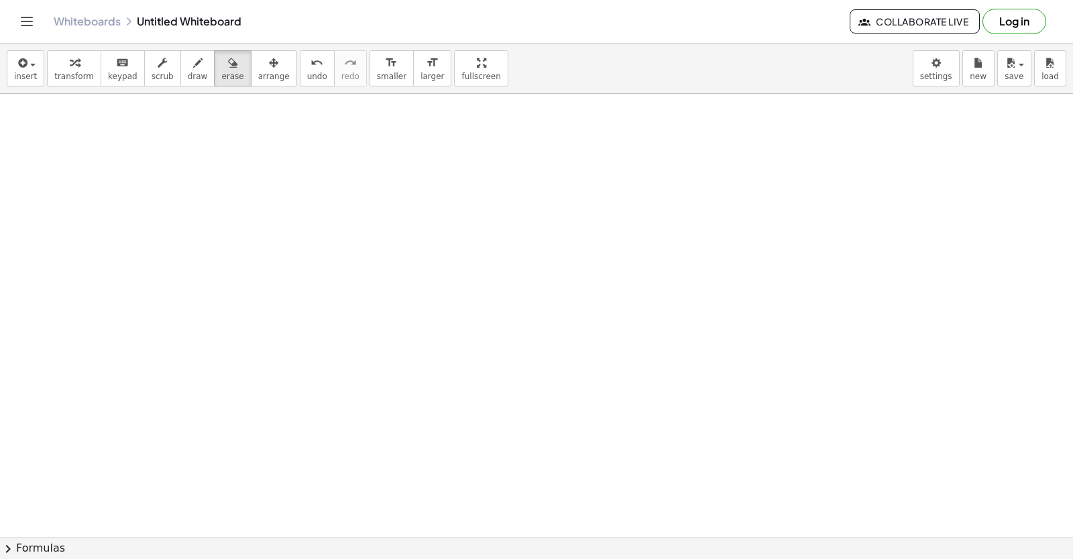
drag, startPoint x: 307, startPoint y: 227, endPoint x: 753, endPoint y: 323, distance: 456.1
drag, startPoint x: 753, startPoint y: 323, endPoint x: 515, endPoint y: 270, distance: 243.7
